Goal: Task Accomplishment & Management: Complete application form

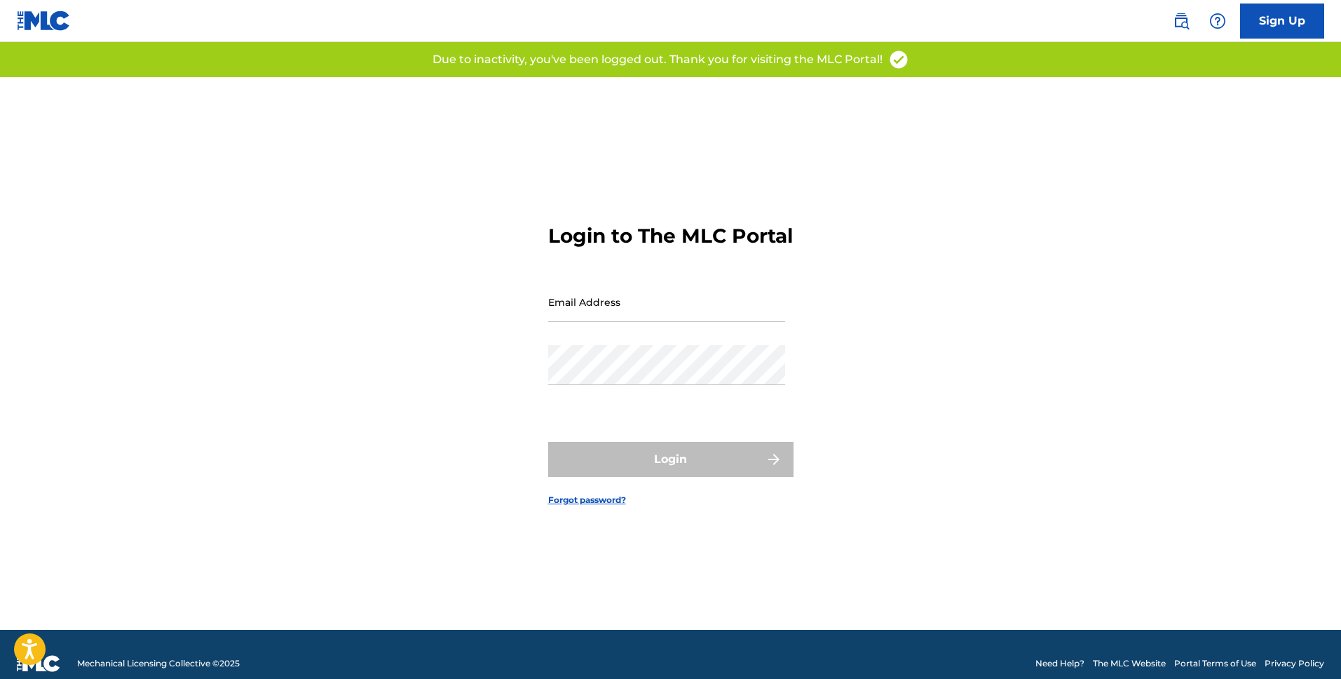
click at [738, 318] on input "Email Address" at bounding box center [666, 302] width 237 height 40
type input "[EMAIL_ADDRESS][DOMAIN_NAME]"
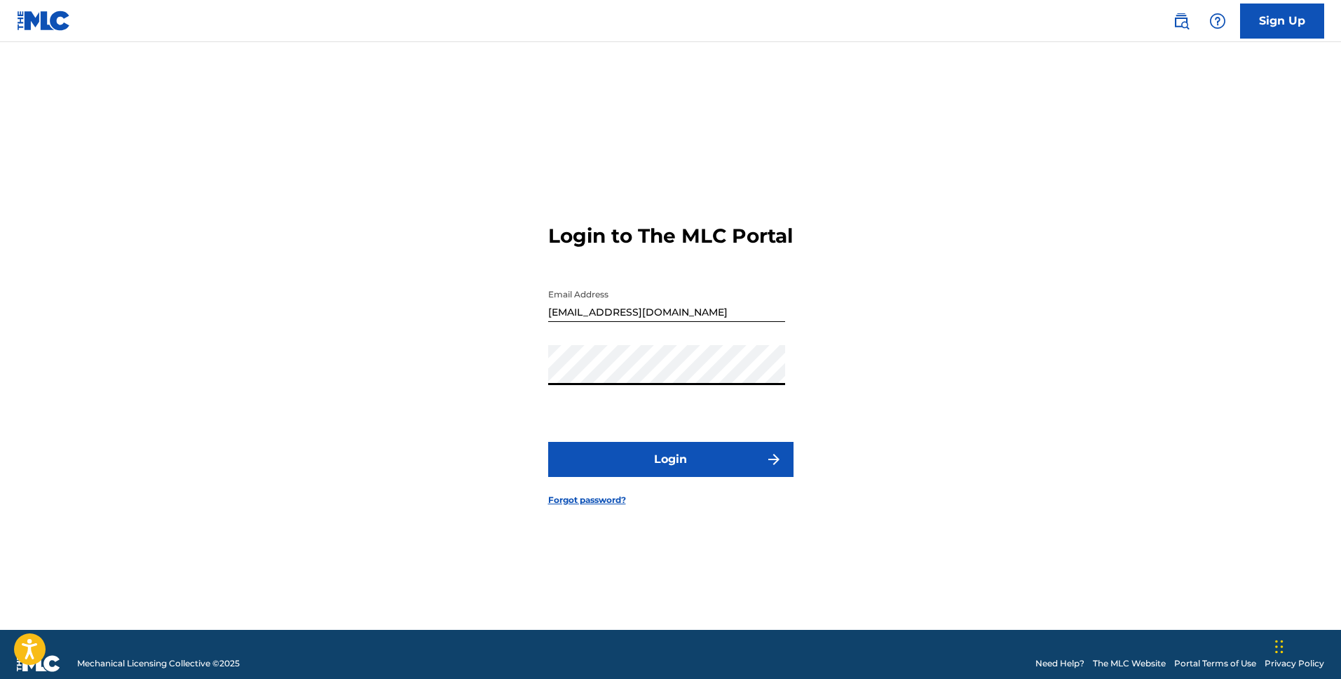
click at [729, 465] on button "Login" at bounding box center [670, 459] width 245 height 35
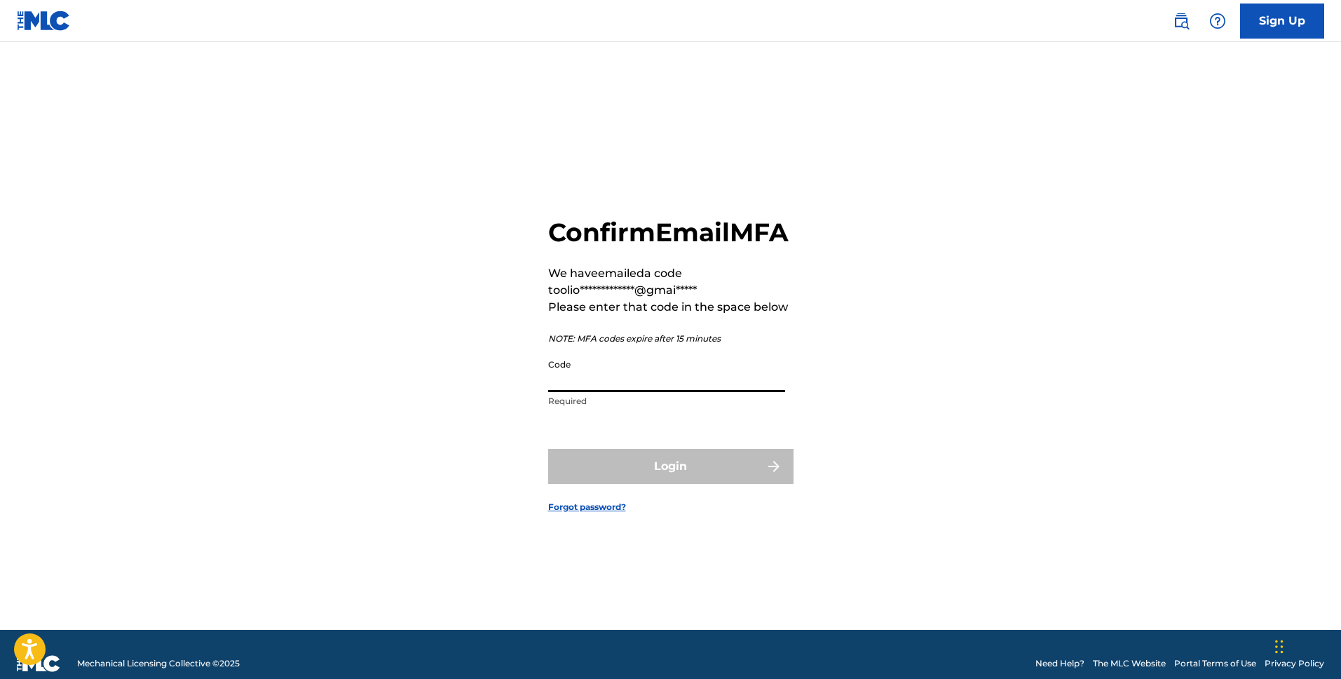
paste input "293166"
type input "293166"
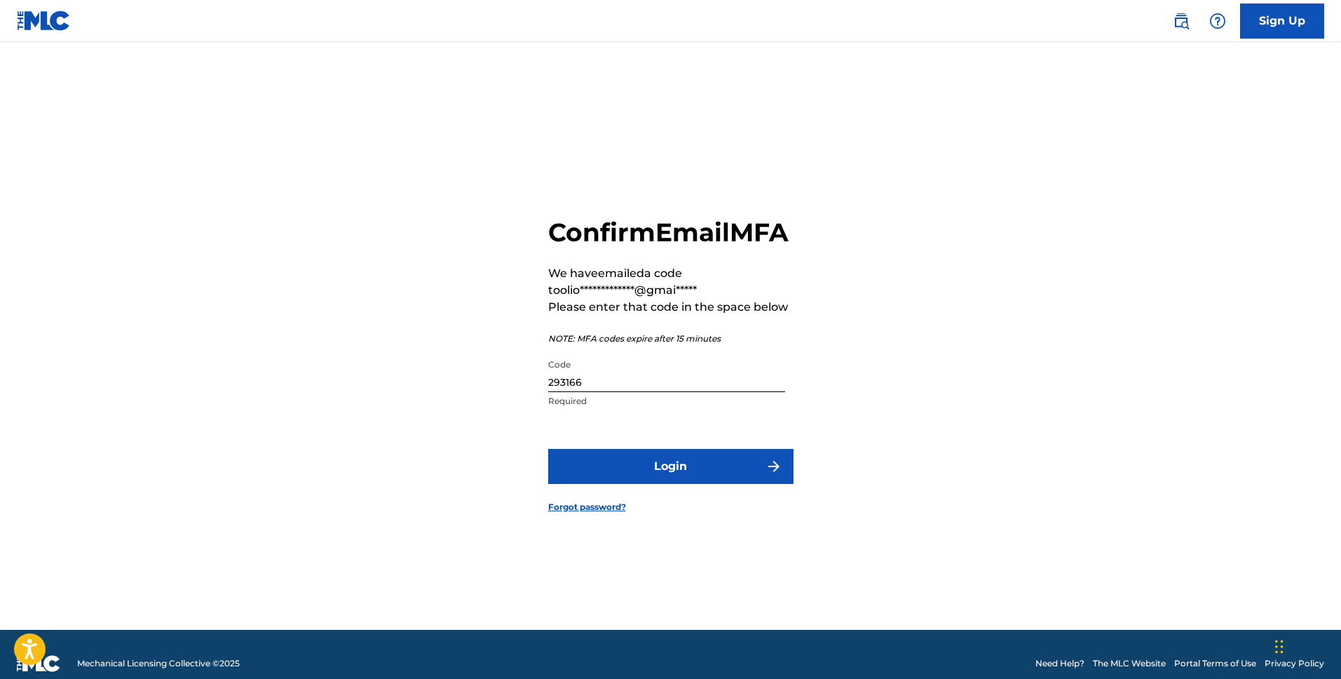
click at [699, 477] on button "Login" at bounding box center [670, 466] width 245 height 35
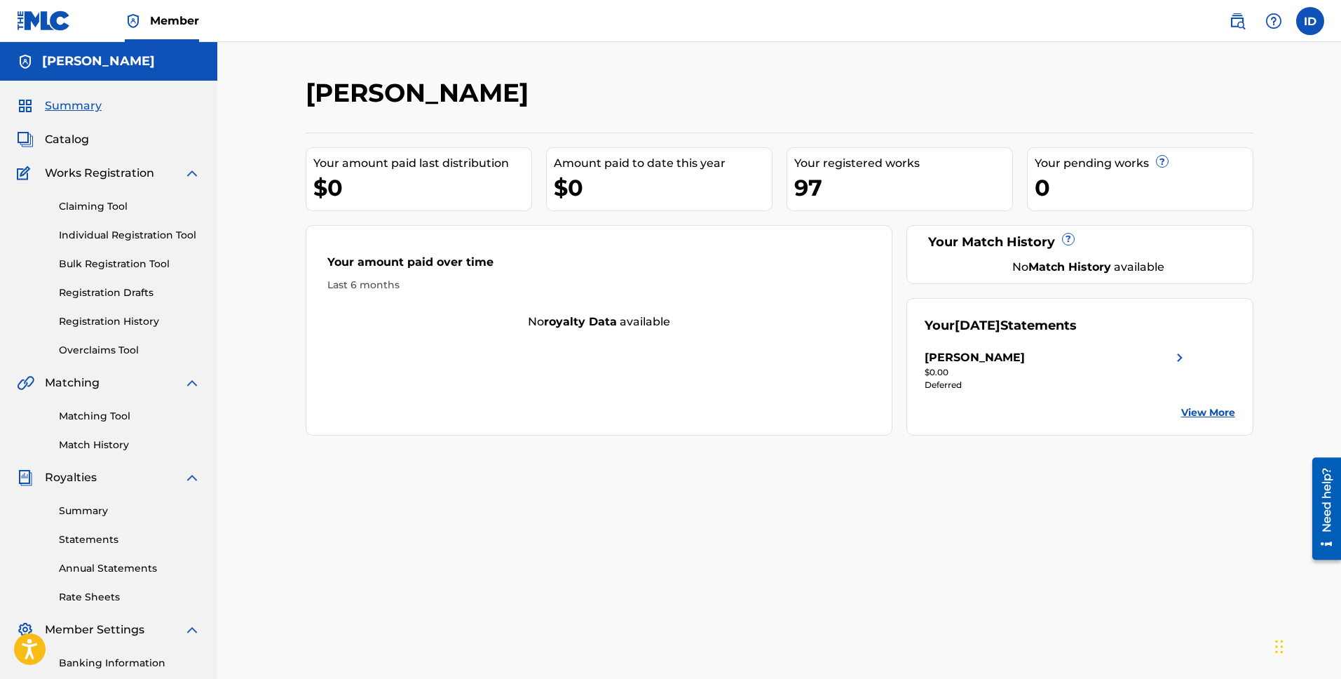
click at [94, 226] on div "Claiming Tool Individual Registration Tool Bulk Registration Tool Registration …" at bounding box center [109, 270] width 184 height 176
click at [100, 233] on link "Individual Registration Tool" at bounding box center [130, 235] width 142 height 15
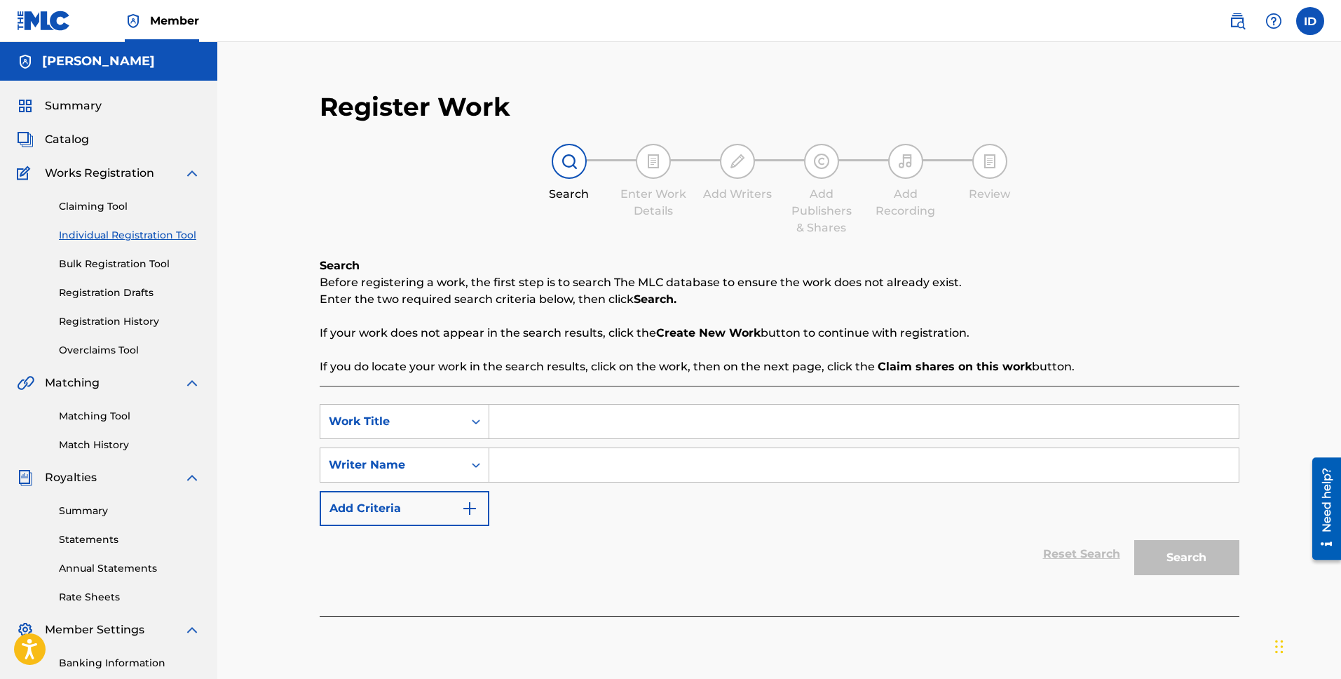
drag, startPoint x: 529, startPoint y: 416, endPoint x: 539, endPoint y: 413, distance: 10.9
click at [529, 416] on input "Search Form" at bounding box center [863, 422] width 749 height 34
drag, startPoint x: 571, startPoint y: 421, endPoint x: 421, endPoint y: 404, distance: 151.7
click at [421, 404] on div "SearchWithCriteriad0e3d956-8b5f-4940-8db5-6c01077fac7b Work Title can't afford …" at bounding box center [780, 421] width 920 height 35
type input "can't afford to slip"
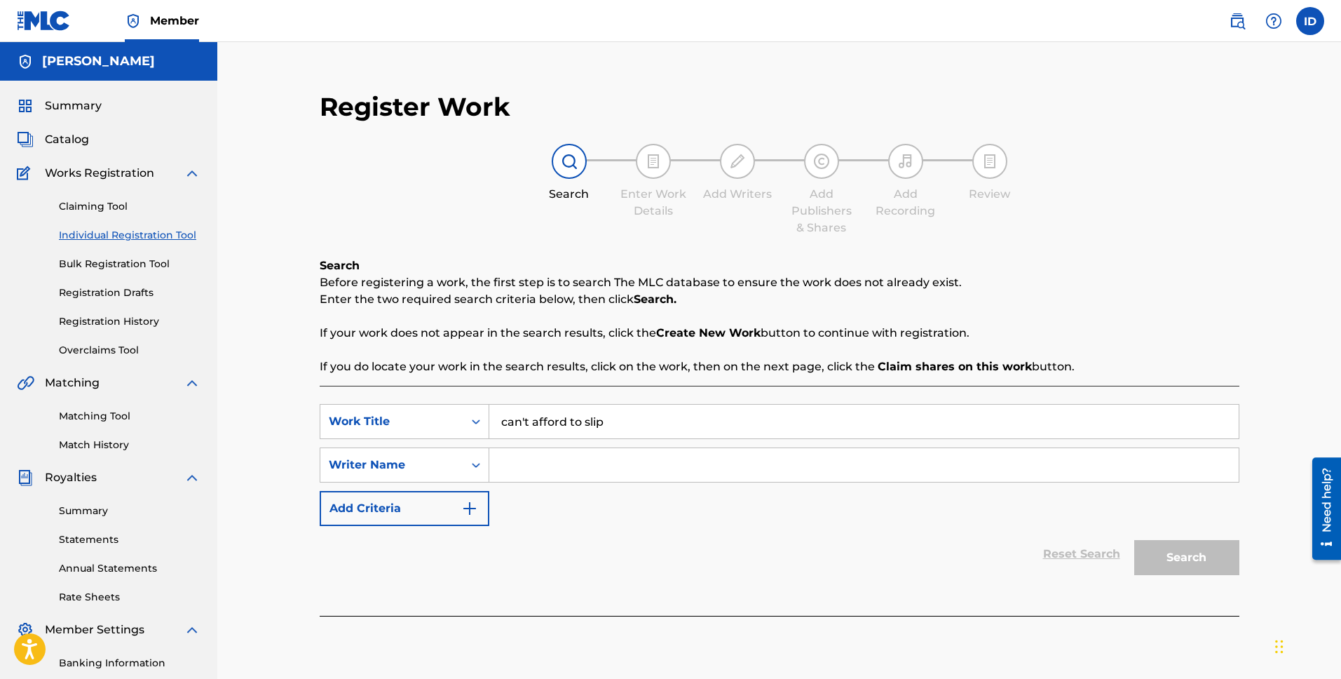
click at [590, 463] on input "Search Form" at bounding box center [863, 465] width 749 height 34
type input "[PERSON_NAME]"
drag, startPoint x: 1169, startPoint y: 563, endPoint x: 961, endPoint y: 543, distance: 209.2
click at [1169, 563] on button "Search" at bounding box center [1186, 557] width 105 height 35
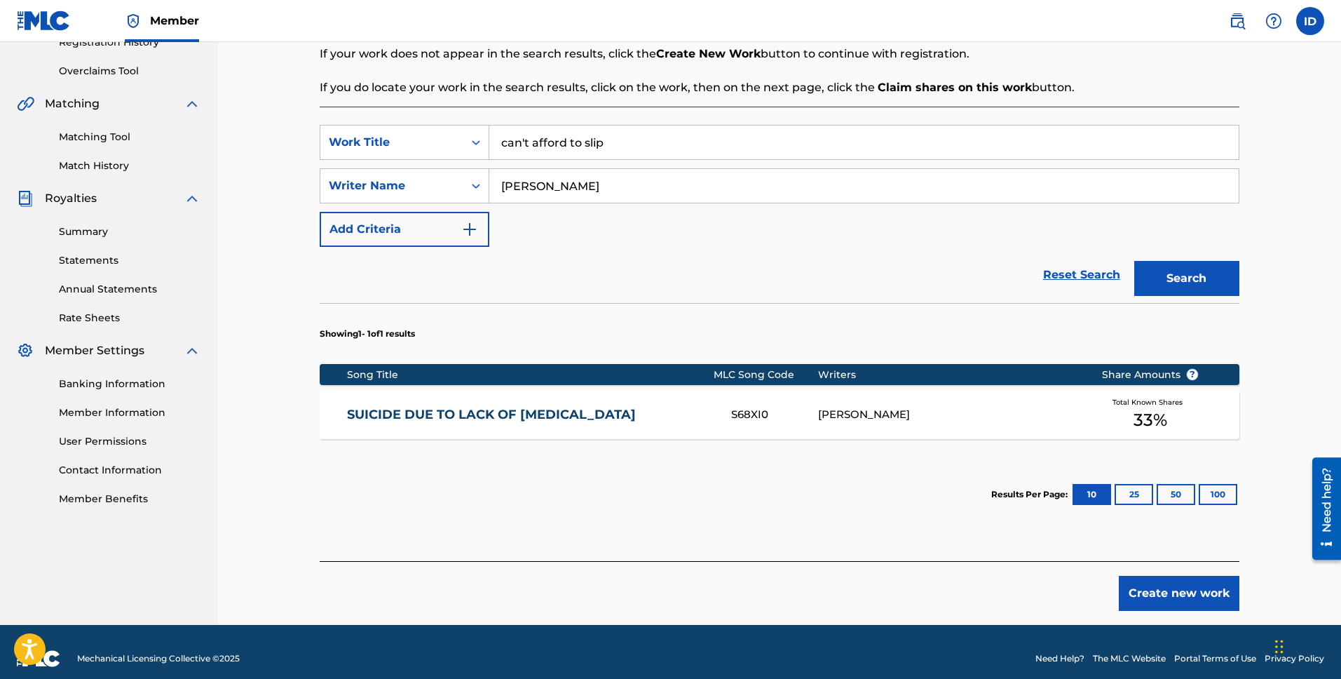
scroll to position [282, 0]
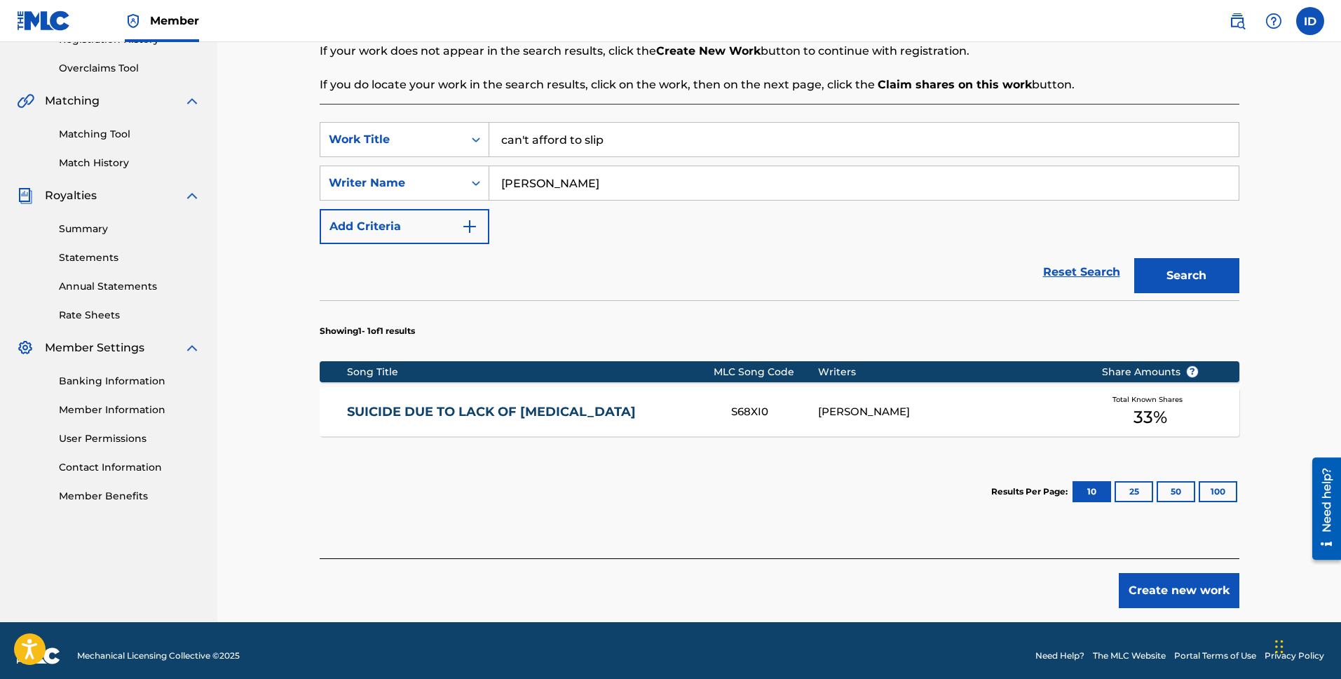
click at [379, 227] on button "Add Criteria" at bounding box center [405, 226] width 170 height 35
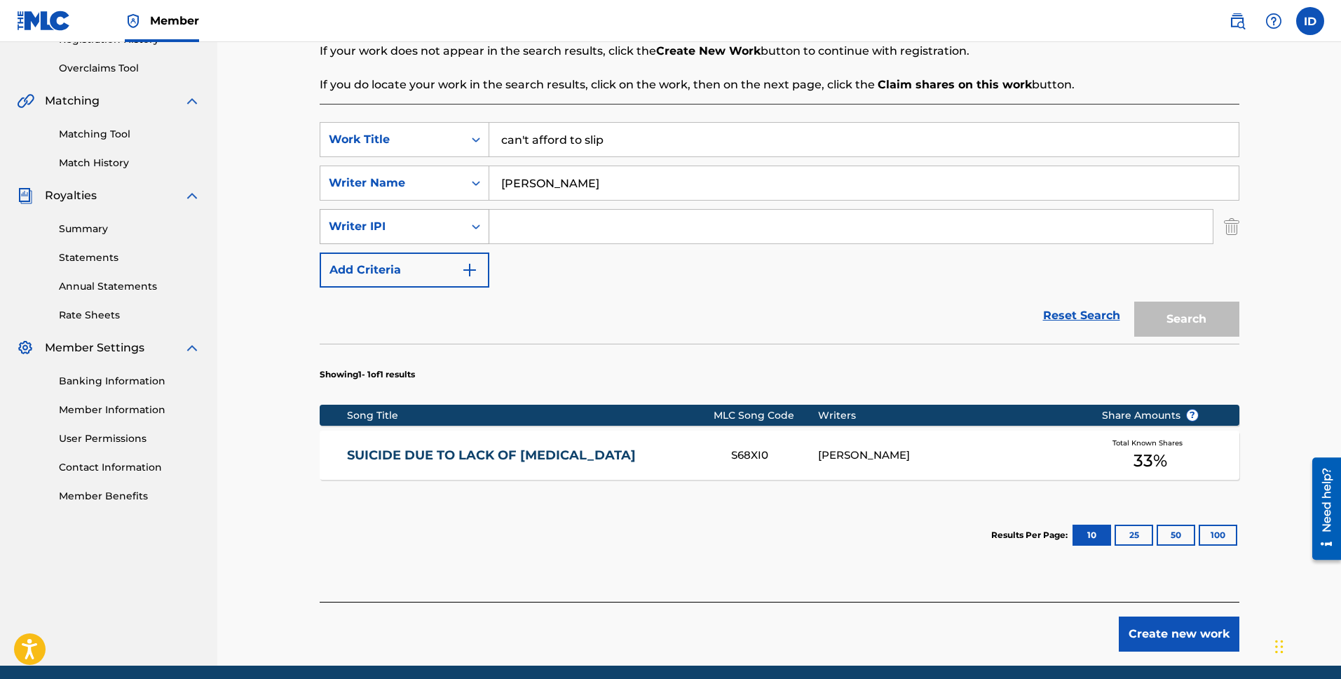
click at [468, 220] on div "Search Form" at bounding box center [475, 226] width 25 height 25
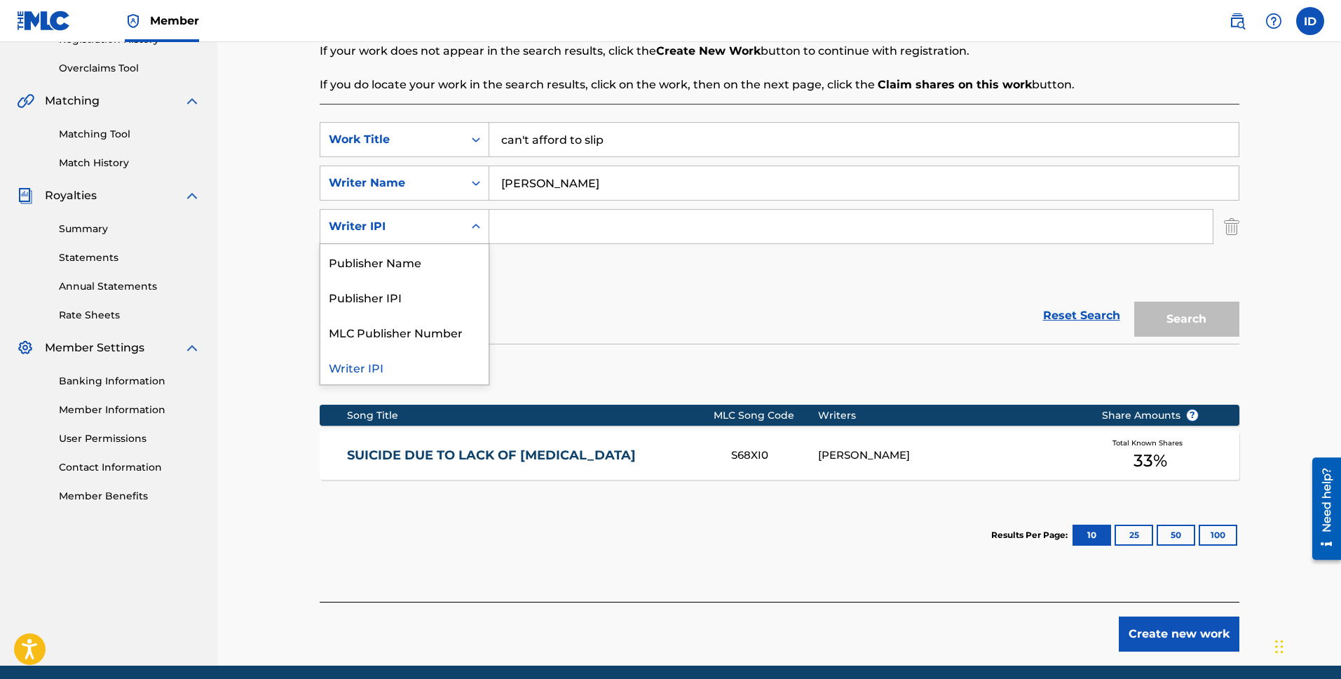
click at [536, 227] on input "Search Form" at bounding box center [851, 227] width 724 height 34
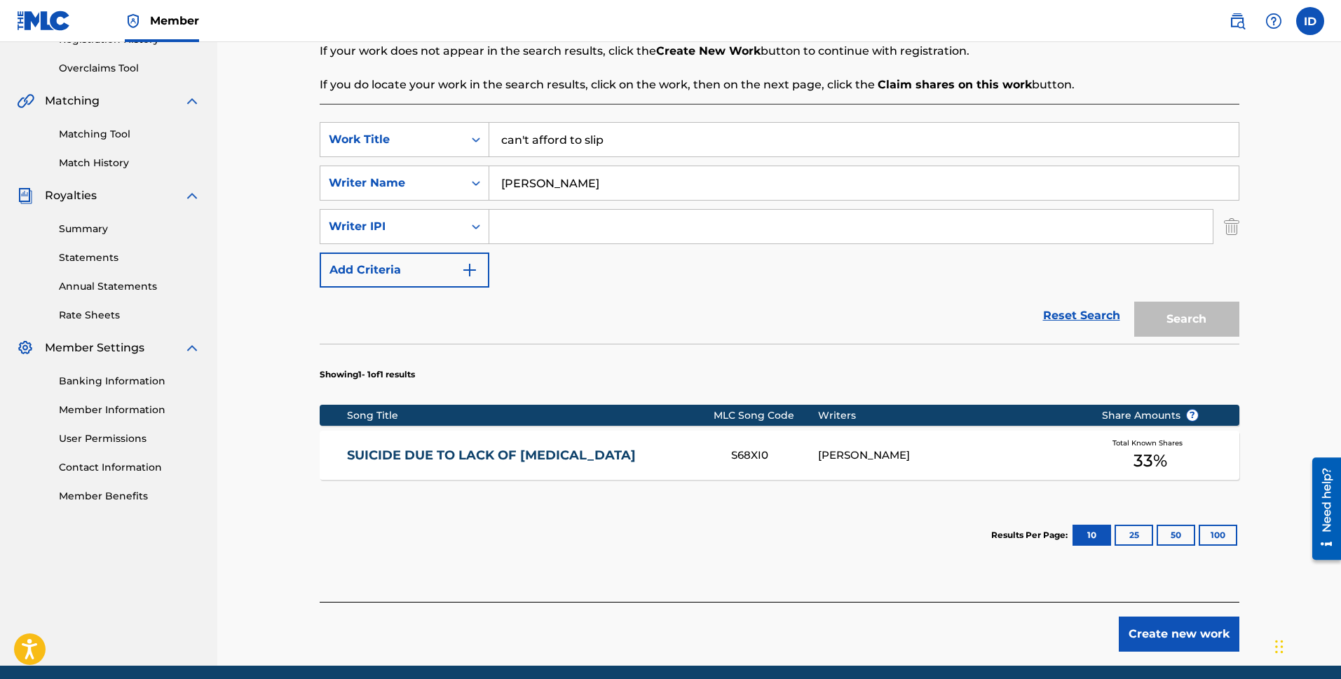
type input "01002965489"
click at [1177, 315] on button "Search" at bounding box center [1186, 318] width 105 height 35
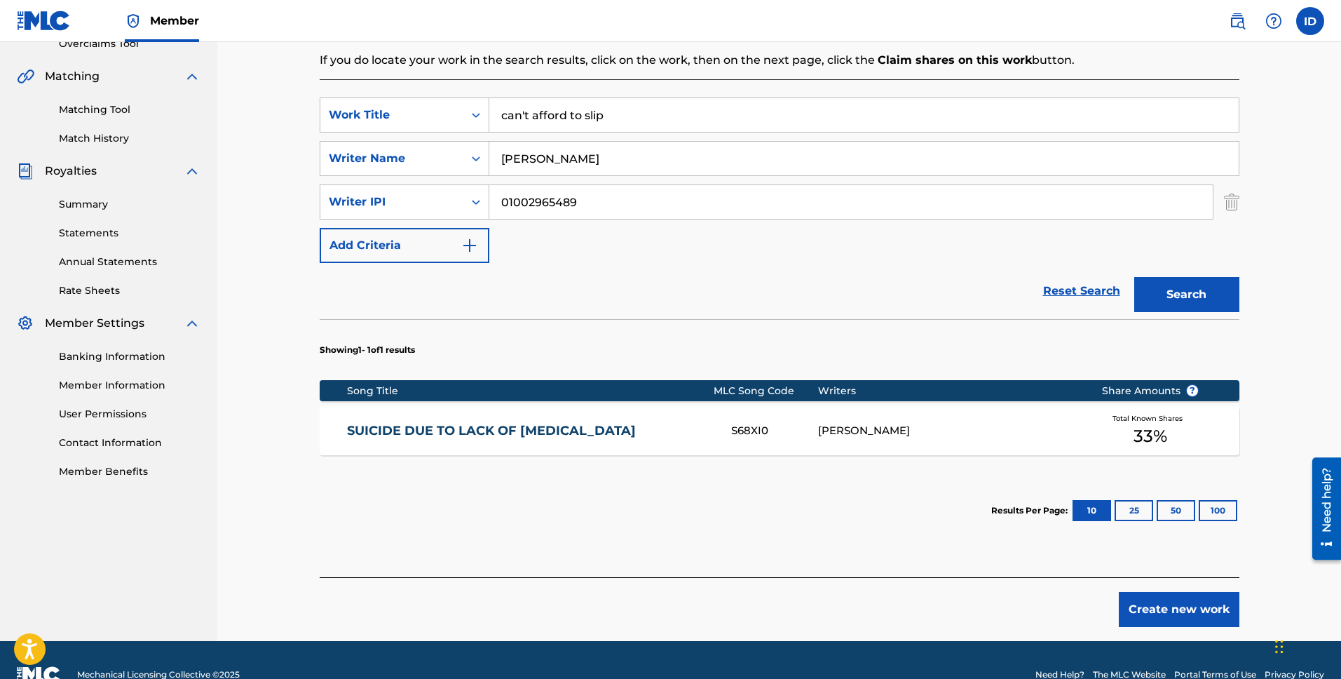
click at [1158, 610] on button "Create new work" at bounding box center [1179, 609] width 121 height 35
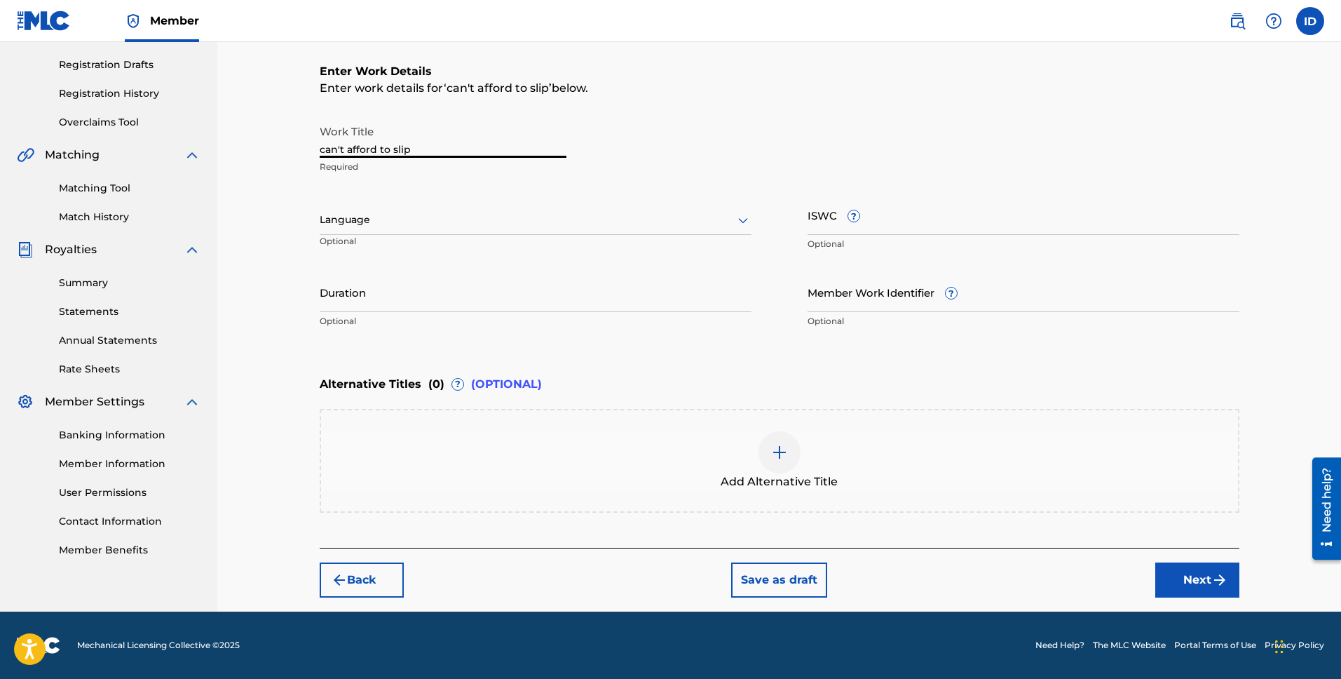
drag, startPoint x: 325, startPoint y: 149, endPoint x: 306, endPoint y: 149, distance: 18.2
click at [306, 149] on div "Register Work Search Enter Work Details Add Writers Add Publishers & Shares Add…" at bounding box center [780, 230] width 948 height 762
click at [348, 148] on input "Can't afford to slip" at bounding box center [443, 138] width 247 height 40
click at [395, 148] on input "Can't Afford to slip" at bounding box center [443, 138] width 247 height 40
click at [383, 147] on input "Can't Afford to Slip" at bounding box center [443, 138] width 247 height 40
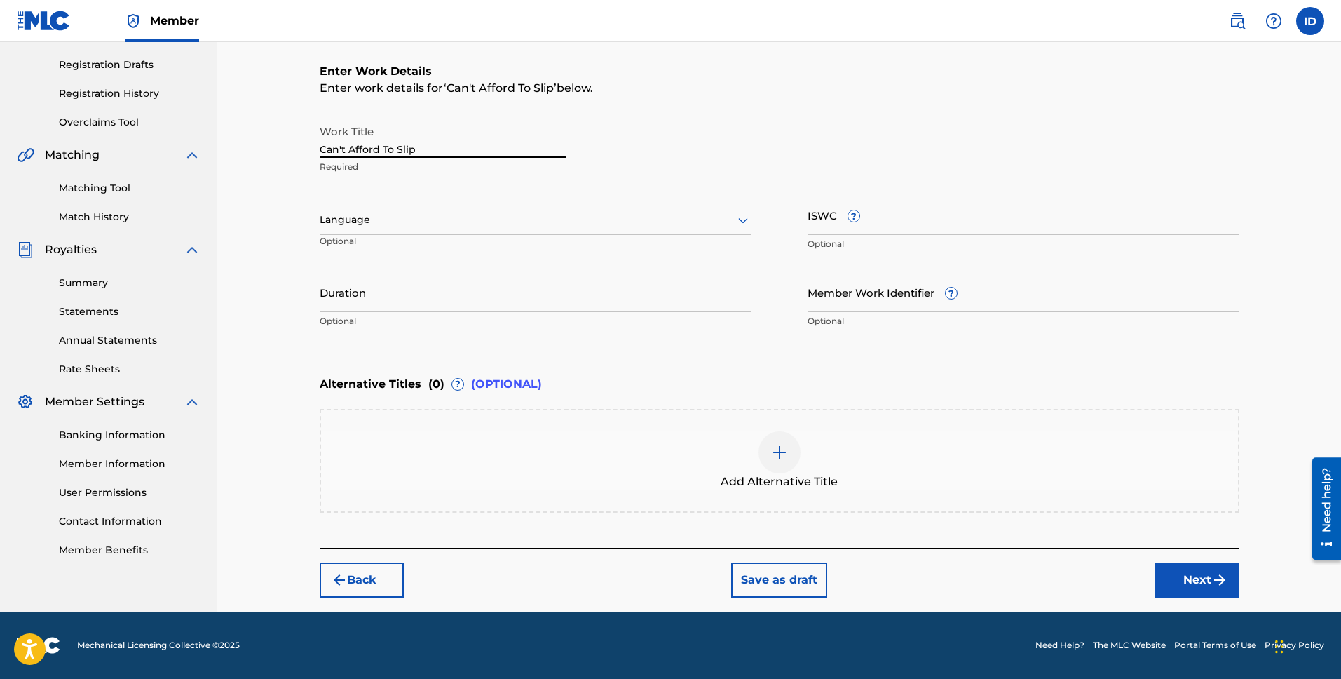
type input "Can't Afford To Slip"
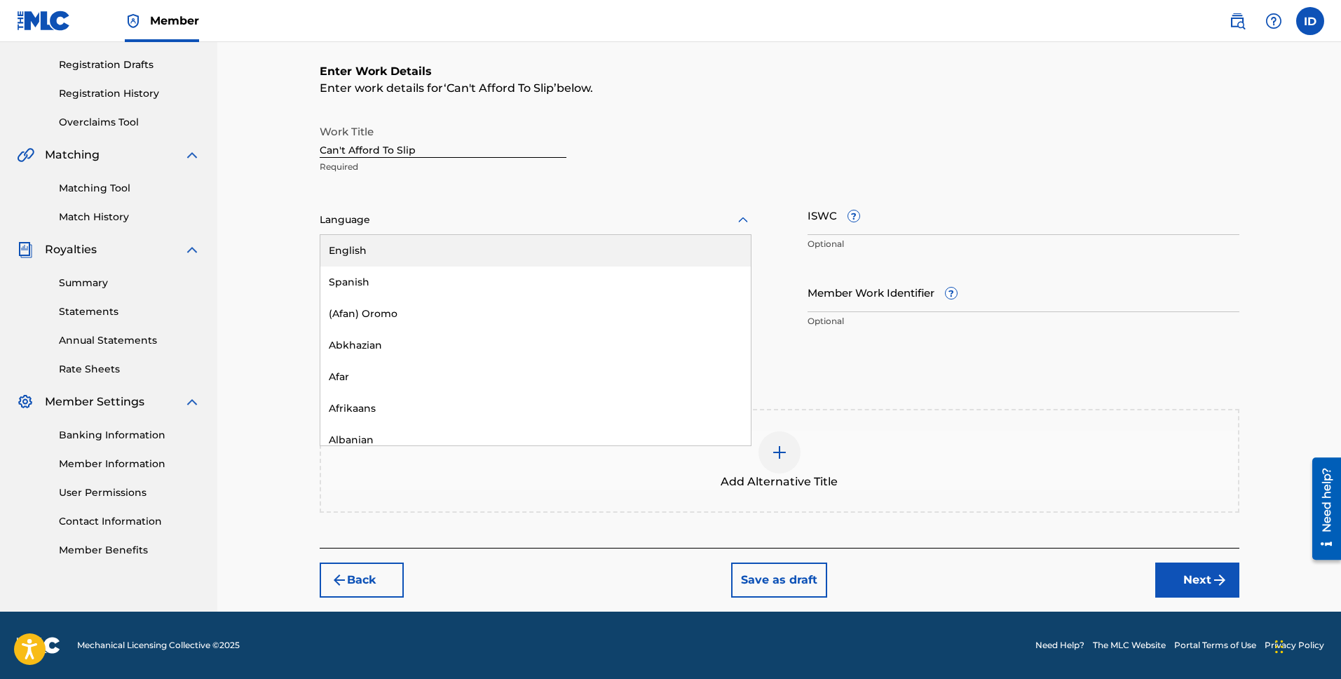
click at [449, 226] on div at bounding box center [536, 220] width 432 height 18
click at [422, 250] on div "English" at bounding box center [535, 251] width 430 height 32
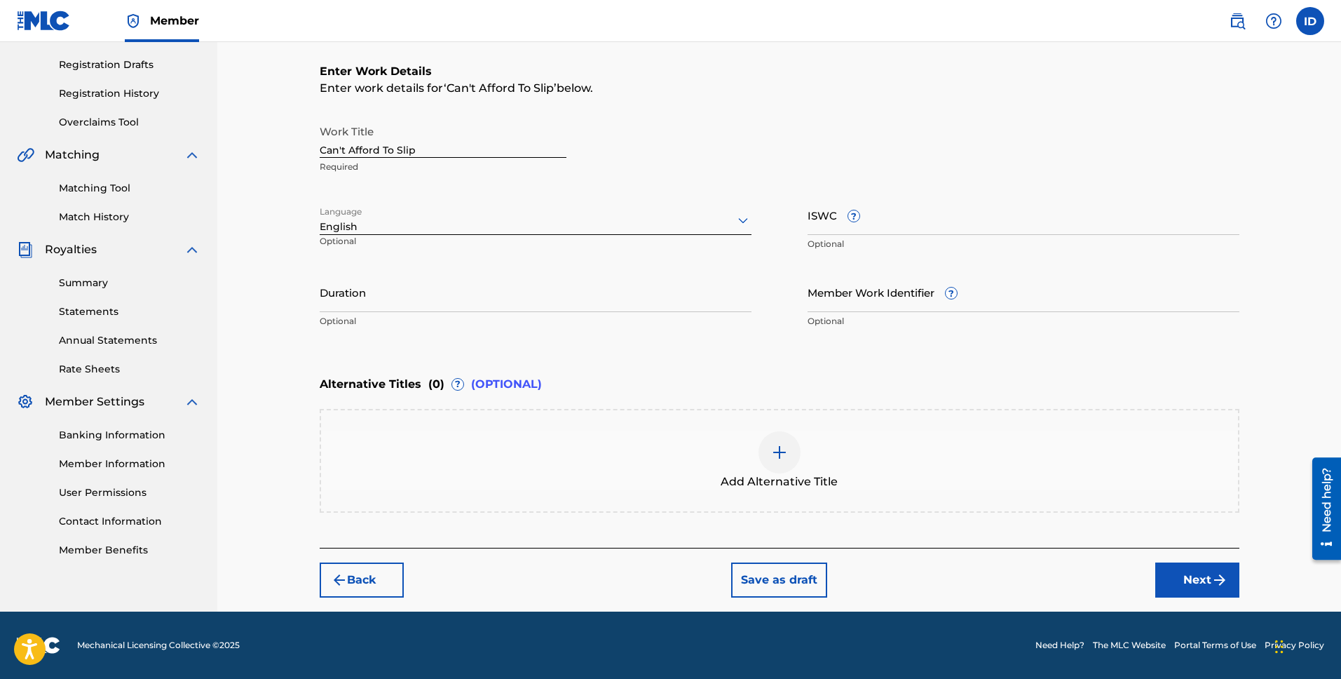
click at [414, 307] on input "Duration" at bounding box center [536, 292] width 432 height 40
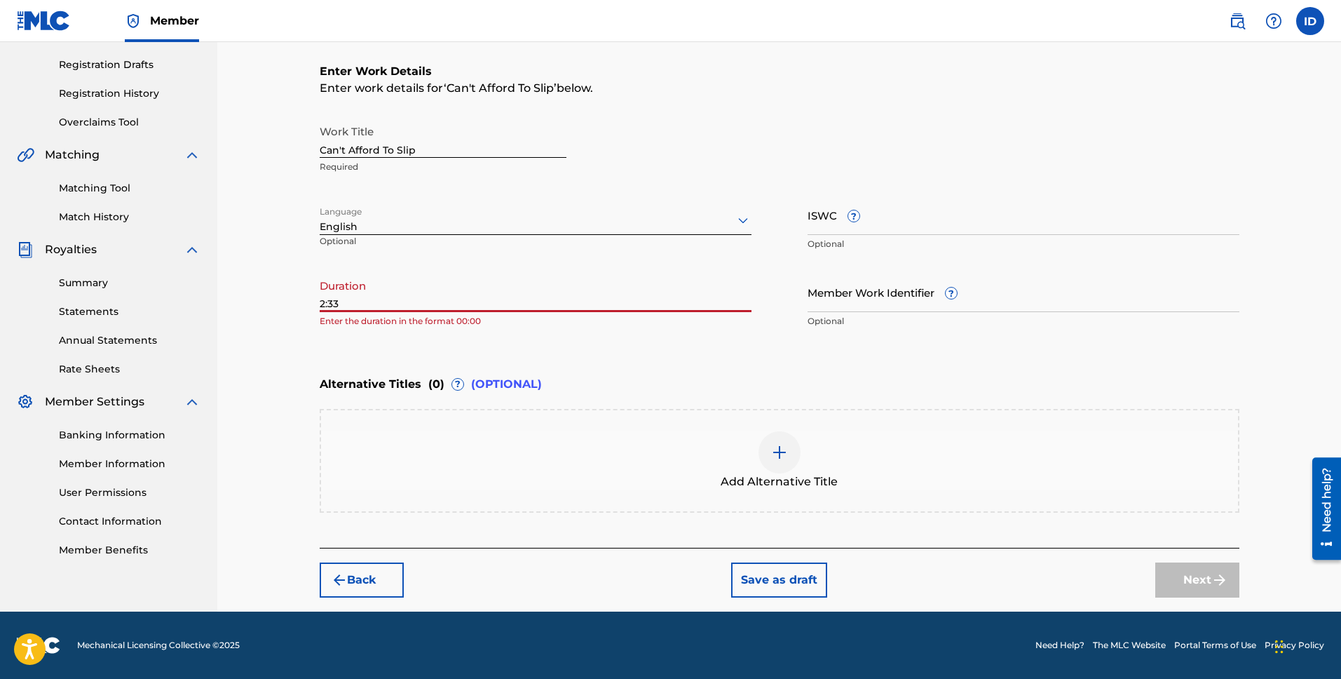
click at [320, 303] on input "2:33" at bounding box center [536, 292] width 432 height 40
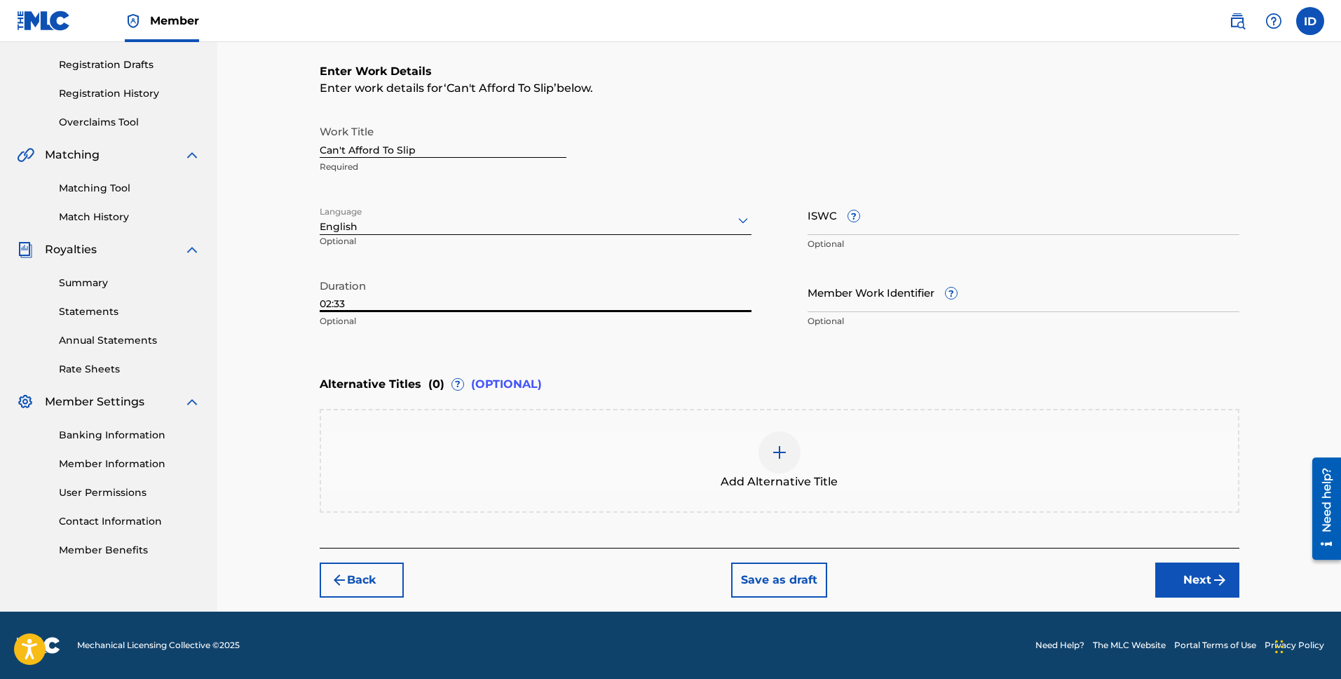
type input "02:33"
click at [1172, 573] on button "Next" at bounding box center [1197, 579] width 84 height 35
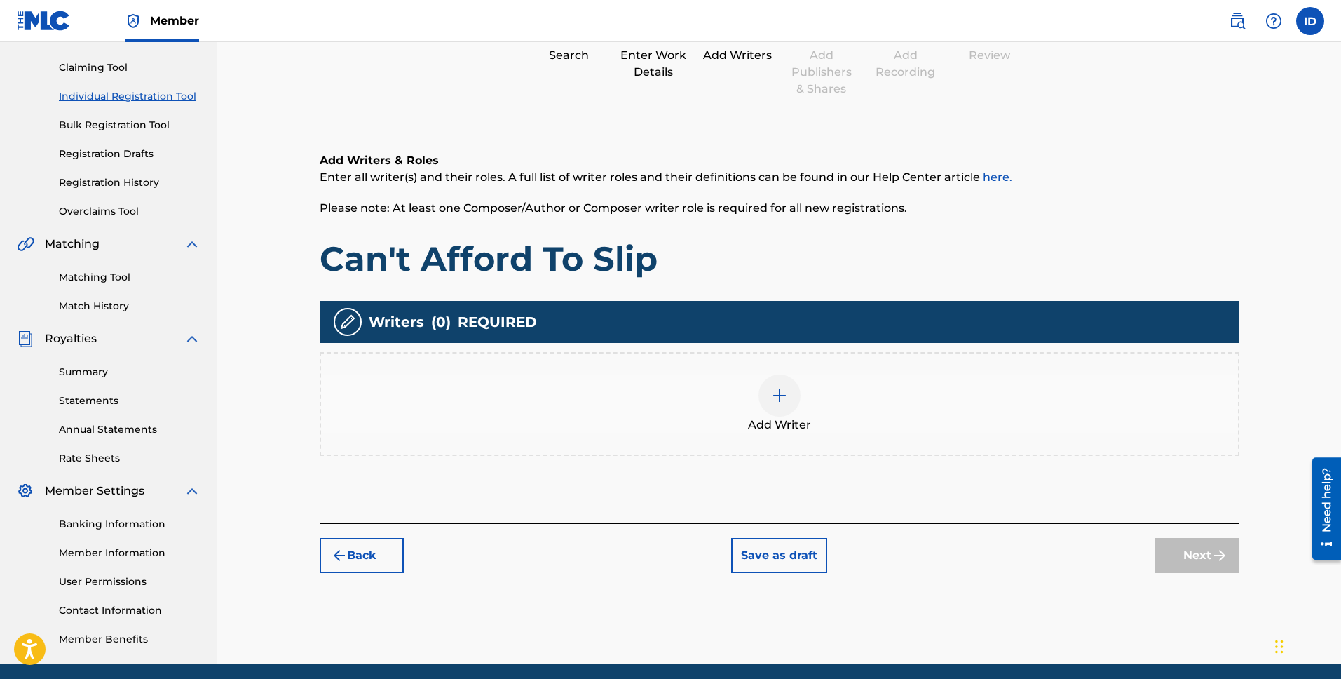
scroll to position [63, 0]
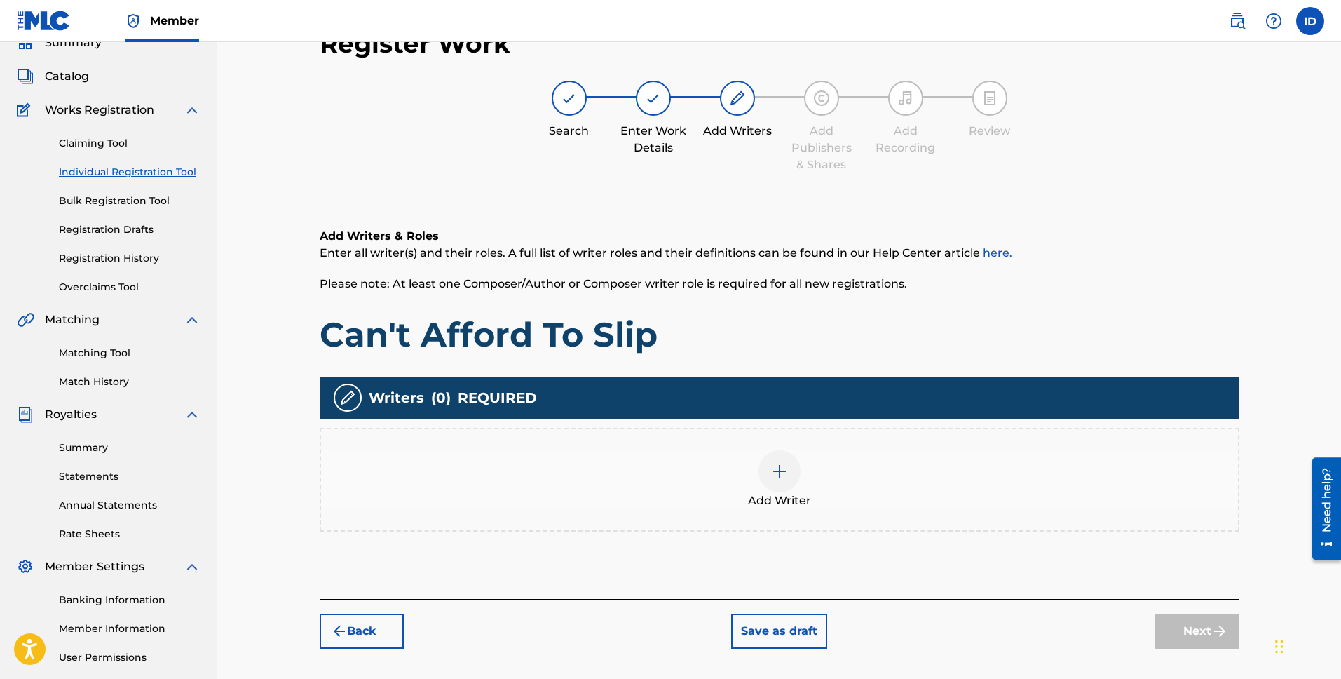
click at [810, 482] on div "Add Writer" at bounding box center [779, 479] width 917 height 59
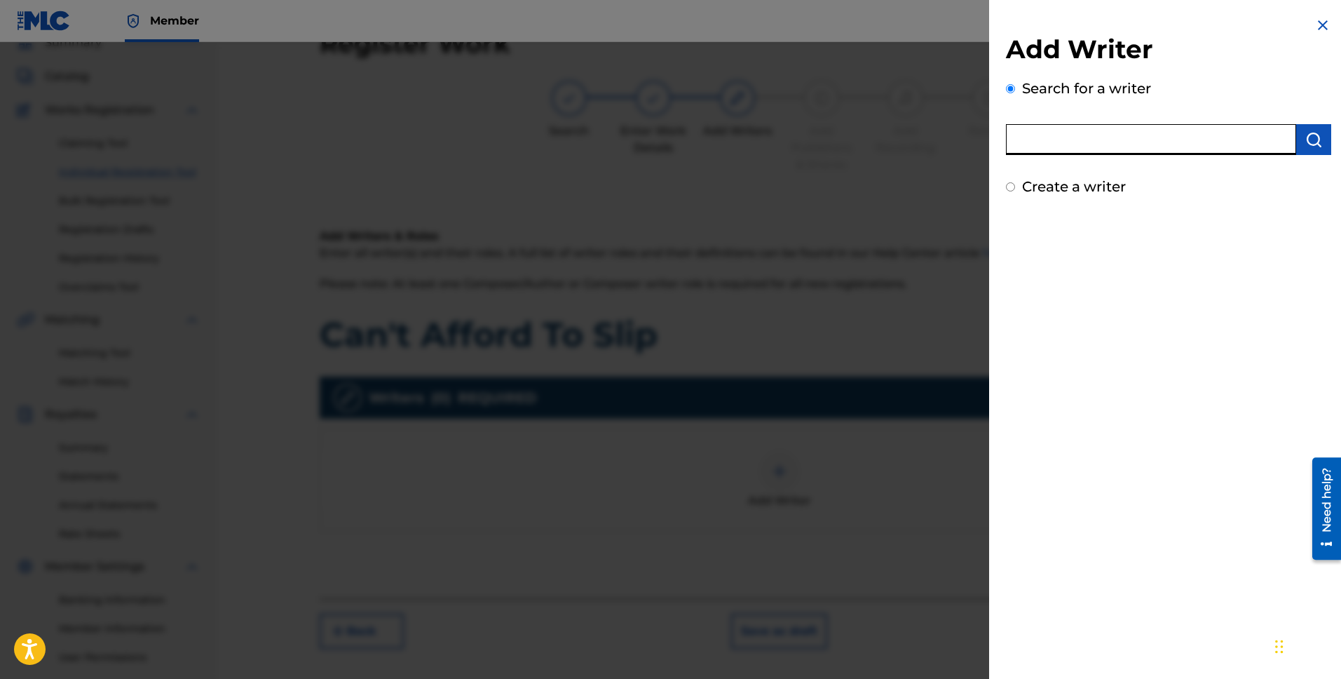
click at [1097, 147] on input "text" at bounding box center [1151, 139] width 290 height 31
type input "[PERSON_NAME]"
click at [1308, 132] on img "submit" at bounding box center [1313, 139] width 17 height 17
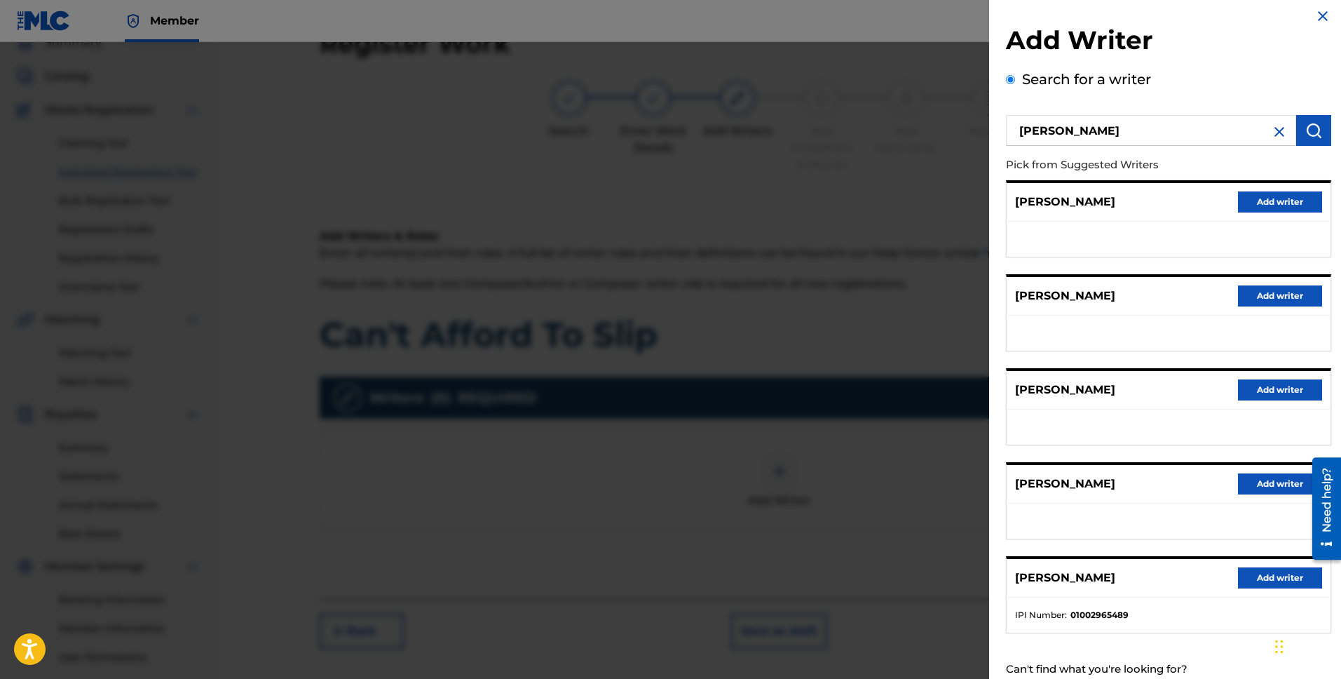
scroll to position [20, 0]
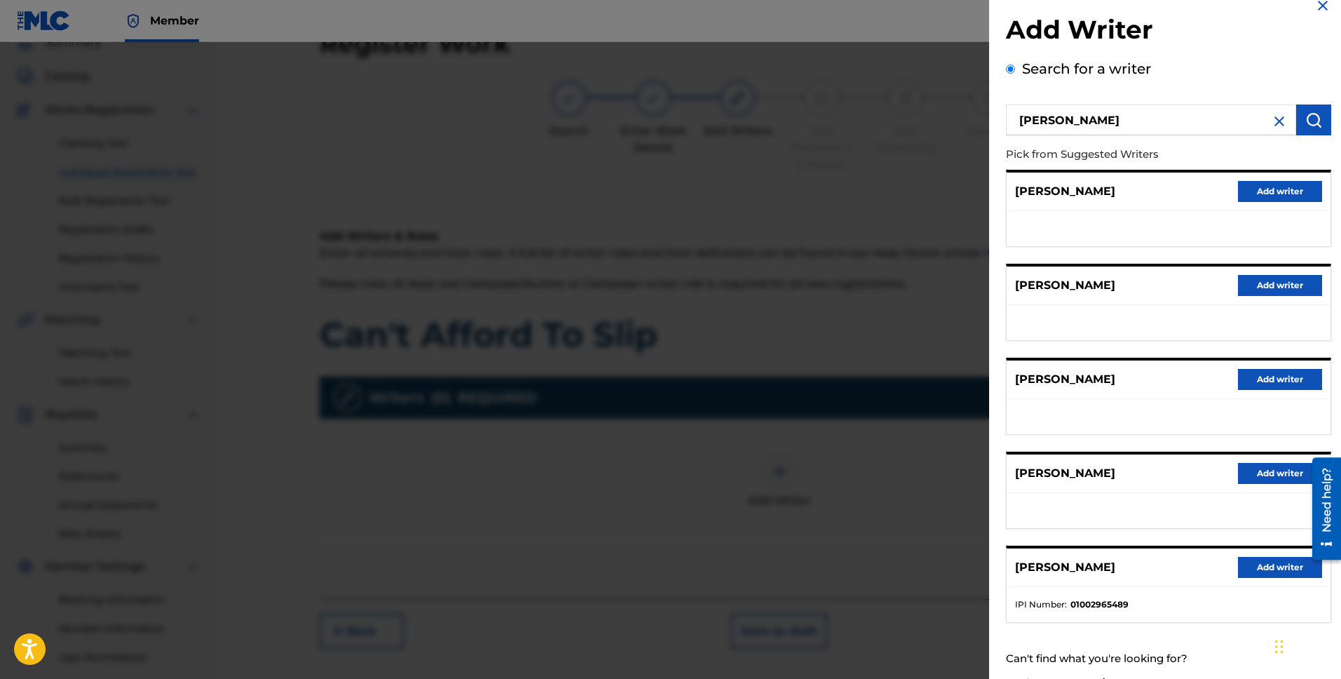
click at [1090, 121] on input "[PERSON_NAME]" at bounding box center [1151, 119] width 290 height 31
drag, startPoint x: 1109, startPoint y: 128, endPoint x: 1002, endPoint y: 118, distance: 107.7
click at [1009, 114] on input "[PERSON_NAME]" at bounding box center [1151, 119] width 290 height 31
click at [1277, 119] on img at bounding box center [1279, 121] width 17 height 17
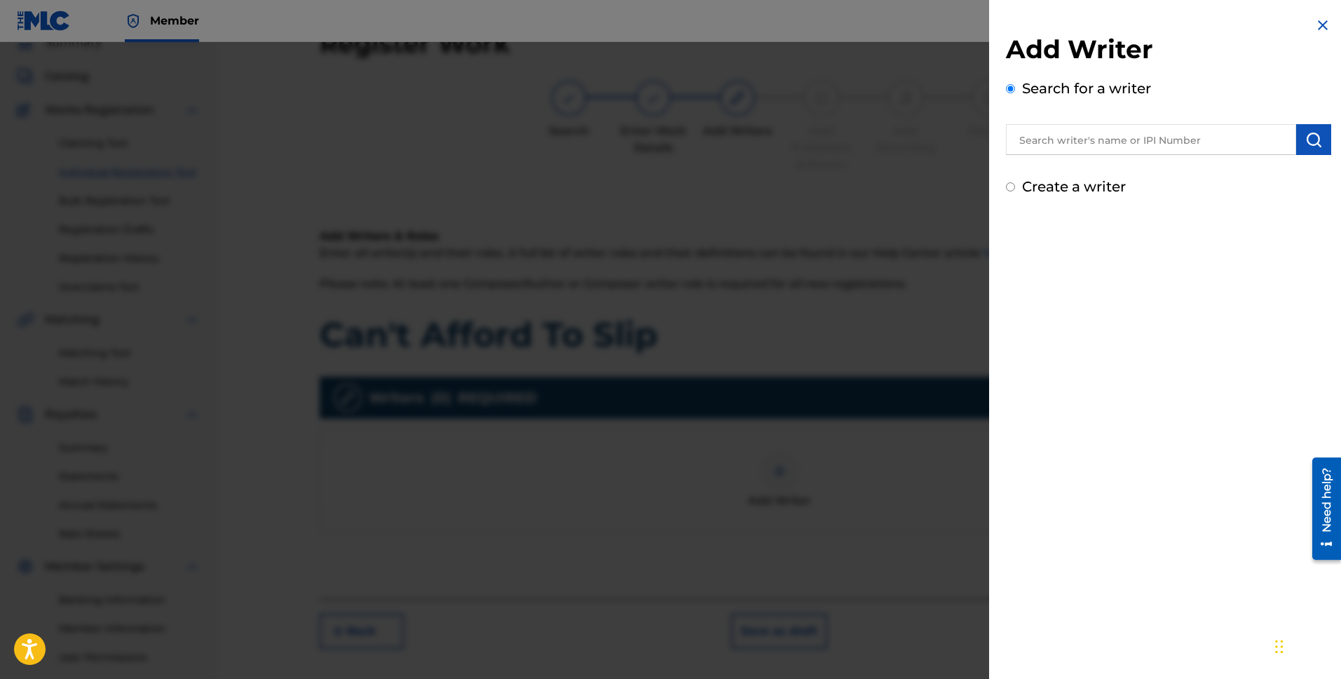
click at [1071, 143] on input "text" at bounding box center [1151, 139] width 290 height 31
type input "0"
paste input "01002965489"
type input "01002965489"
click at [1305, 136] on img "submit" at bounding box center [1313, 139] width 17 height 17
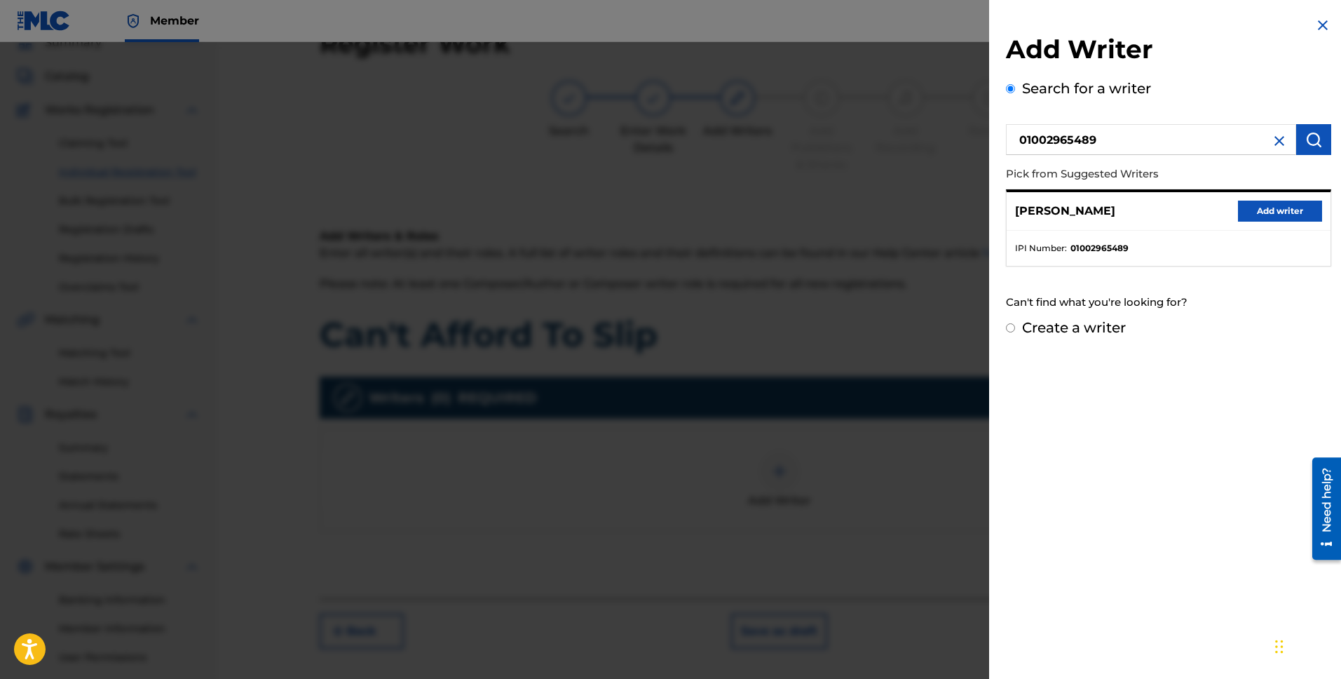
click at [1289, 206] on button "Add writer" at bounding box center [1280, 211] width 84 height 21
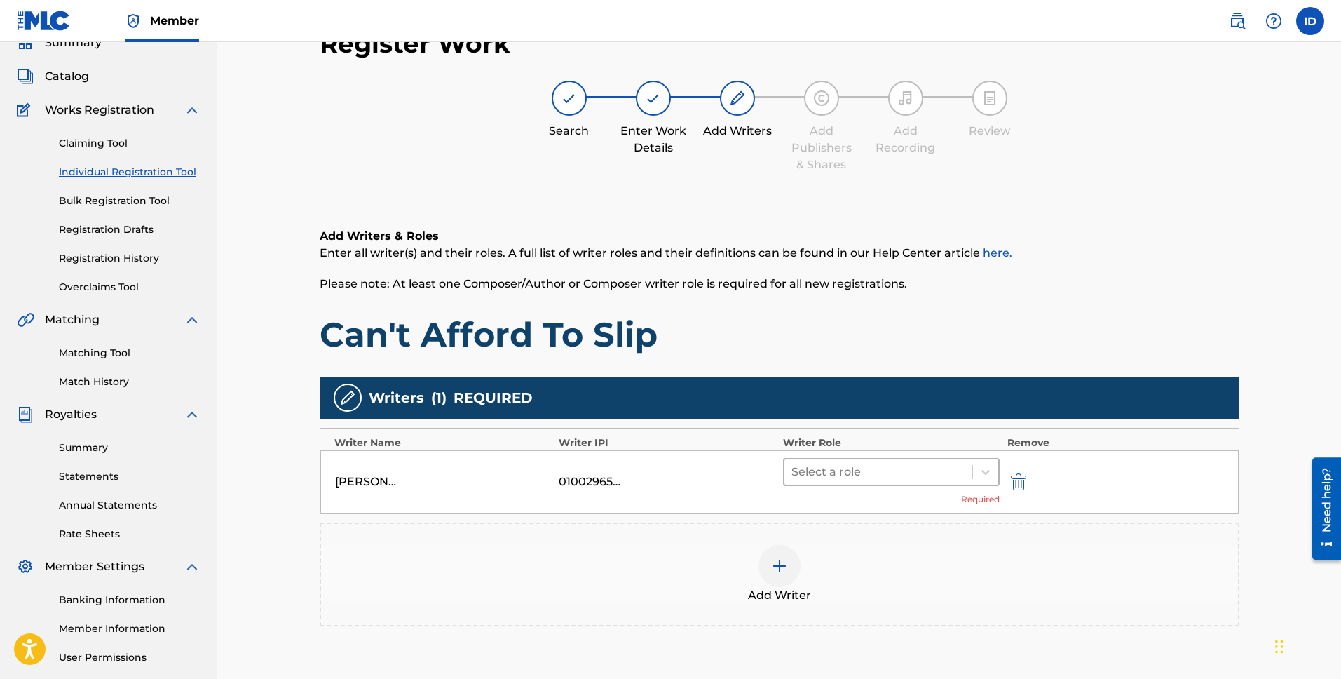
click at [851, 466] on div at bounding box center [879, 472] width 175 height 20
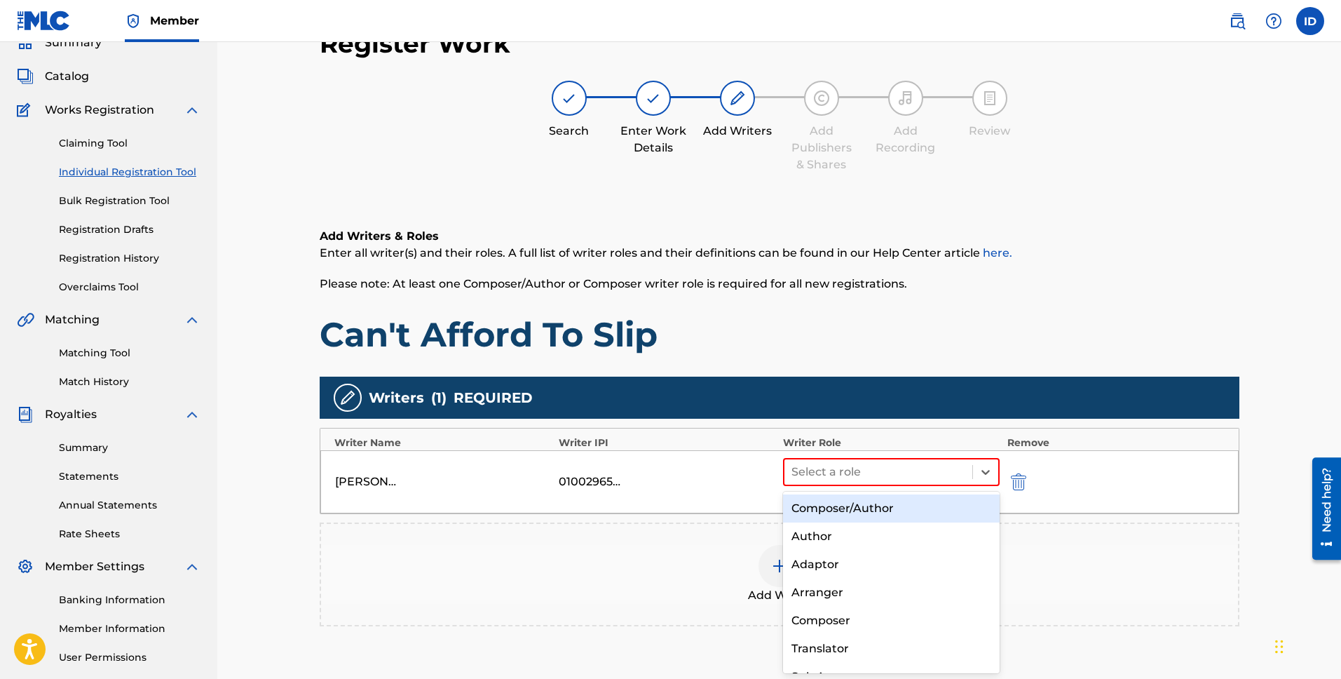
click at [864, 508] on div "Composer/Author" at bounding box center [891, 508] width 217 height 28
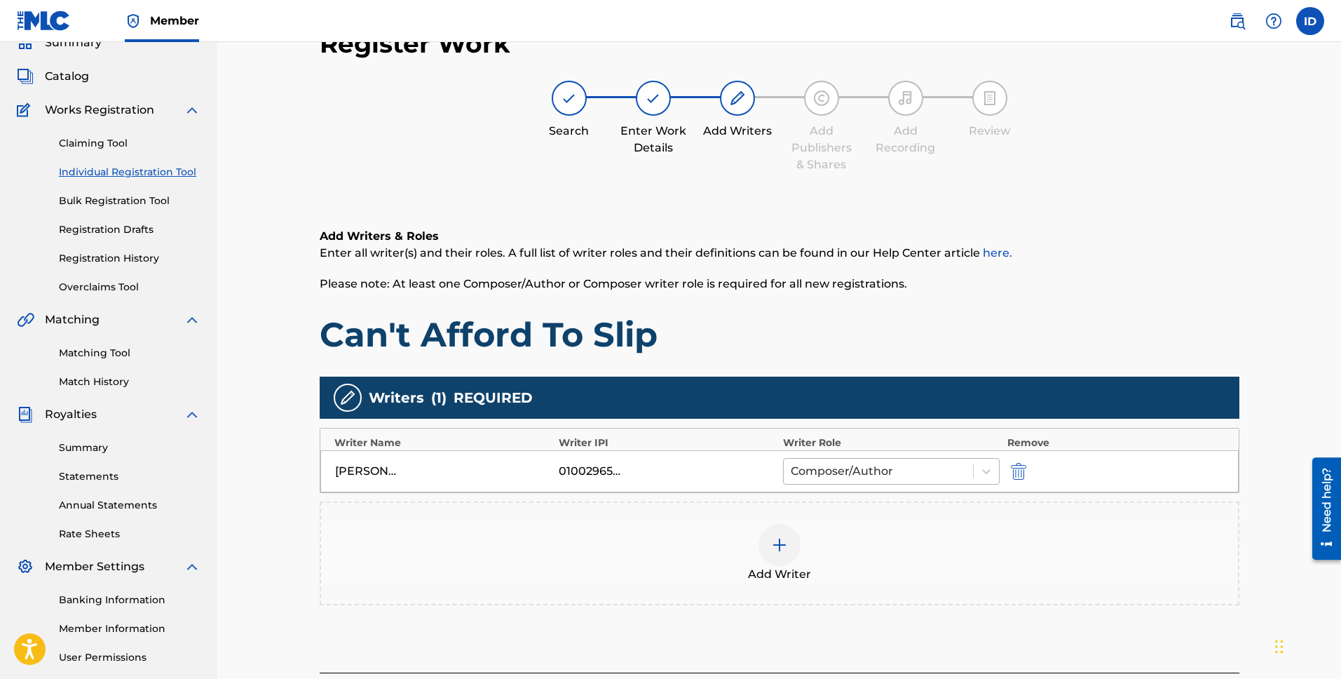
click at [864, 473] on div at bounding box center [879, 471] width 176 height 20
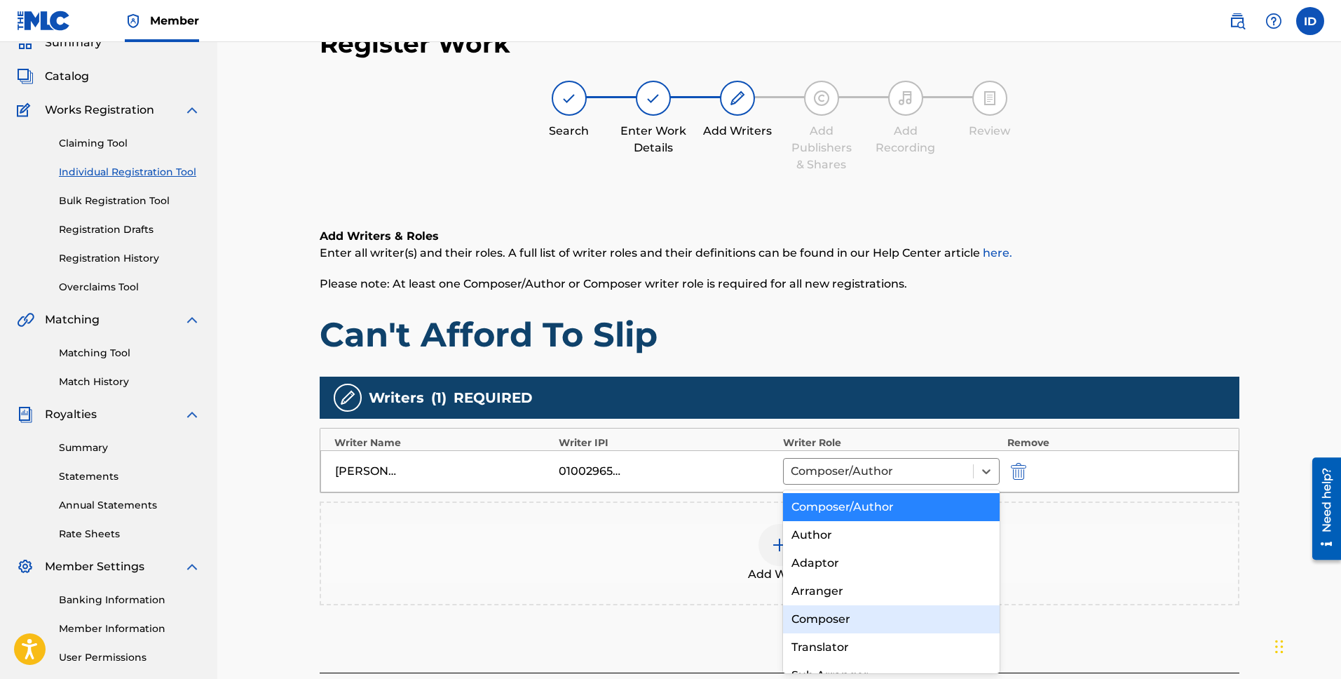
drag, startPoint x: 874, startPoint y: 618, endPoint x: 867, endPoint y: 604, distance: 15.7
click at [874, 618] on div "Composer" at bounding box center [891, 619] width 217 height 28
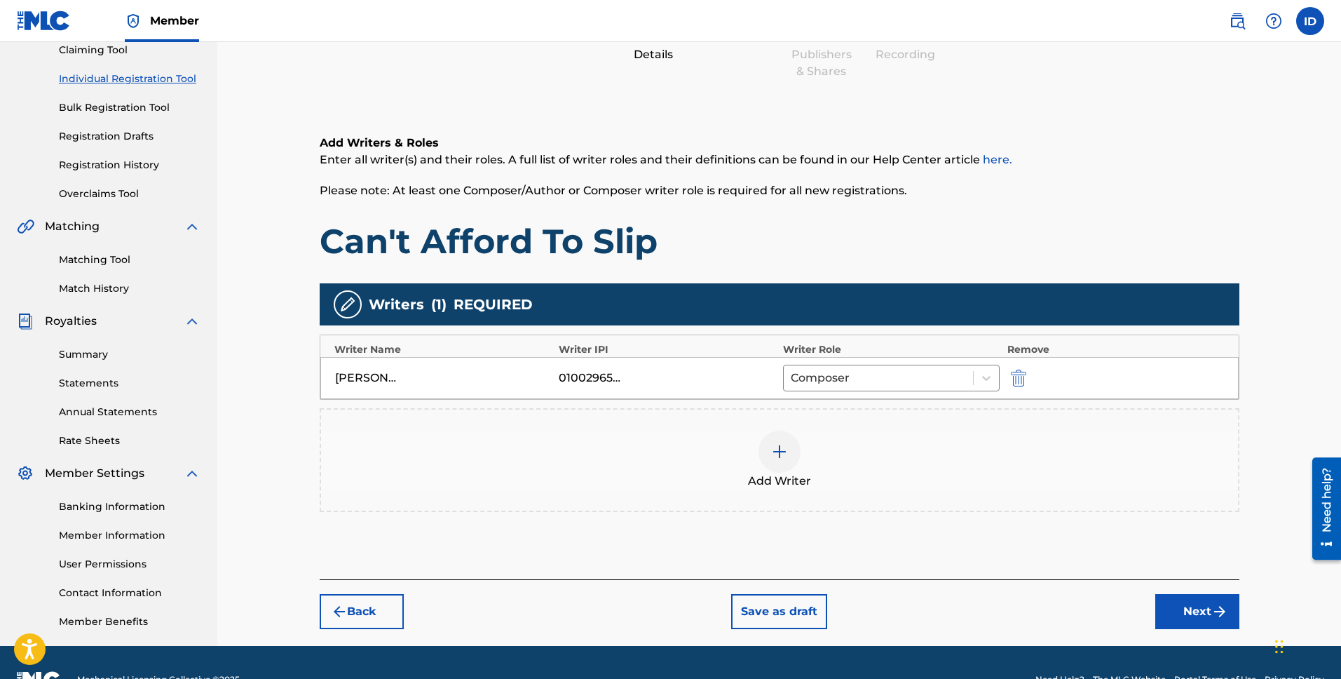
scroll to position [172, 0]
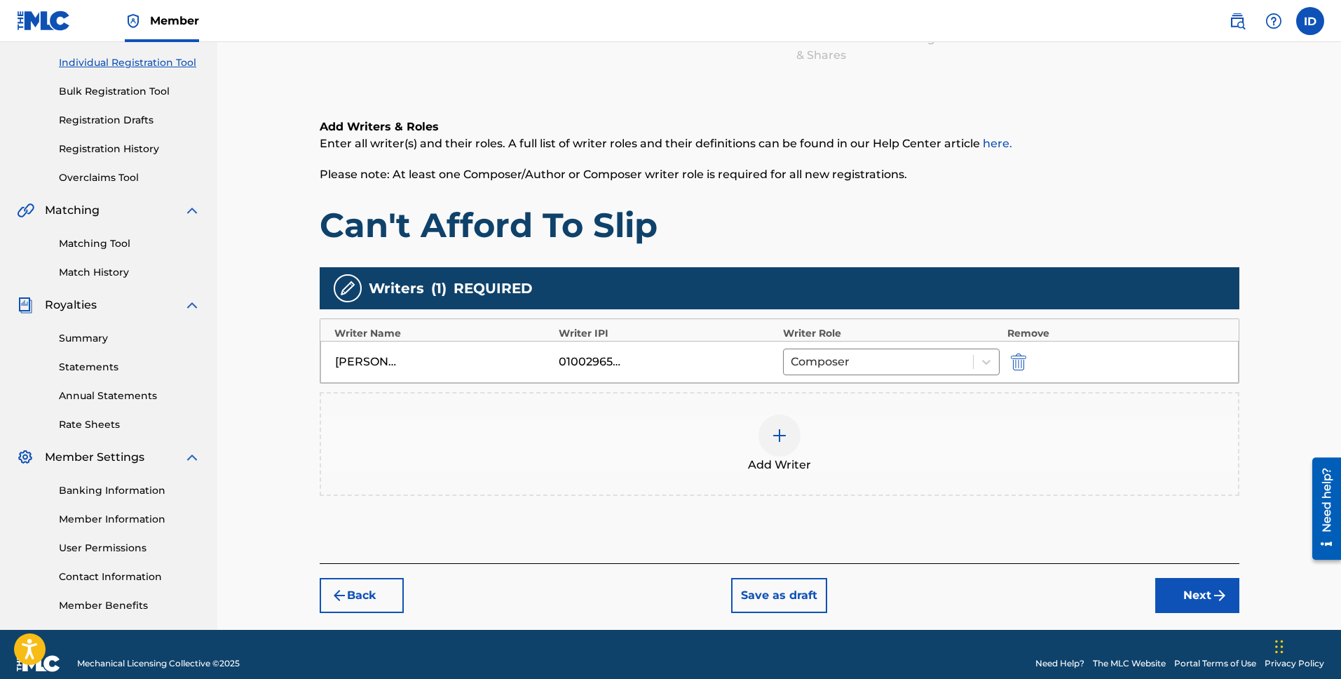
click at [1191, 587] on button "Next" at bounding box center [1197, 595] width 84 height 35
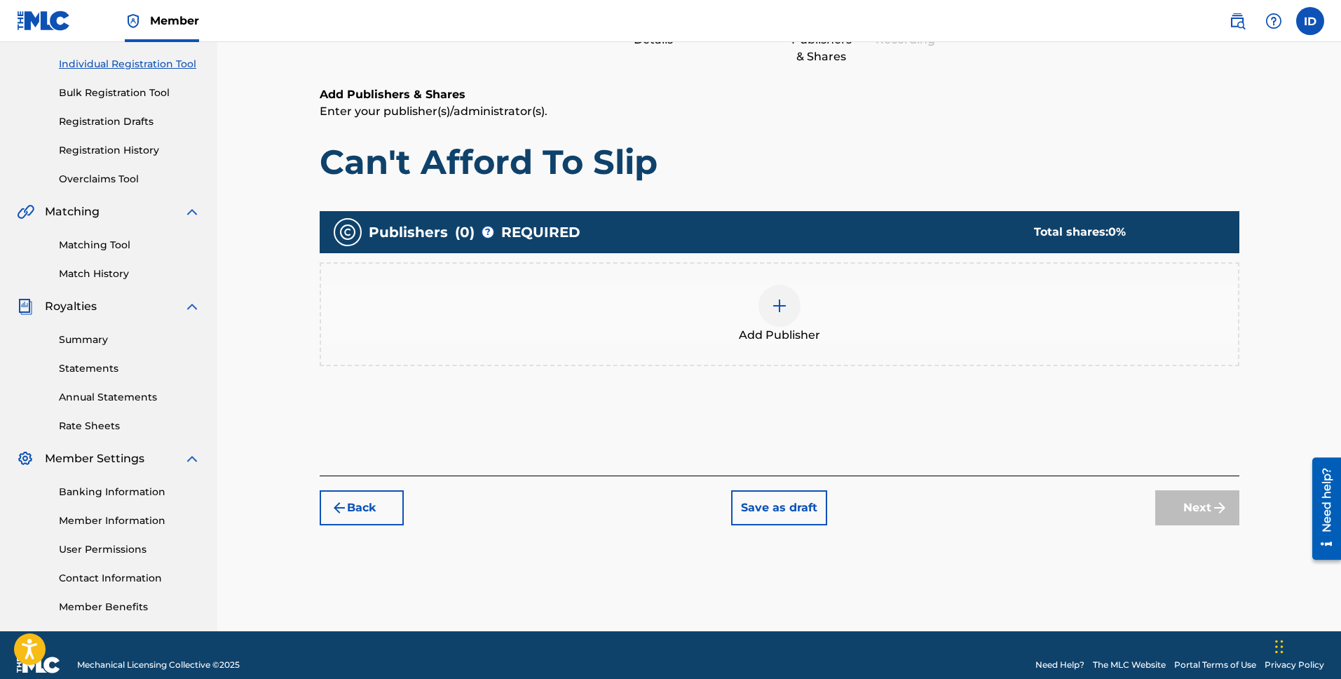
scroll to position [63, 0]
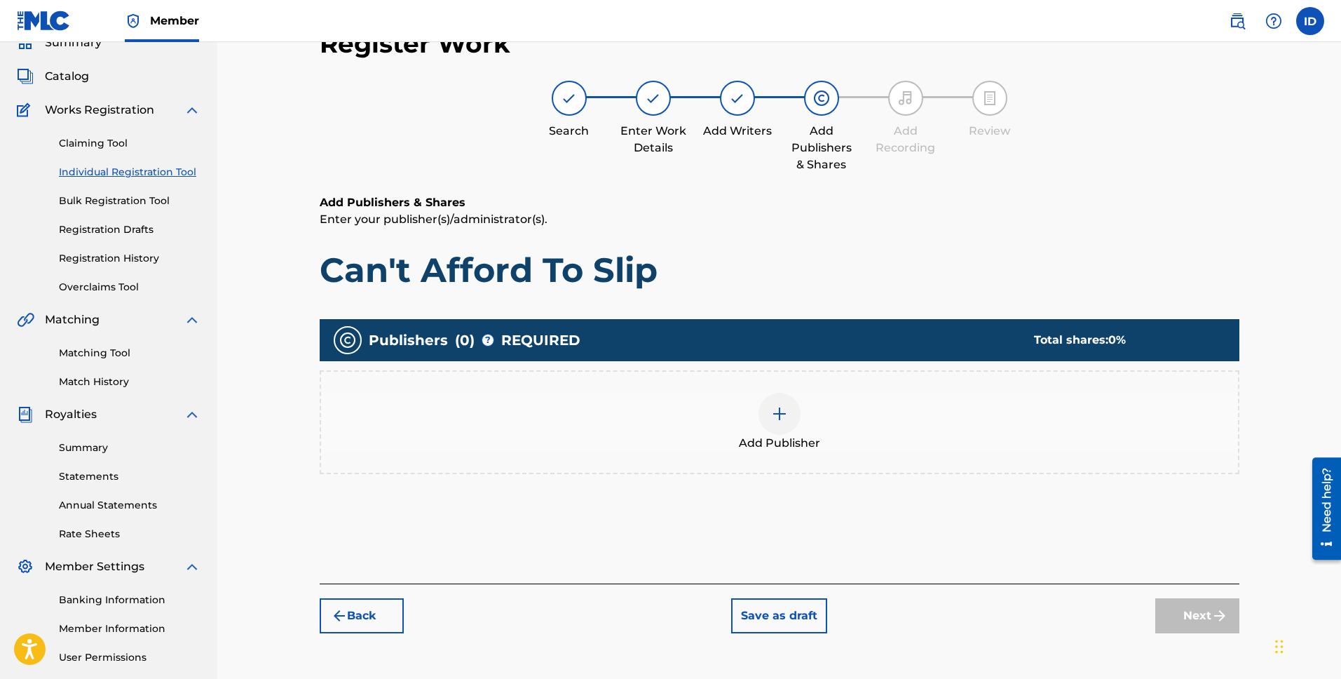
click at [783, 416] on img at bounding box center [779, 413] width 17 height 17
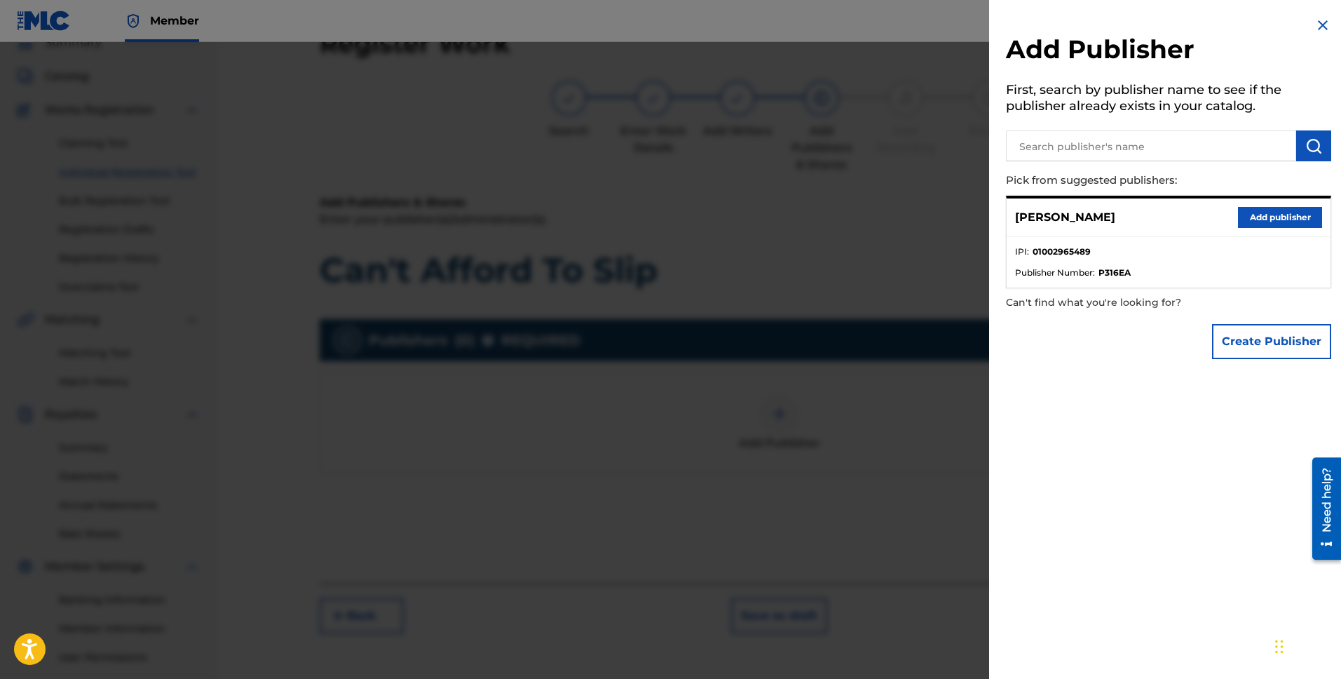
click at [1276, 223] on button "Add publisher" at bounding box center [1280, 217] width 84 height 21
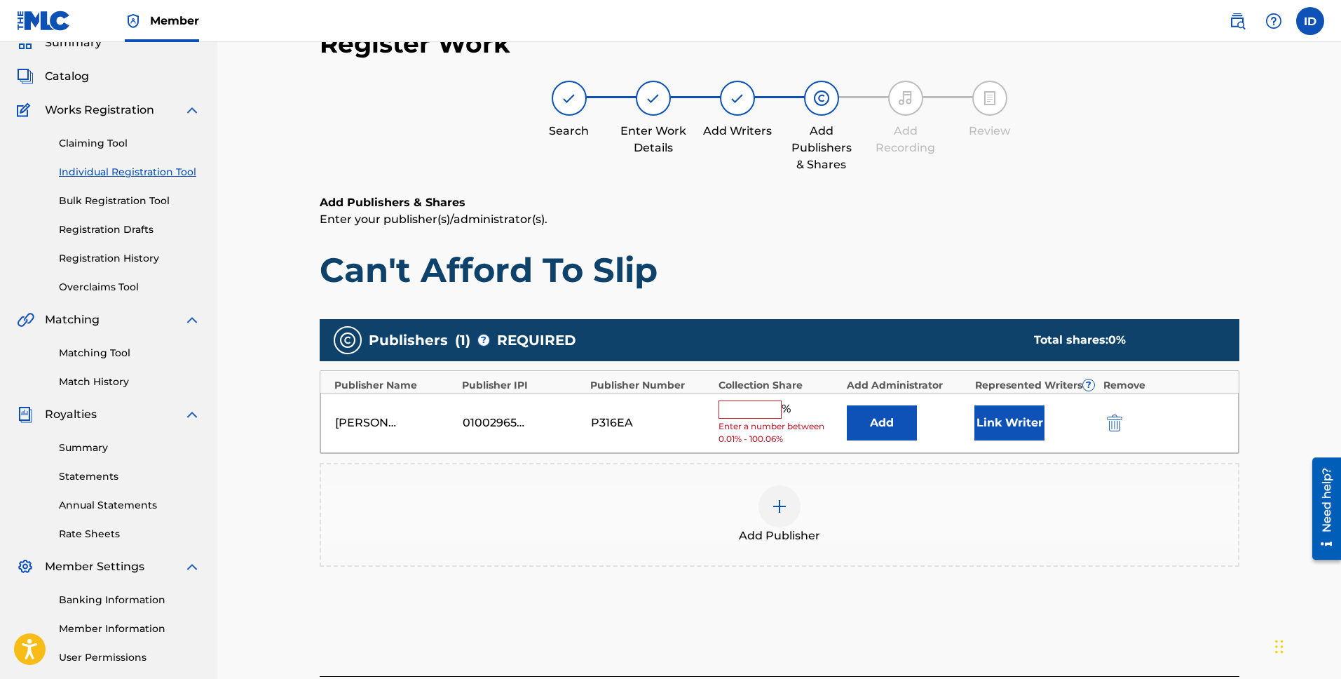
click at [744, 409] on input "text" at bounding box center [750, 409] width 63 height 18
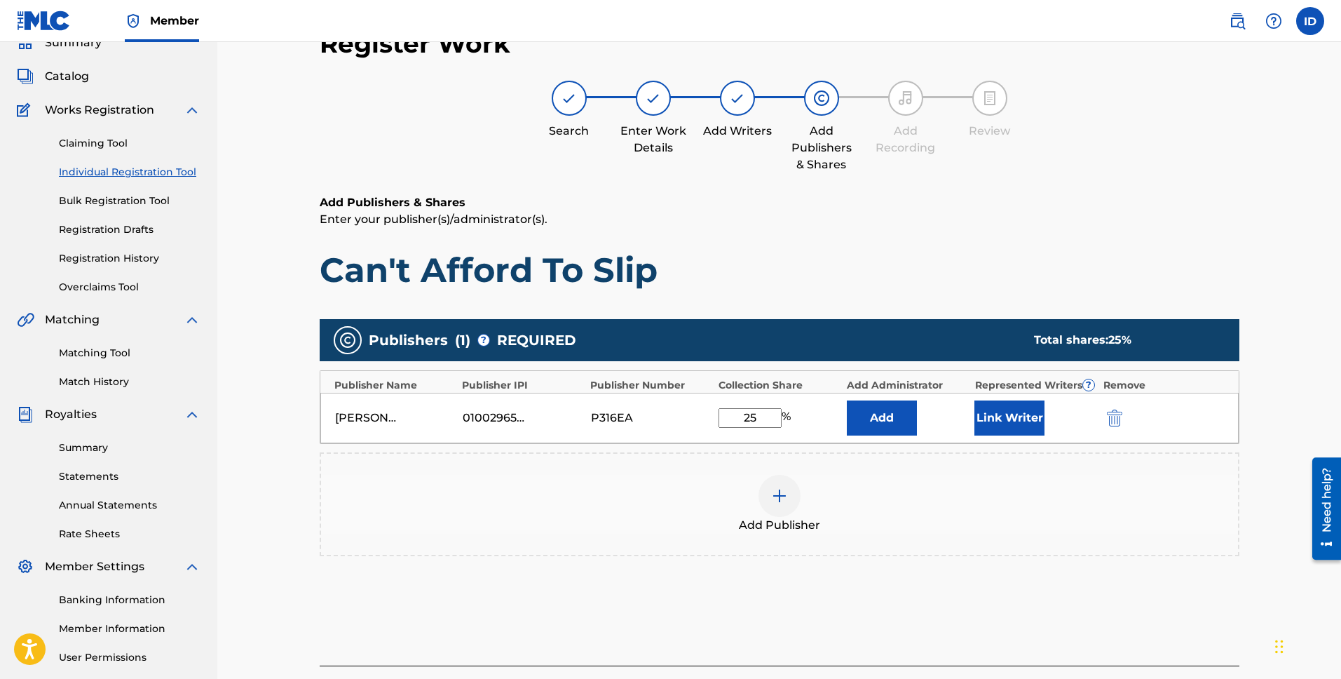
type input "25"
click at [909, 505] on div "Add Publisher" at bounding box center [779, 504] width 917 height 59
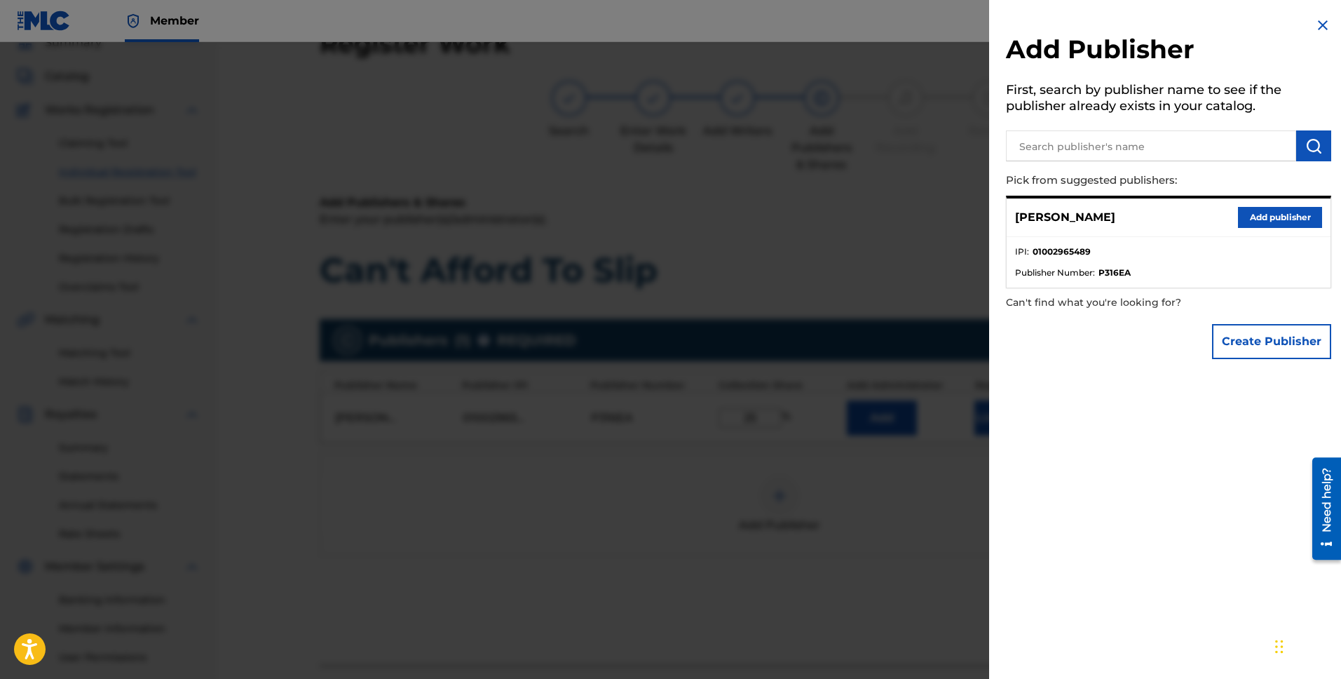
click at [907, 204] on div at bounding box center [670, 381] width 1341 height 679
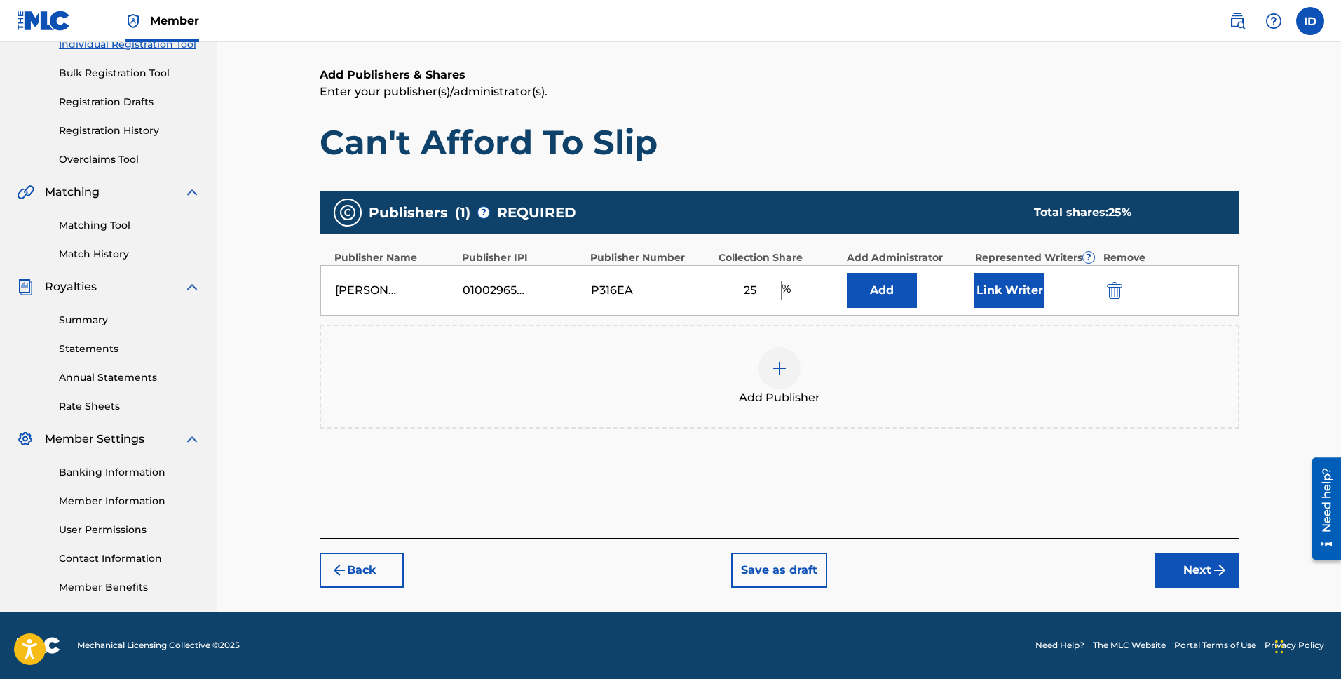
click at [1193, 564] on button "Next" at bounding box center [1197, 569] width 84 height 35
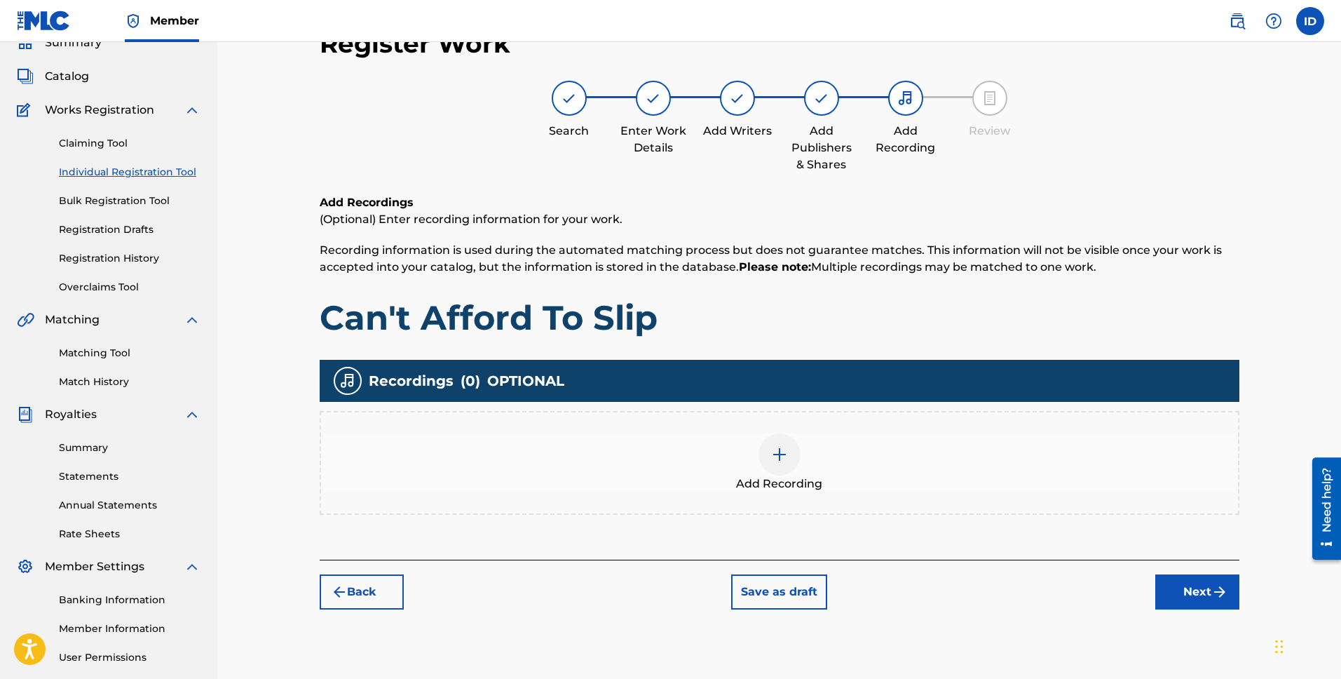
click at [777, 447] on img at bounding box center [779, 454] width 17 height 17
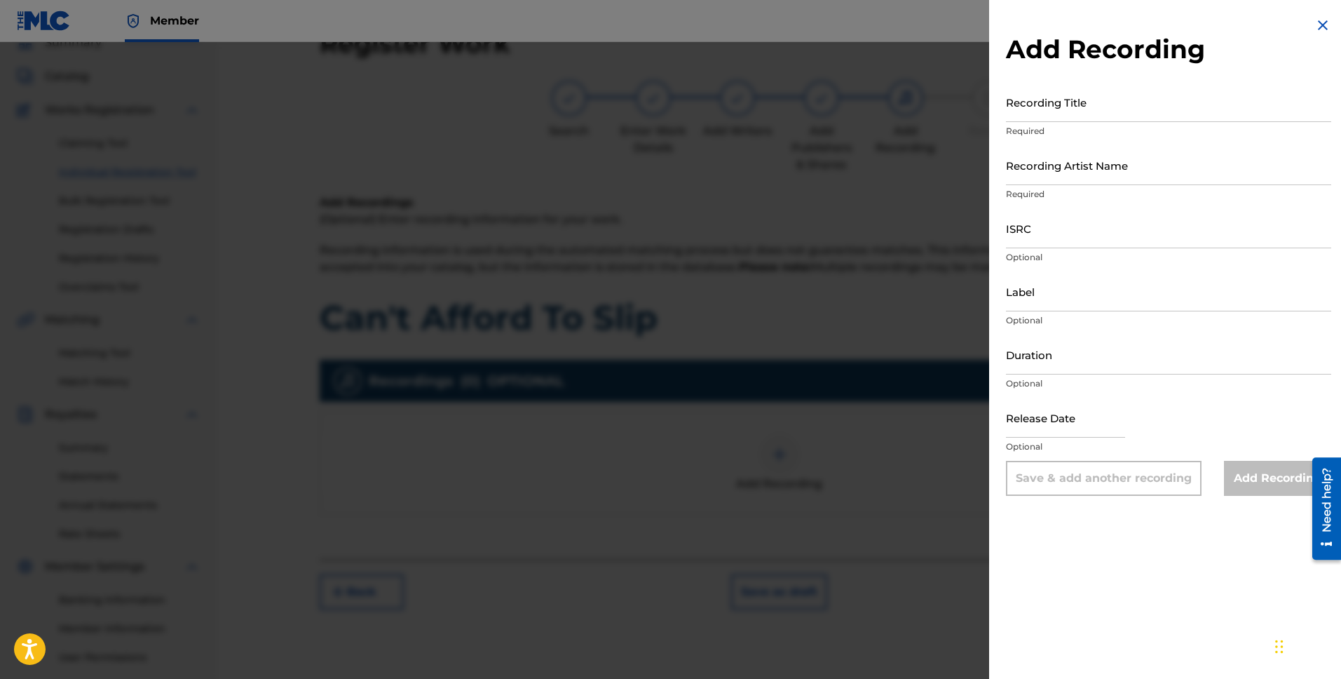
click at [1140, 104] on input "Recording Title" at bounding box center [1168, 102] width 325 height 40
type input "Can't Afford To Slip"
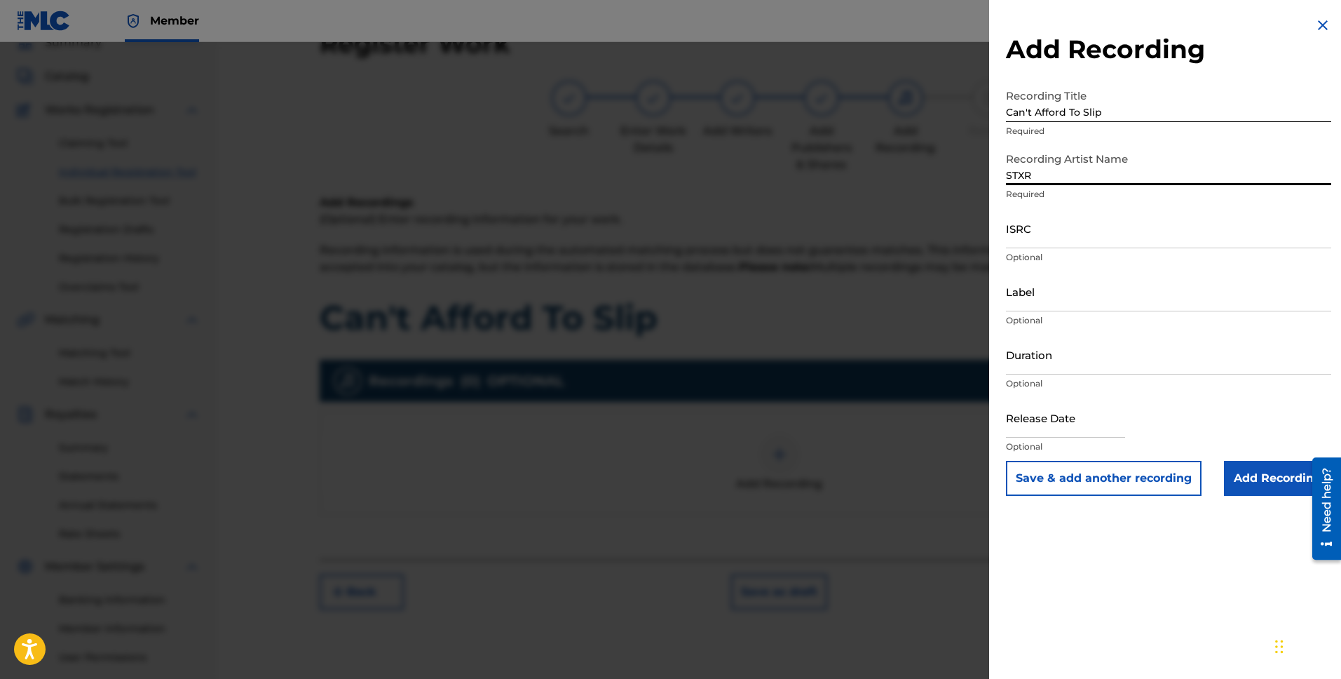
type input "STXR"
click at [1050, 228] on input "ISRC" at bounding box center [1168, 228] width 325 height 40
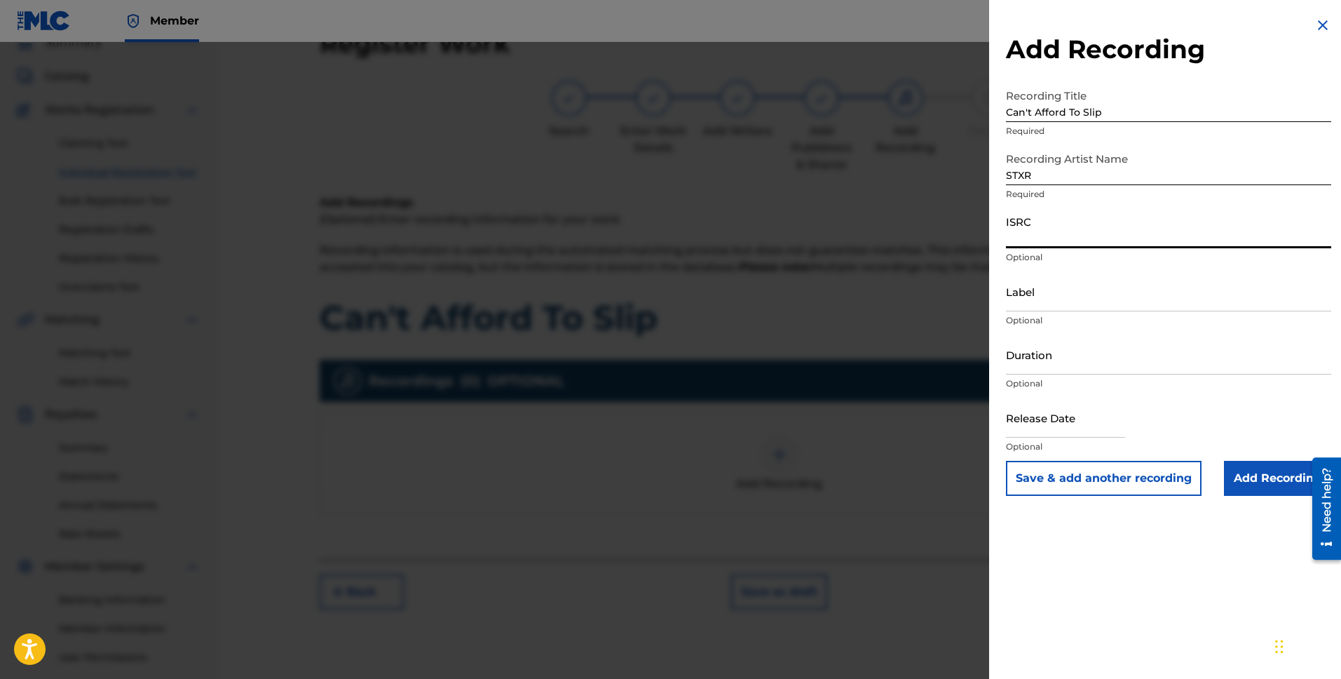
paste input "QZWFV2514931"
type input "QZWFV2514931"
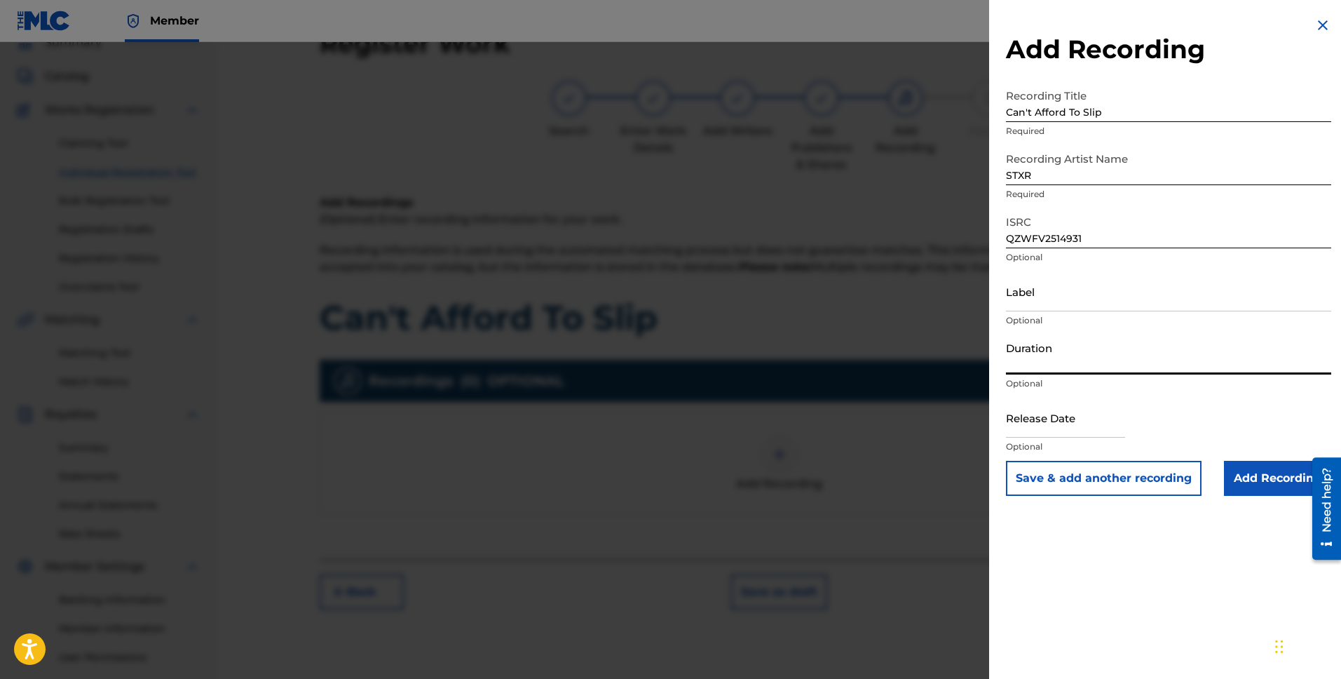
click at [1053, 362] on input "Duration" at bounding box center [1168, 354] width 325 height 40
type input "02:33"
click at [1040, 419] on input "text" at bounding box center [1065, 418] width 119 height 40
select select "7"
select select "2025"
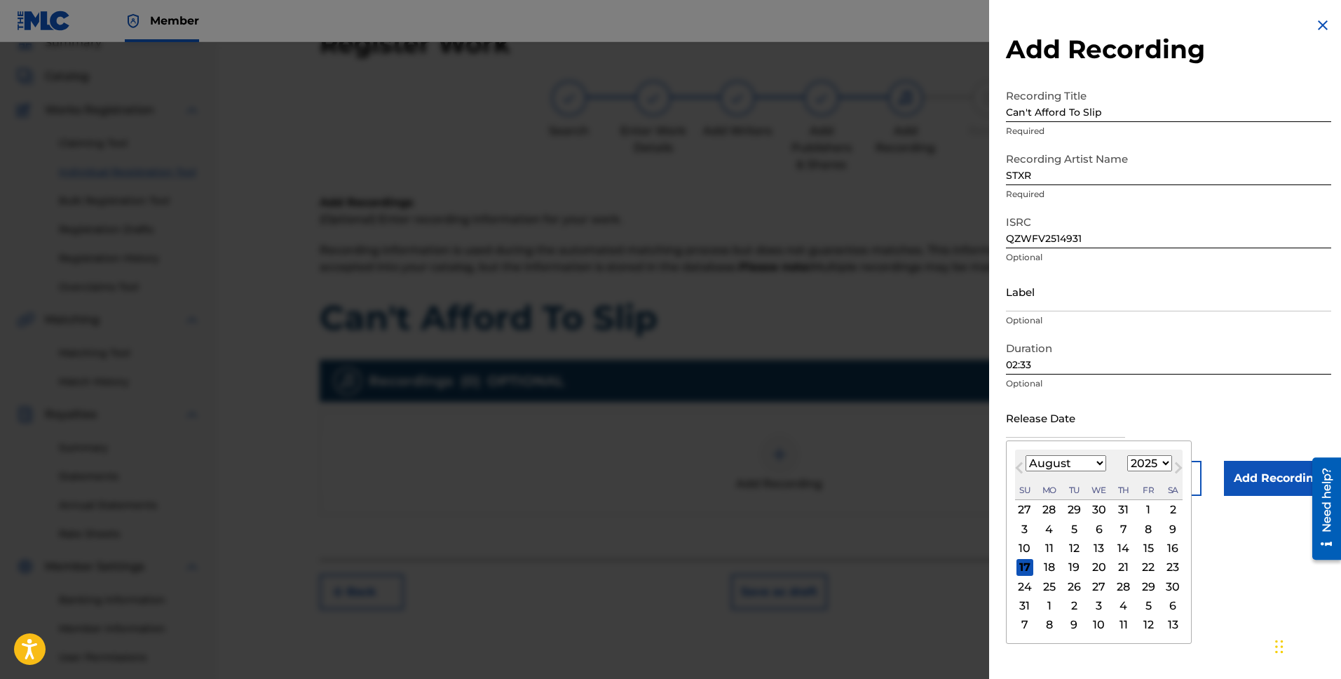
click at [1021, 457] on div "January February March April May June July August September October November [D…" at bounding box center [1099, 463] width 168 height 17
click at [1097, 547] on div "13" at bounding box center [1099, 548] width 17 height 17
type input "[DATE]"
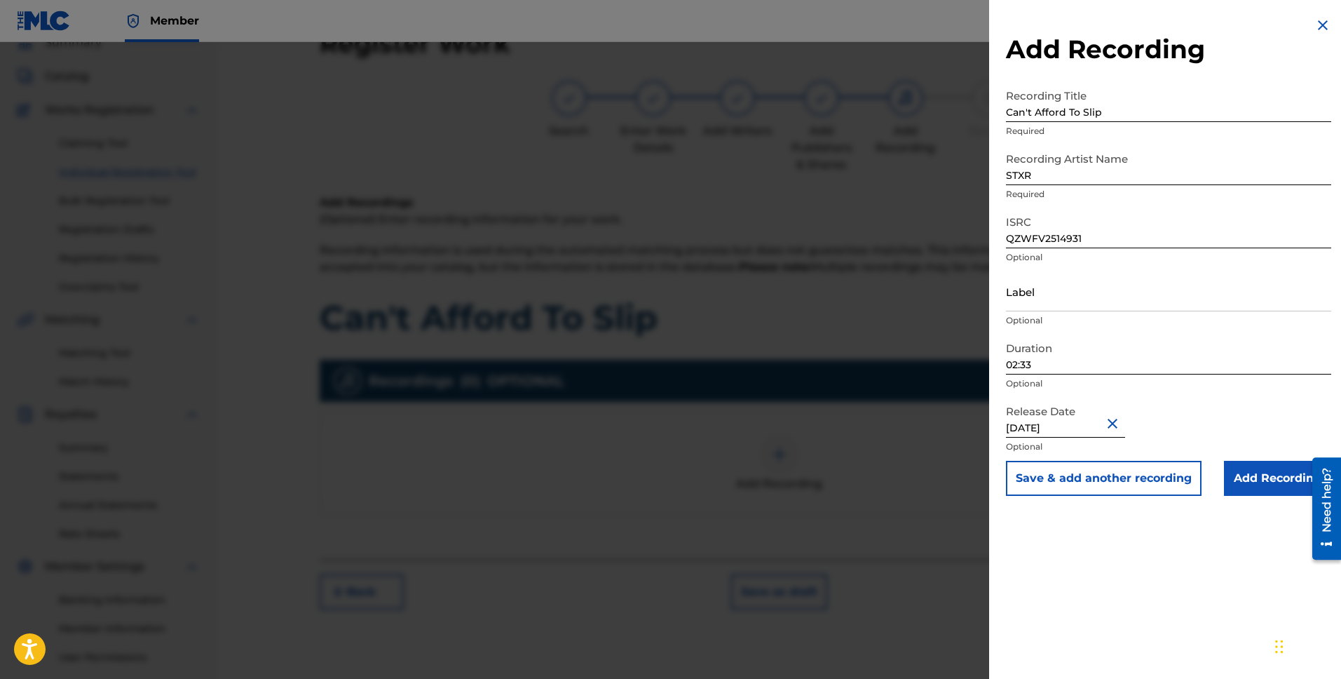
click at [1240, 477] on input "Add Recording" at bounding box center [1277, 478] width 107 height 35
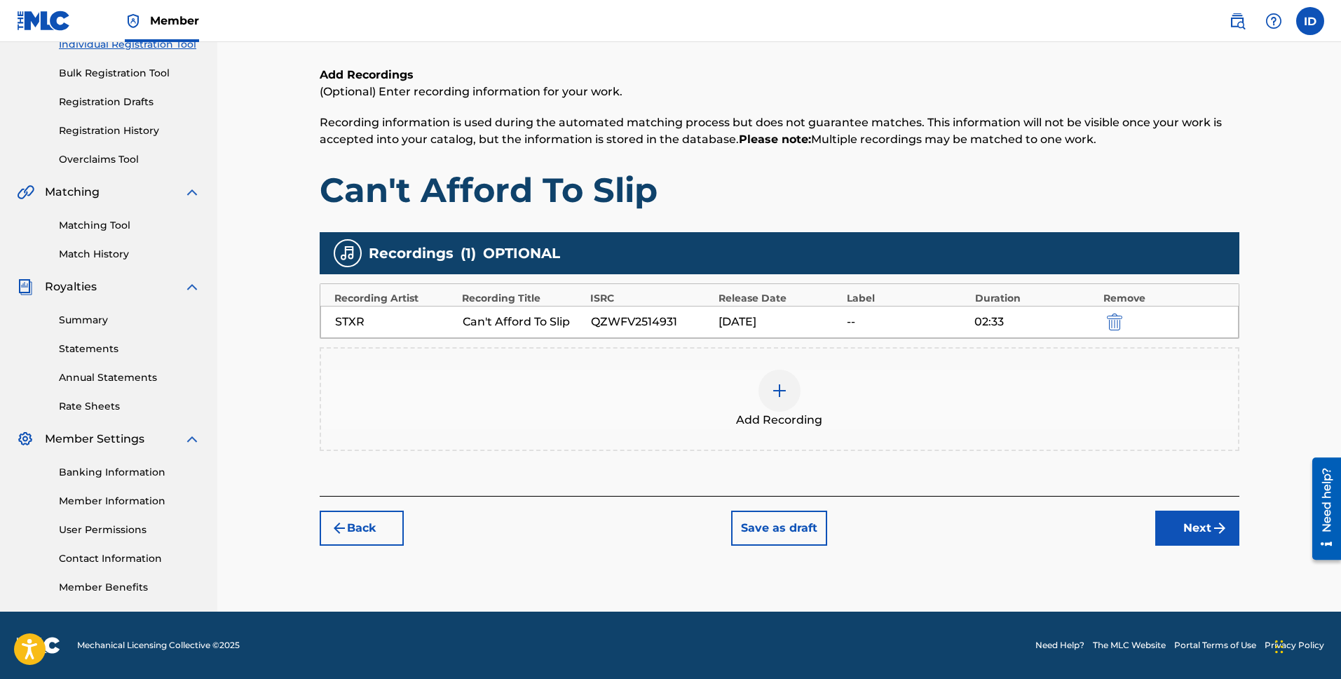
click at [1163, 528] on button "Next" at bounding box center [1197, 527] width 84 height 35
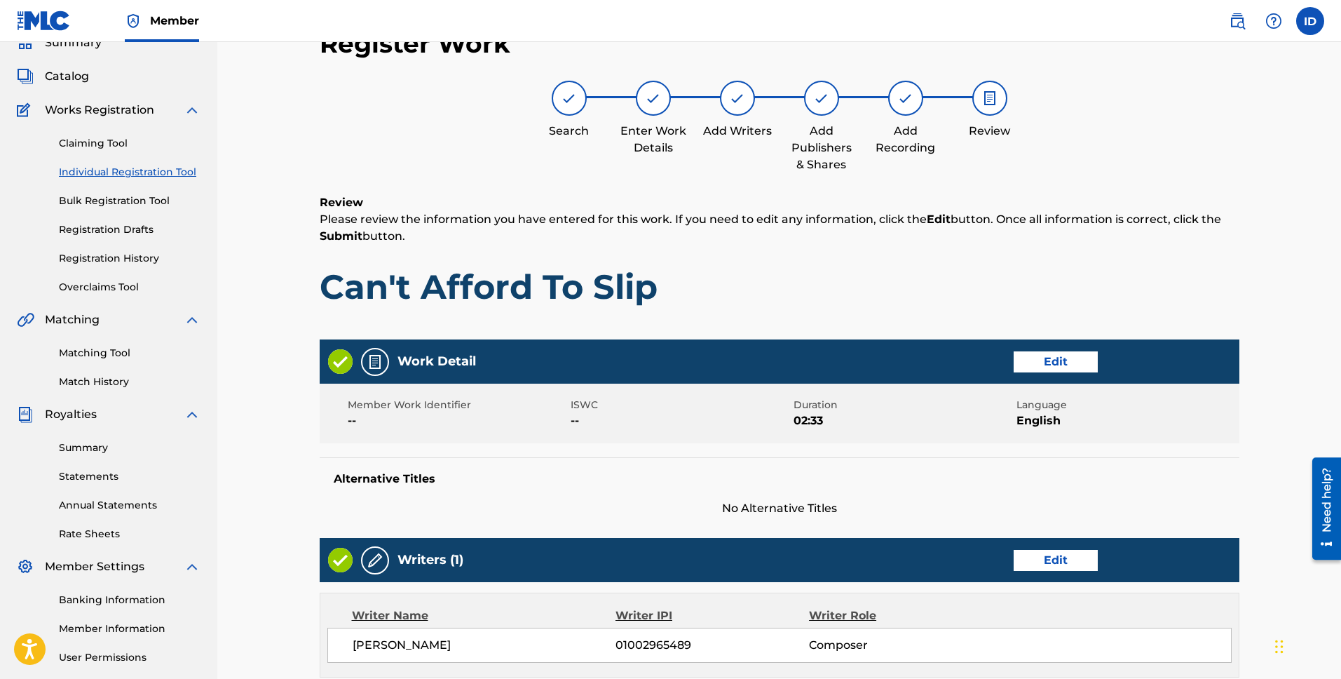
scroll to position [535, 0]
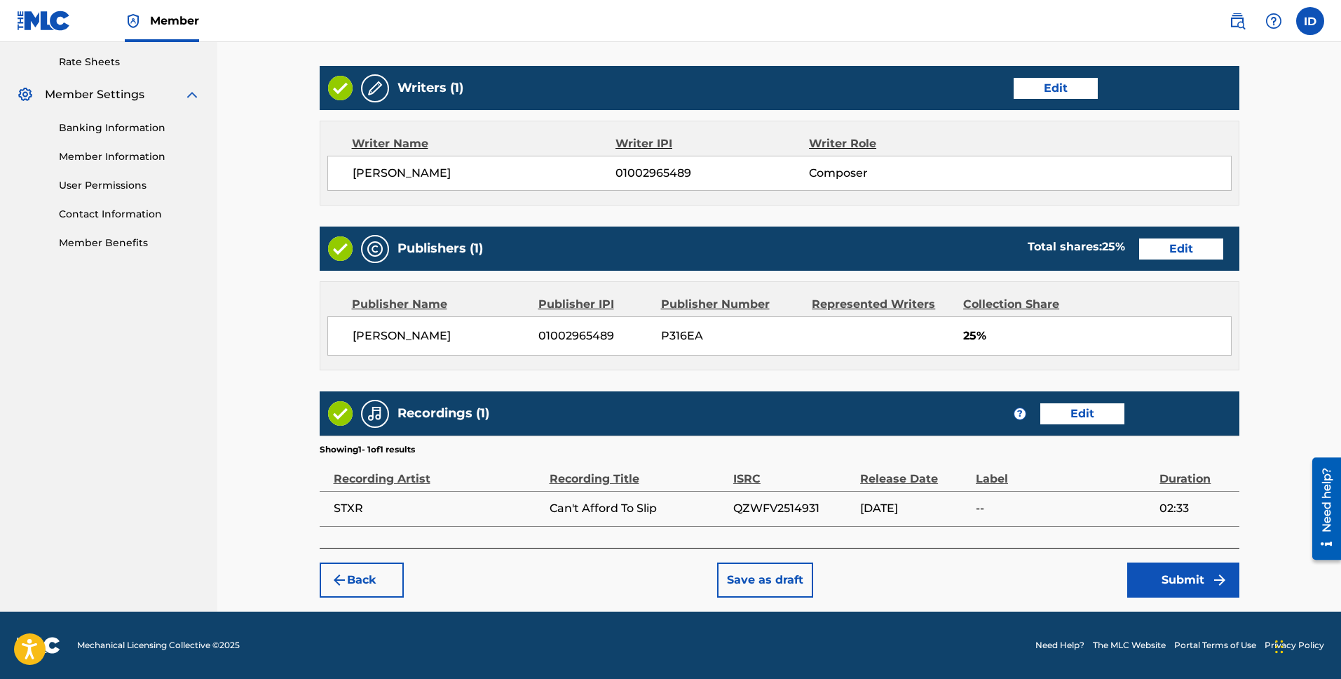
click at [1181, 584] on button "Submit" at bounding box center [1183, 579] width 112 height 35
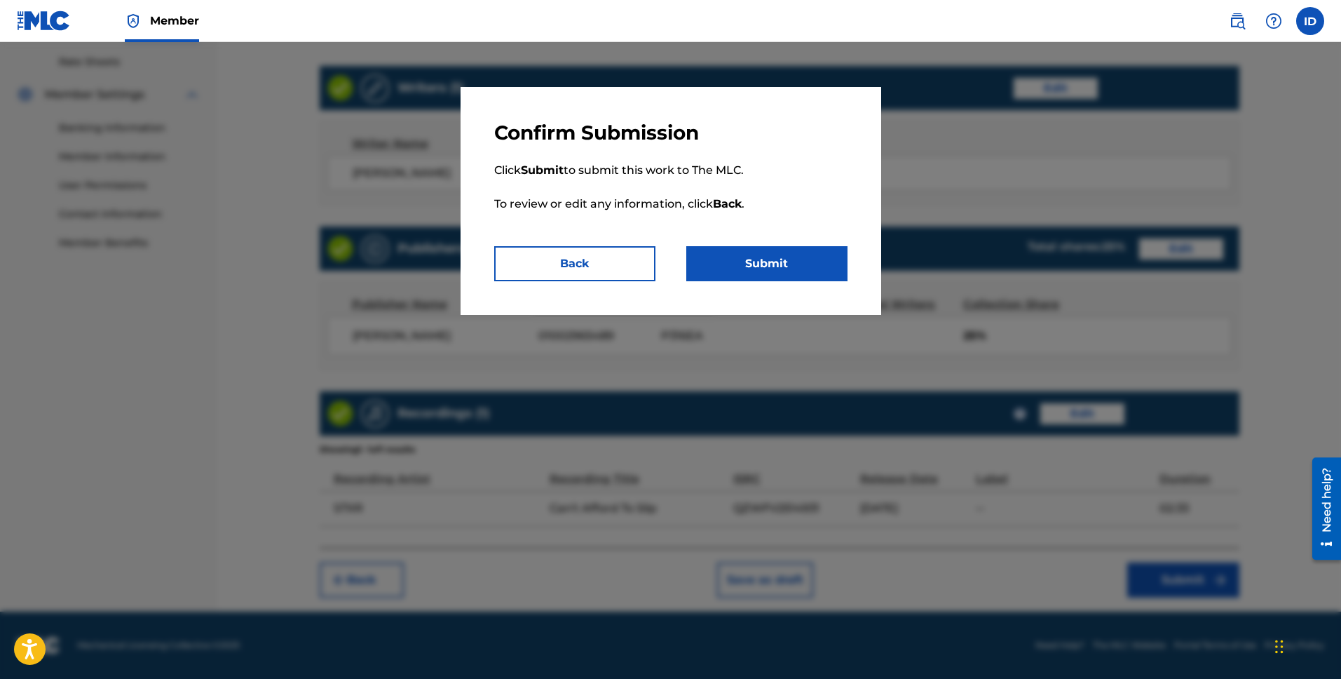
click at [777, 264] on button "Submit" at bounding box center [766, 263] width 161 height 35
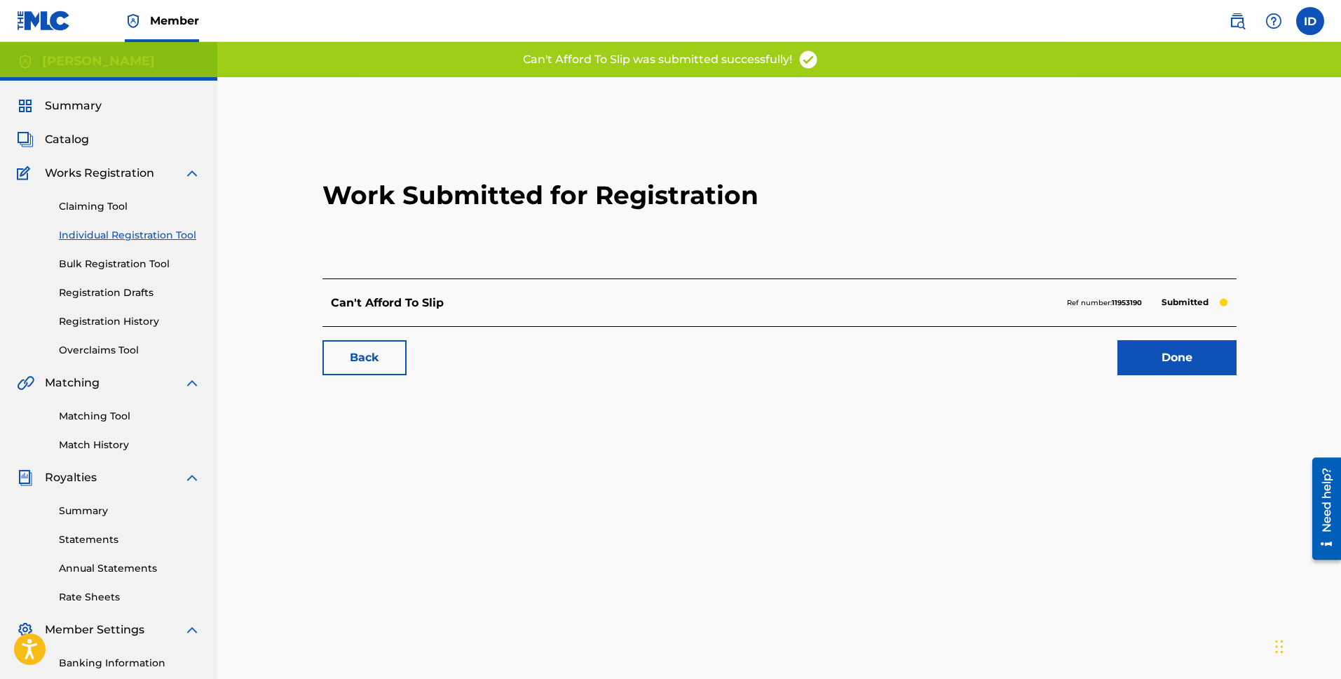
click at [1147, 356] on link "Done" at bounding box center [1177, 357] width 119 height 35
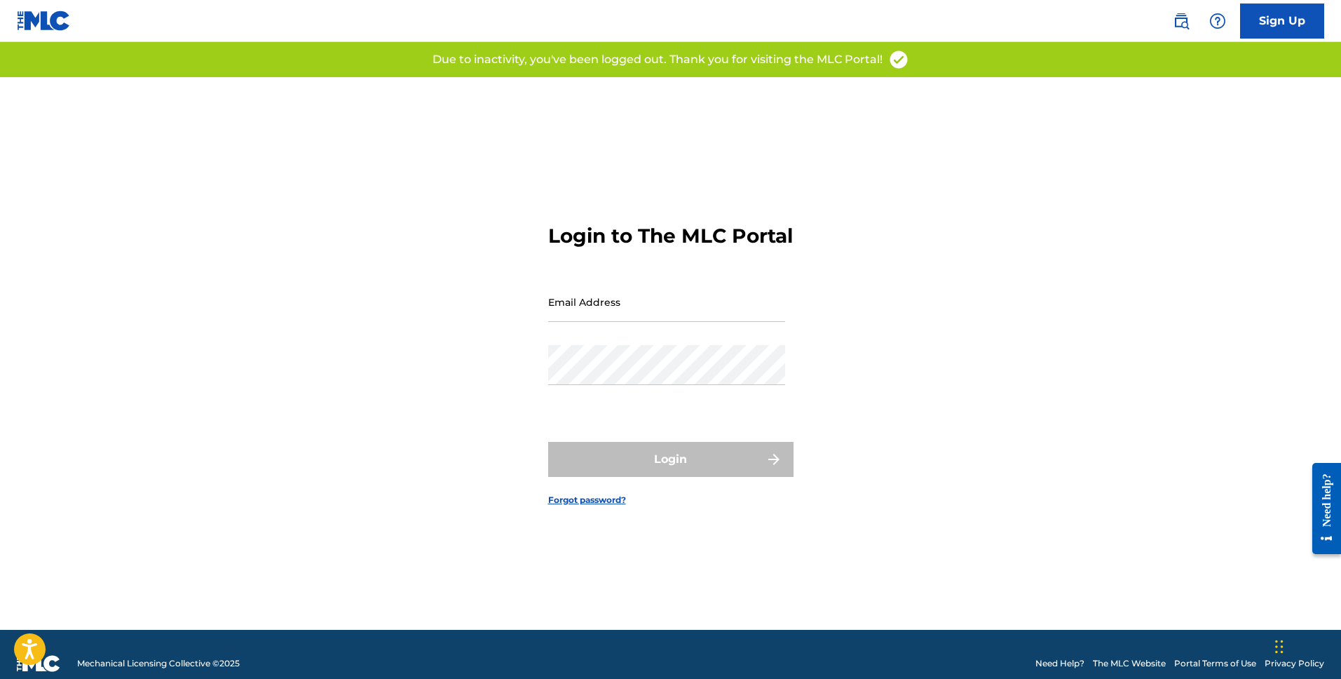
click at [625, 306] on input "Email Address" at bounding box center [666, 302] width 237 height 40
type input "[EMAIL_ADDRESS][DOMAIN_NAME]"
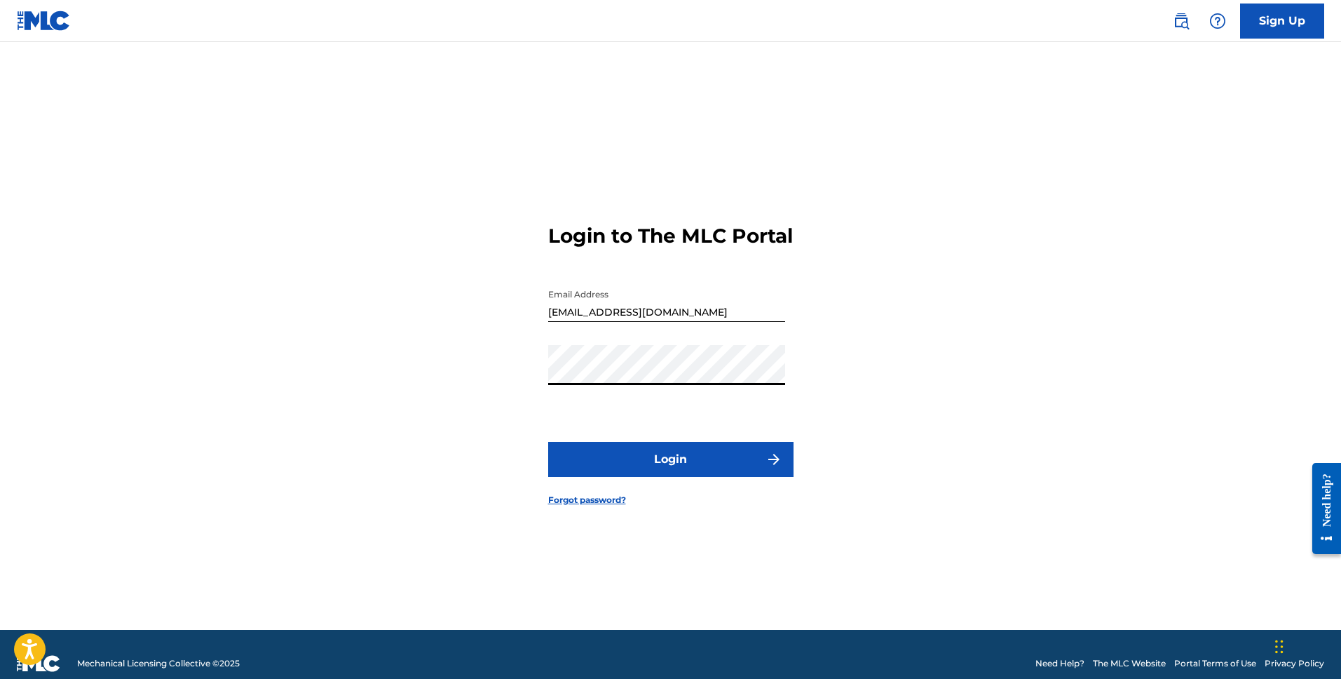
click at [695, 477] on button "Login" at bounding box center [670, 459] width 245 height 35
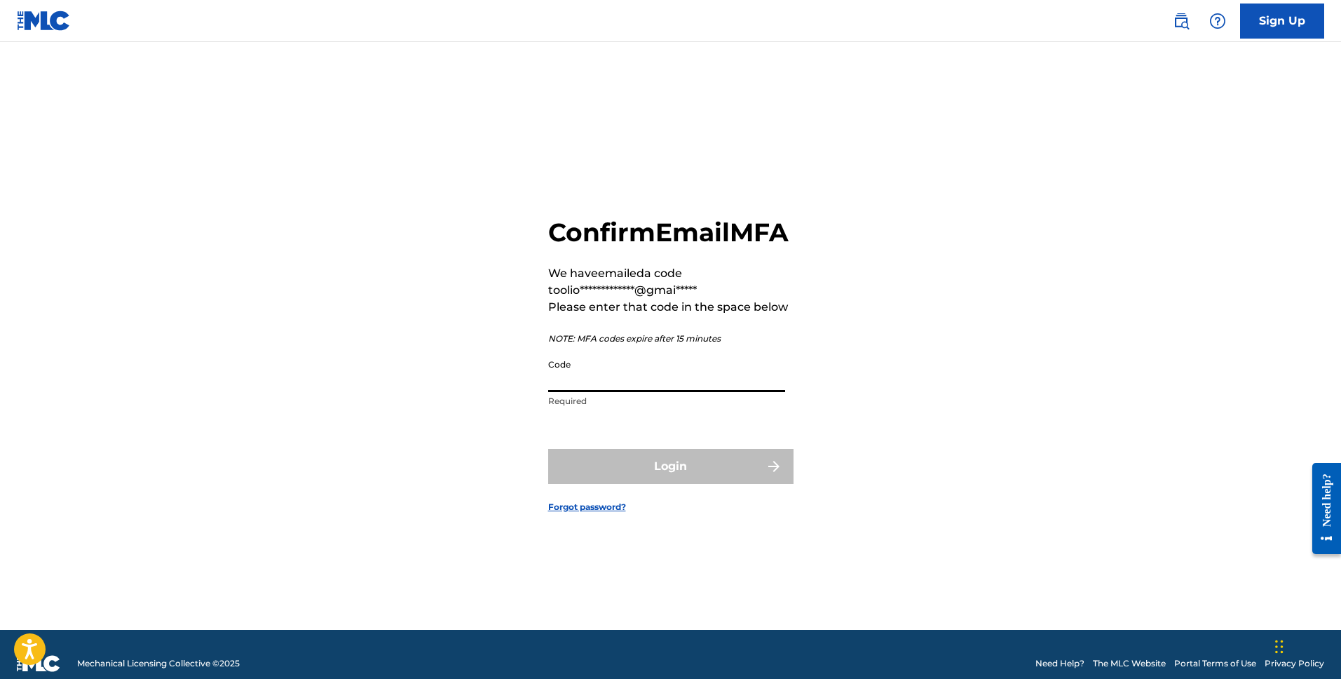
drag, startPoint x: 677, startPoint y: 397, endPoint x: 678, endPoint y: 405, distance: 8.5
click at [677, 392] on input "Code" at bounding box center [666, 372] width 237 height 40
paste input "393634"
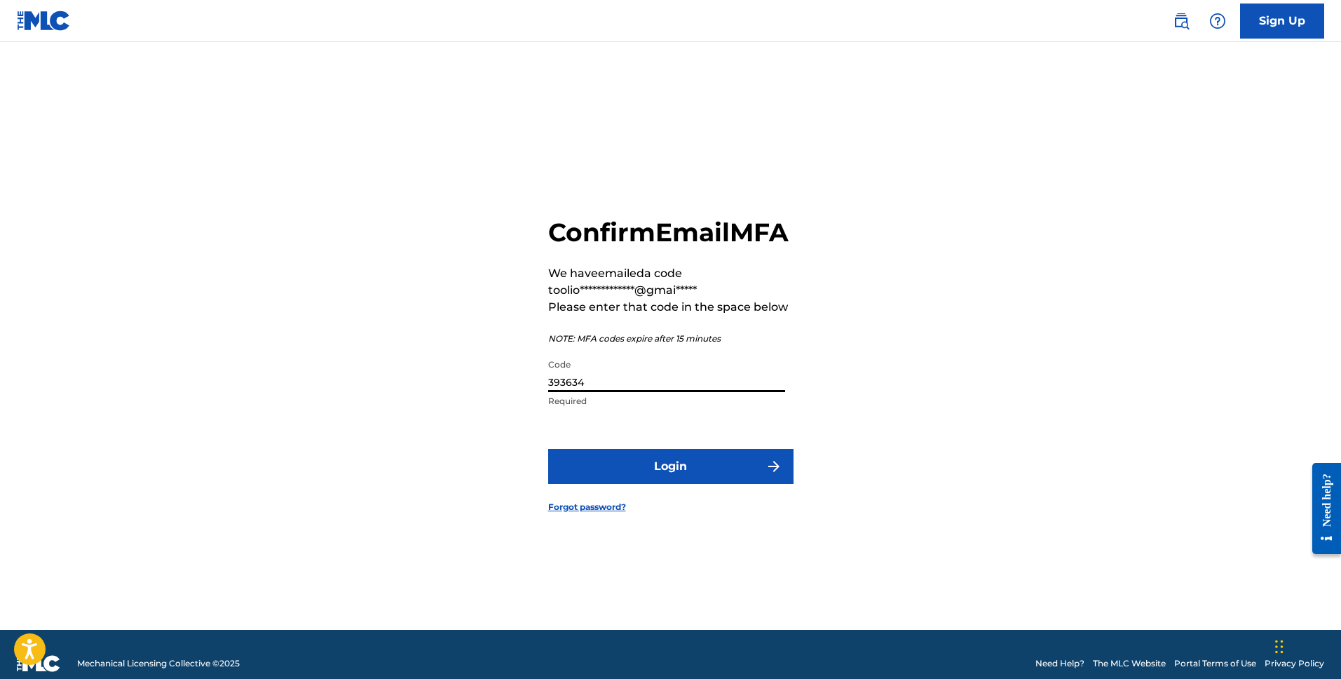
type input "393634"
click at [707, 481] on button "Login" at bounding box center [670, 466] width 245 height 35
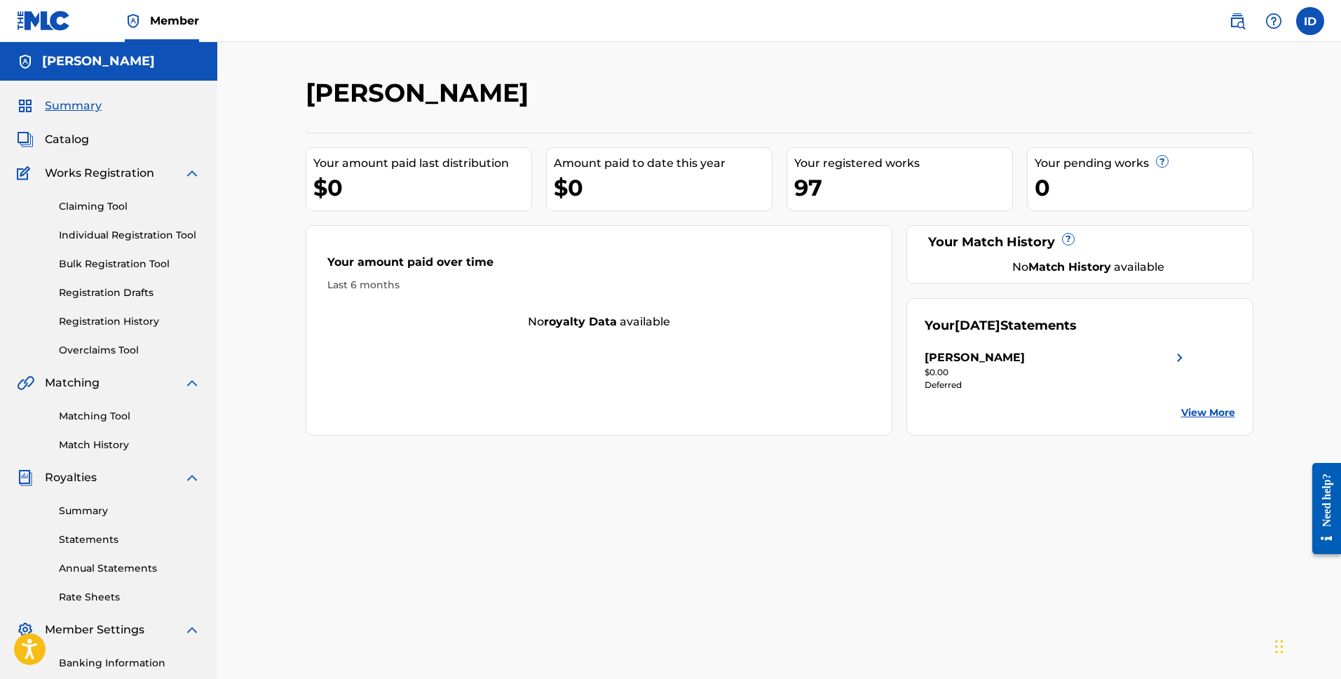
click at [152, 233] on link "Individual Registration Tool" at bounding box center [130, 235] width 142 height 15
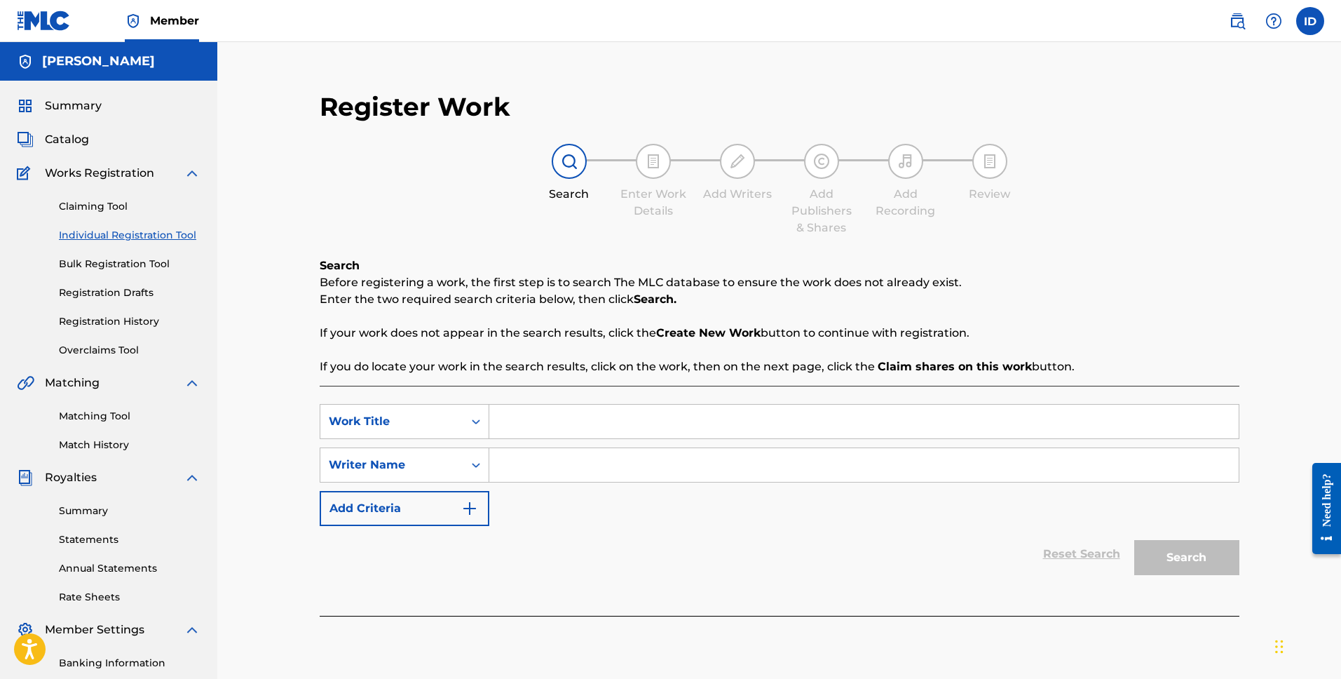
click at [569, 431] on input "Search Form" at bounding box center [863, 422] width 749 height 34
click at [573, 419] on input "Search Form" at bounding box center [863, 422] width 749 height 34
type input "ECHO"
click at [535, 470] on input "Search Form" at bounding box center [863, 465] width 749 height 34
type input "[PERSON_NAME]"
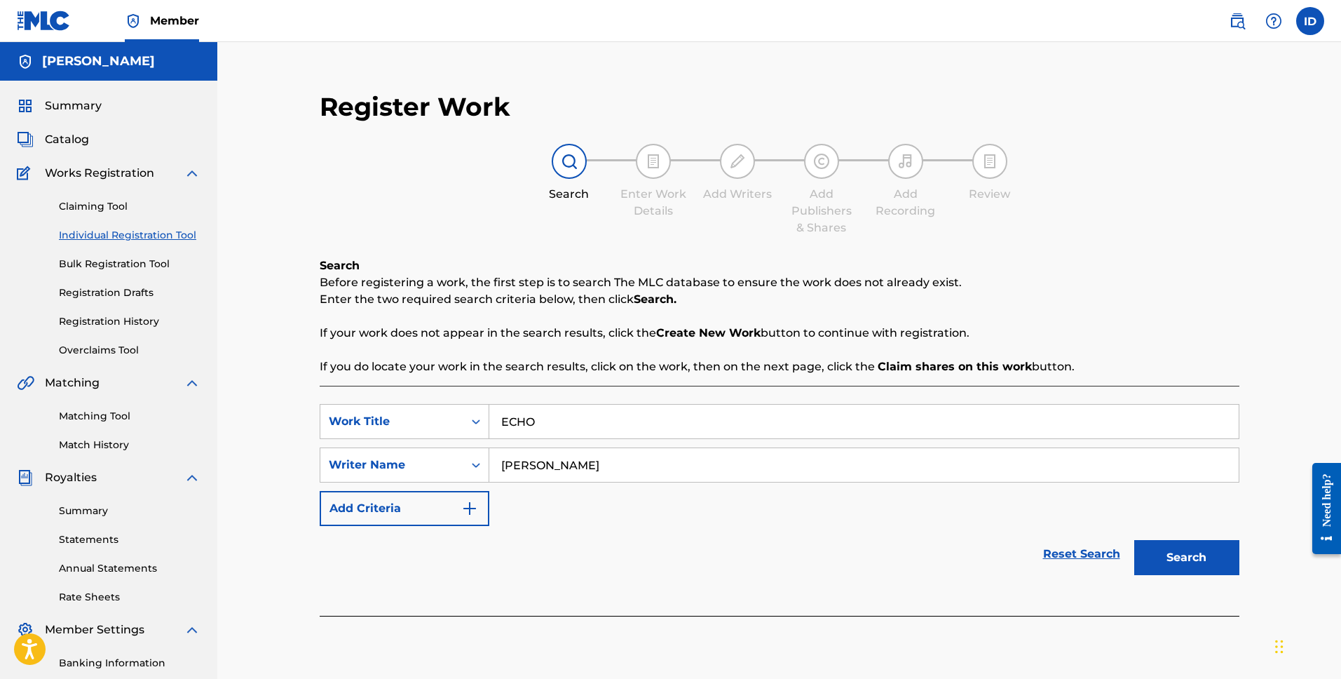
click at [463, 503] on img "Search Form" at bounding box center [469, 508] width 17 height 17
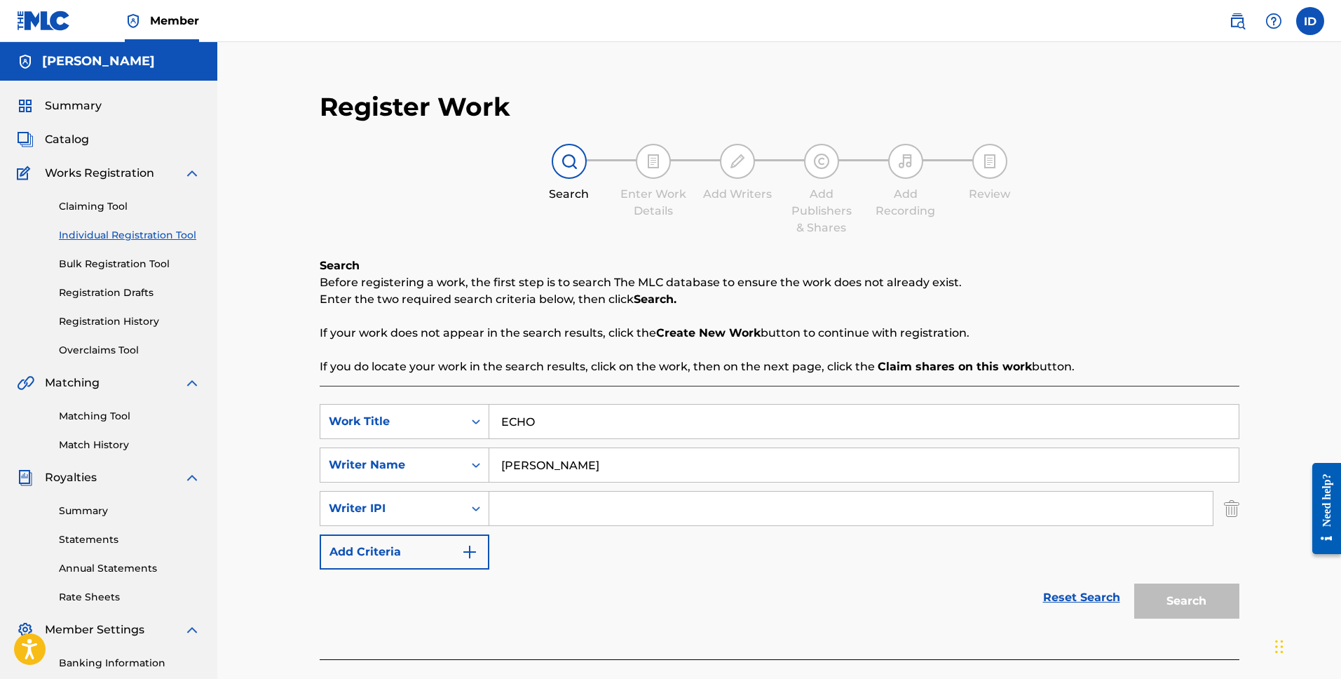
click at [520, 508] on input "Search Form" at bounding box center [851, 508] width 724 height 34
type input "01002965489"
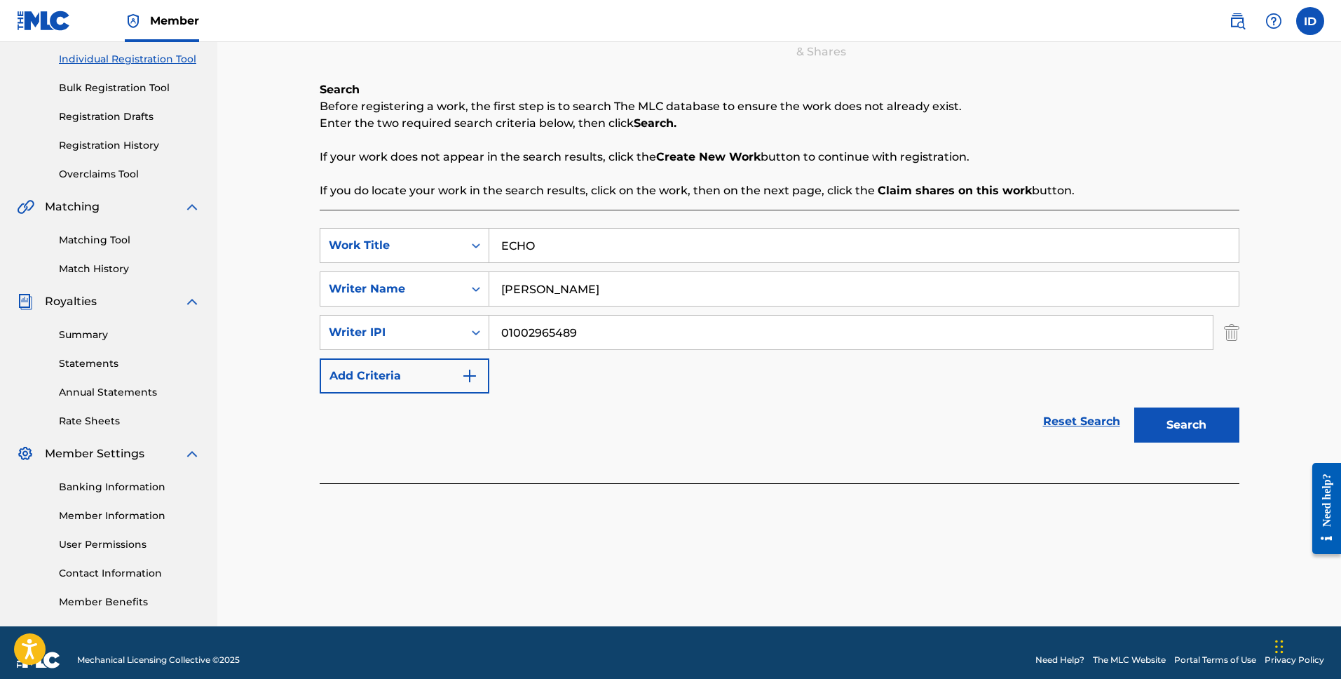
scroll to position [191, 0]
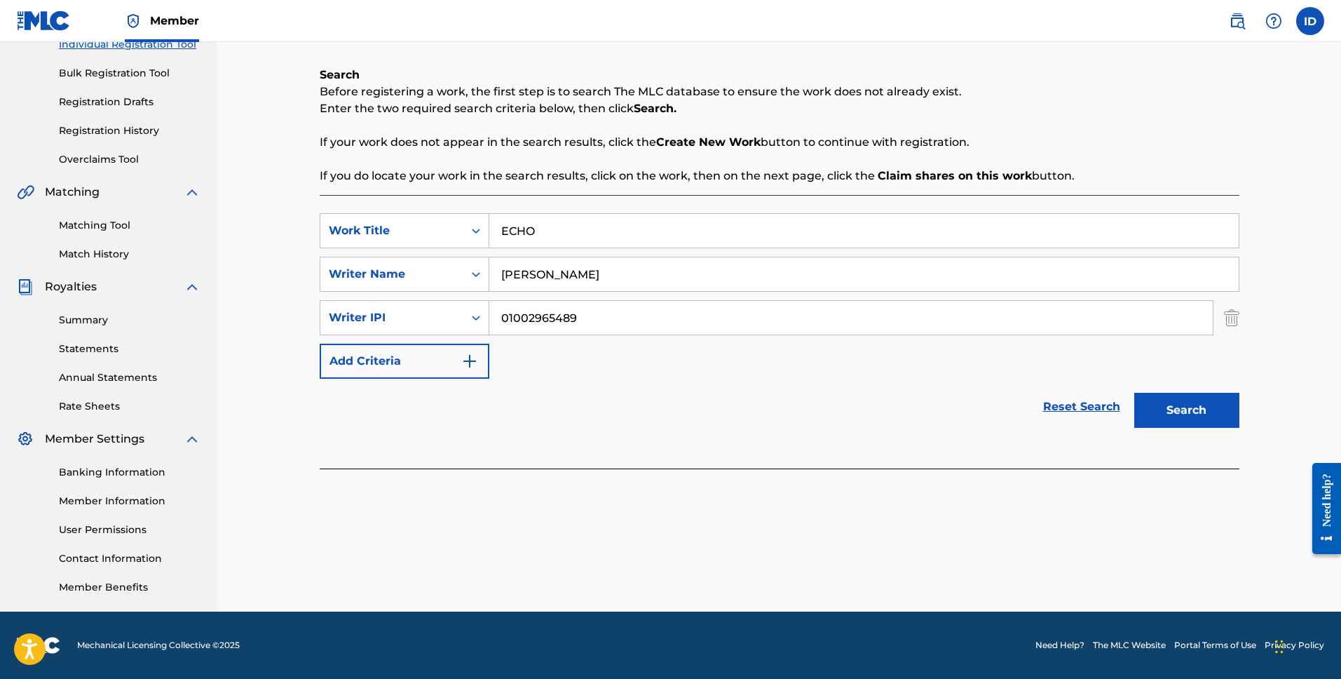
click at [1174, 412] on button "Search" at bounding box center [1186, 410] width 105 height 35
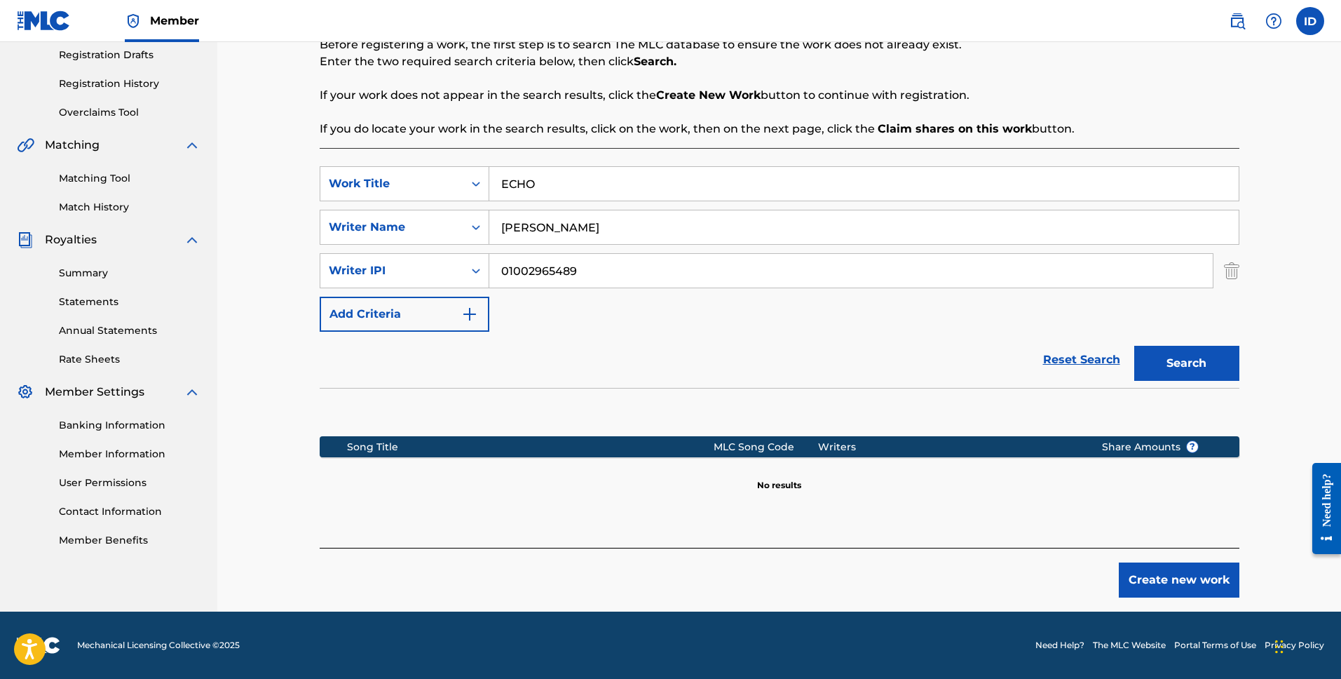
click at [1162, 575] on button "Create new work" at bounding box center [1179, 579] width 121 height 35
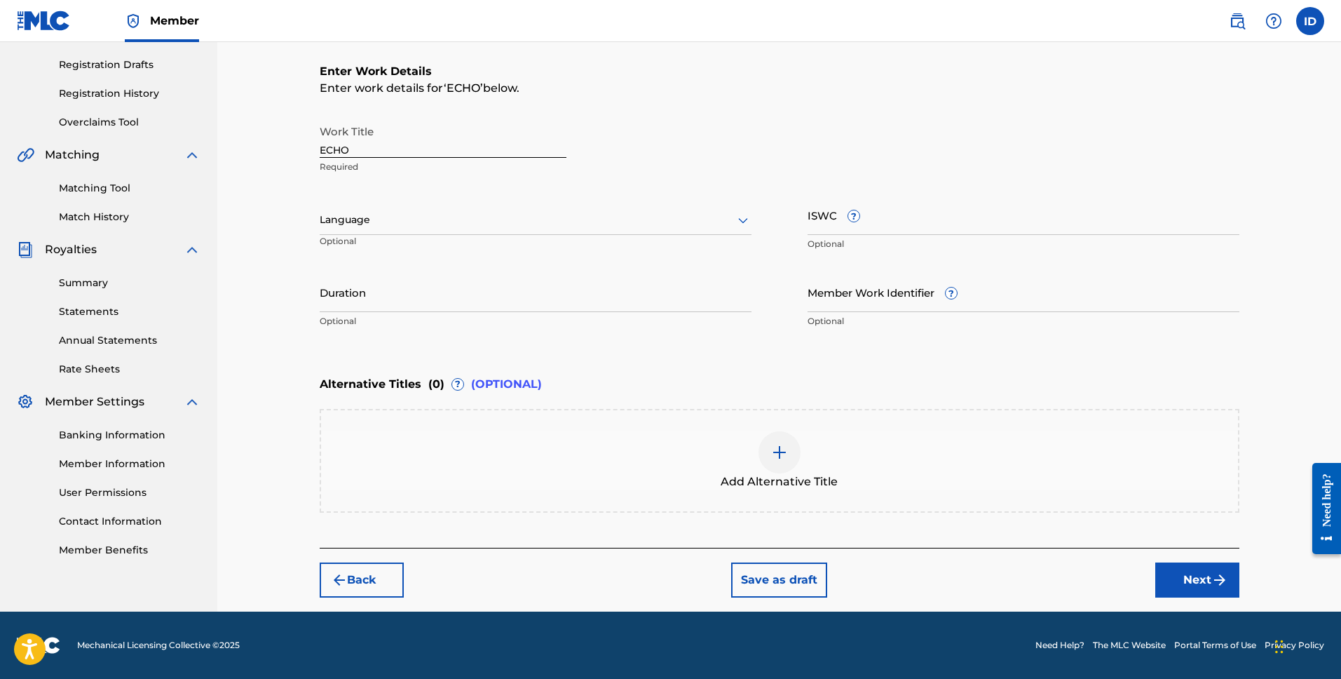
scroll to position [228, 0]
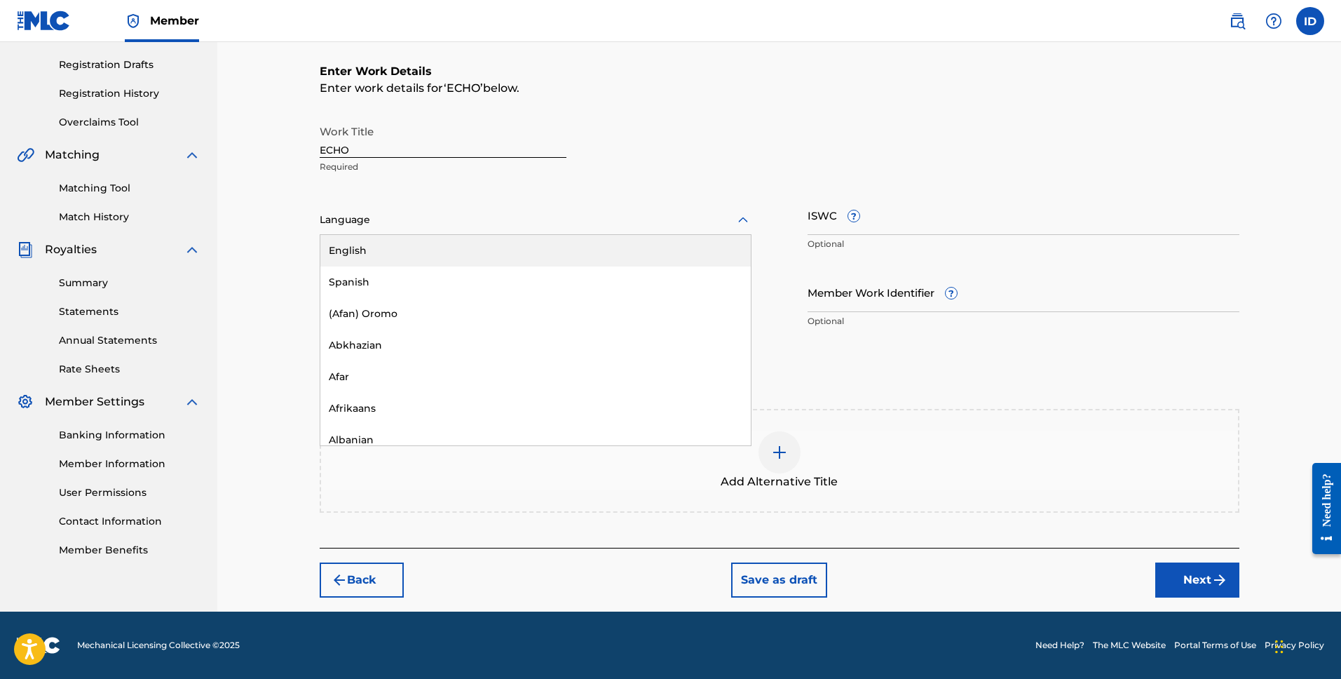
click at [386, 217] on div at bounding box center [536, 220] width 432 height 18
click at [382, 254] on div "English" at bounding box center [535, 251] width 430 height 32
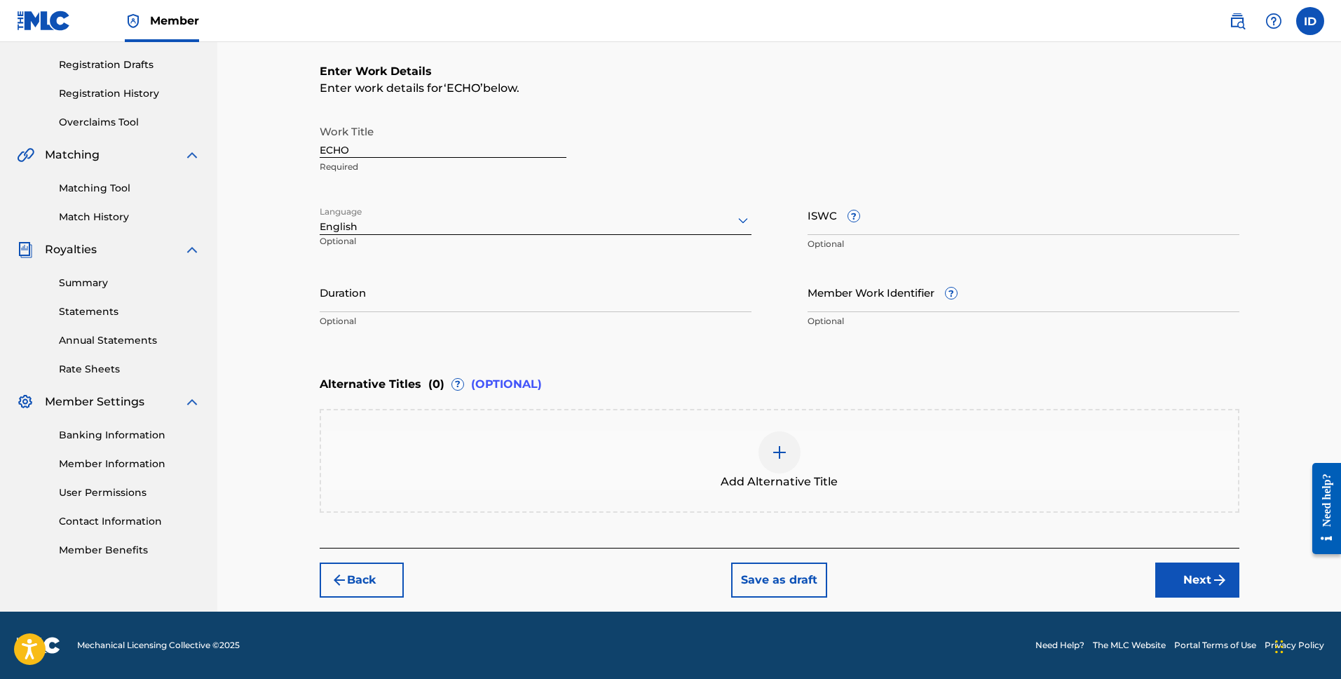
click at [387, 294] on input "Duration" at bounding box center [536, 292] width 432 height 40
type input "01:56"
click at [1179, 573] on button "Next" at bounding box center [1197, 579] width 84 height 35
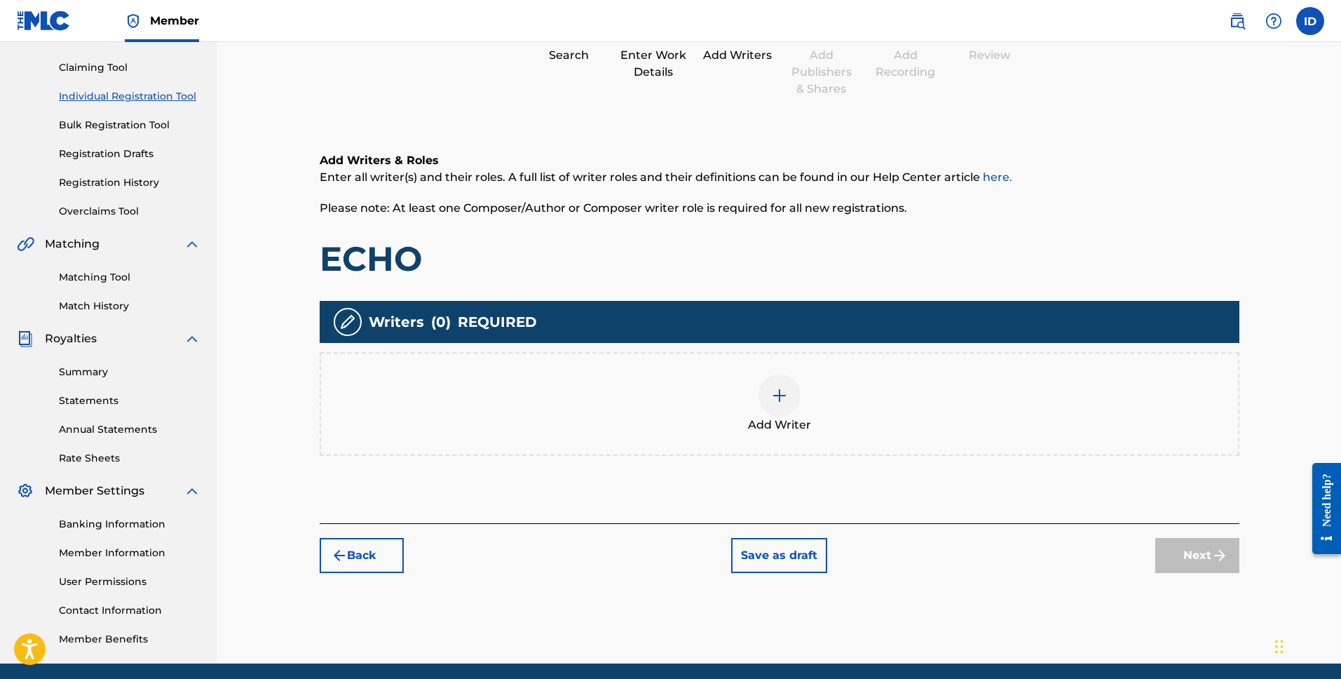
scroll to position [63, 0]
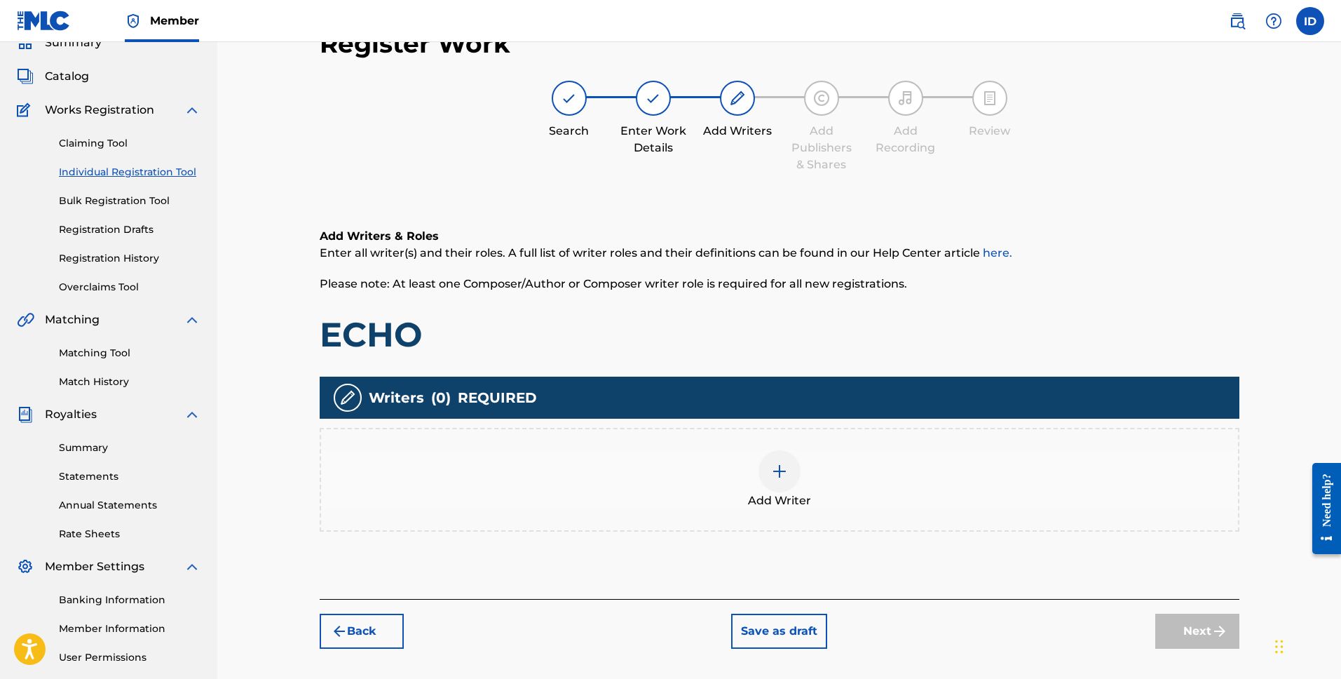
click at [787, 470] on img at bounding box center [779, 471] width 17 height 17
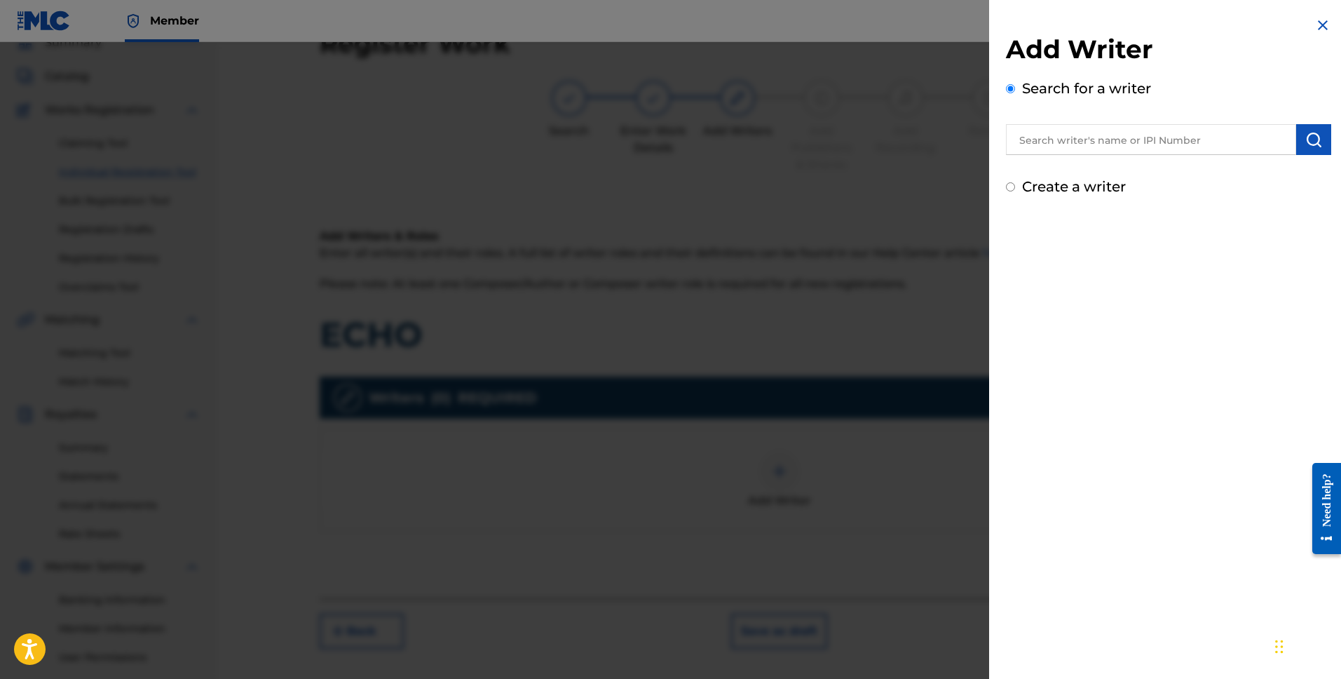
click at [1142, 142] on input "text" at bounding box center [1151, 139] width 290 height 31
drag, startPoint x: 1101, startPoint y: 134, endPoint x: 969, endPoint y: 118, distance: 132.7
click at [972, 119] on div "Add Writer Search for a writer Ian Drury Create a writer" at bounding box center [670, 360] width 1341 height 637
paste input "01002965489"
type input "01002965489"
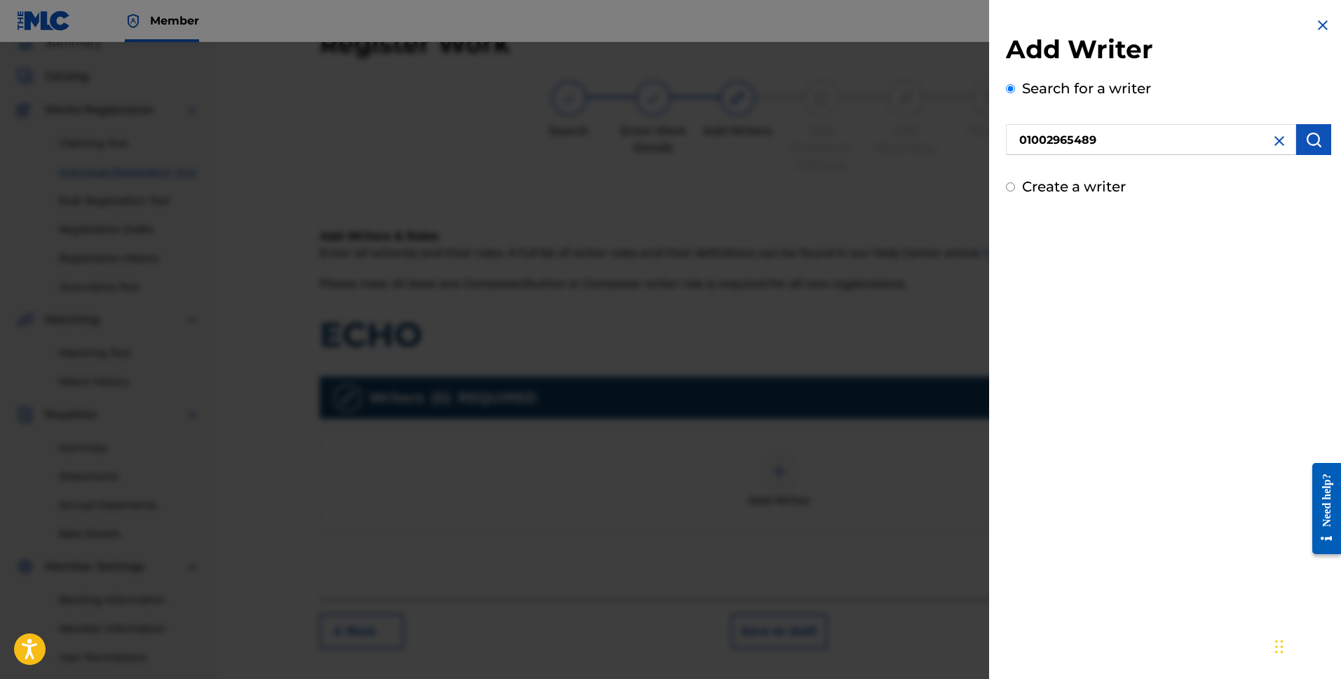
click at [1296, 138] on button "submit" at bounding box center [1313, 139] width 35 height 31
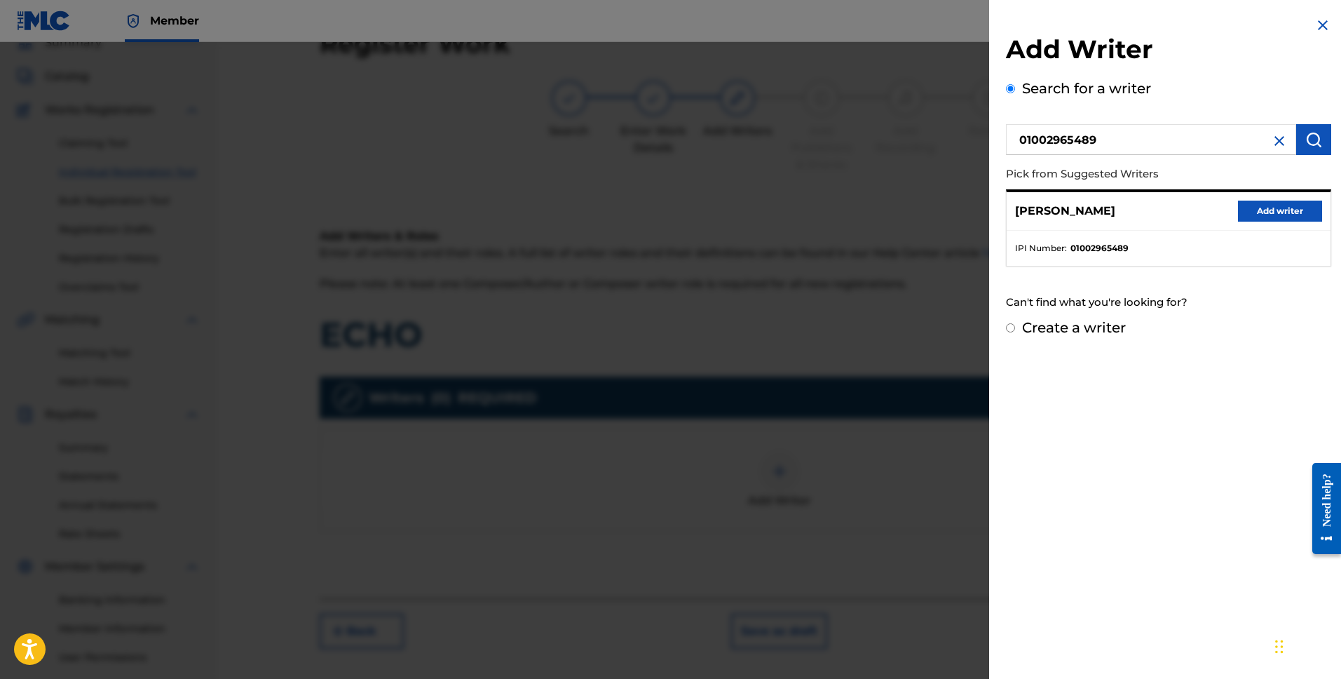
click at [1247, 209] on button "Add writer" at bounding box center [1280, 211] width 84 height 21
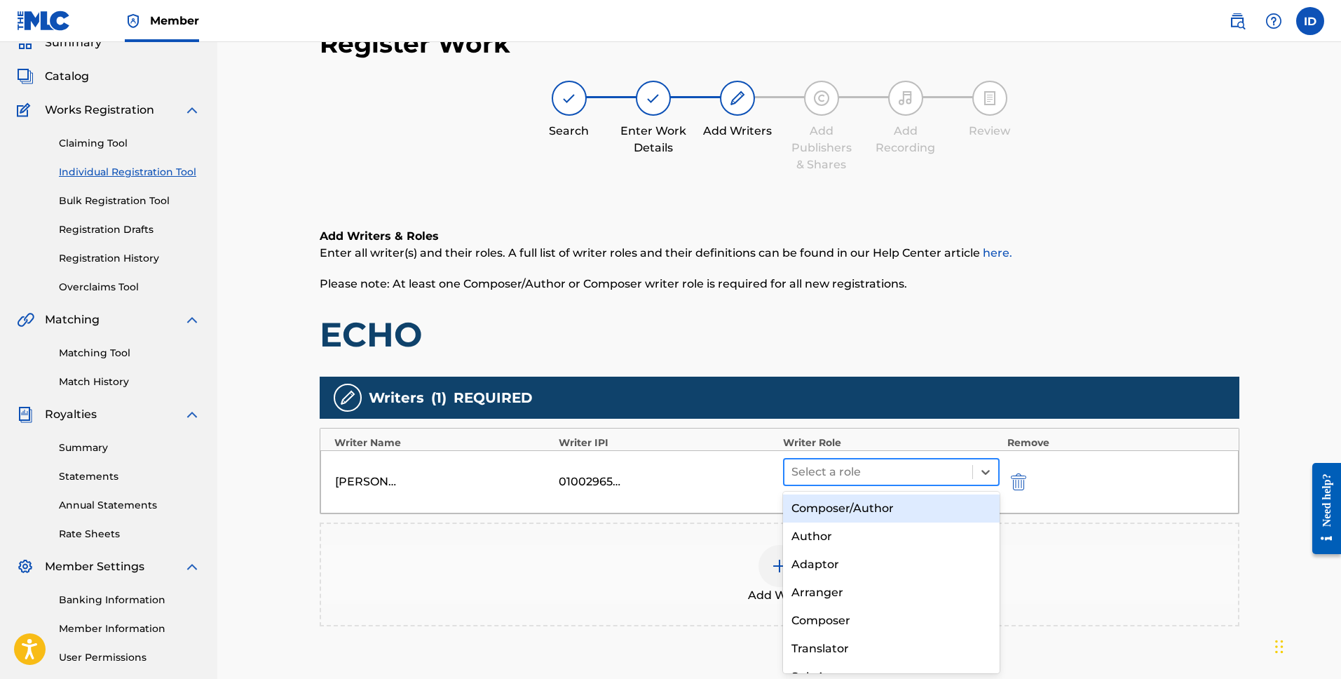
click at [908, 466] on div at bounding box center [879, 472] width 175 height 20
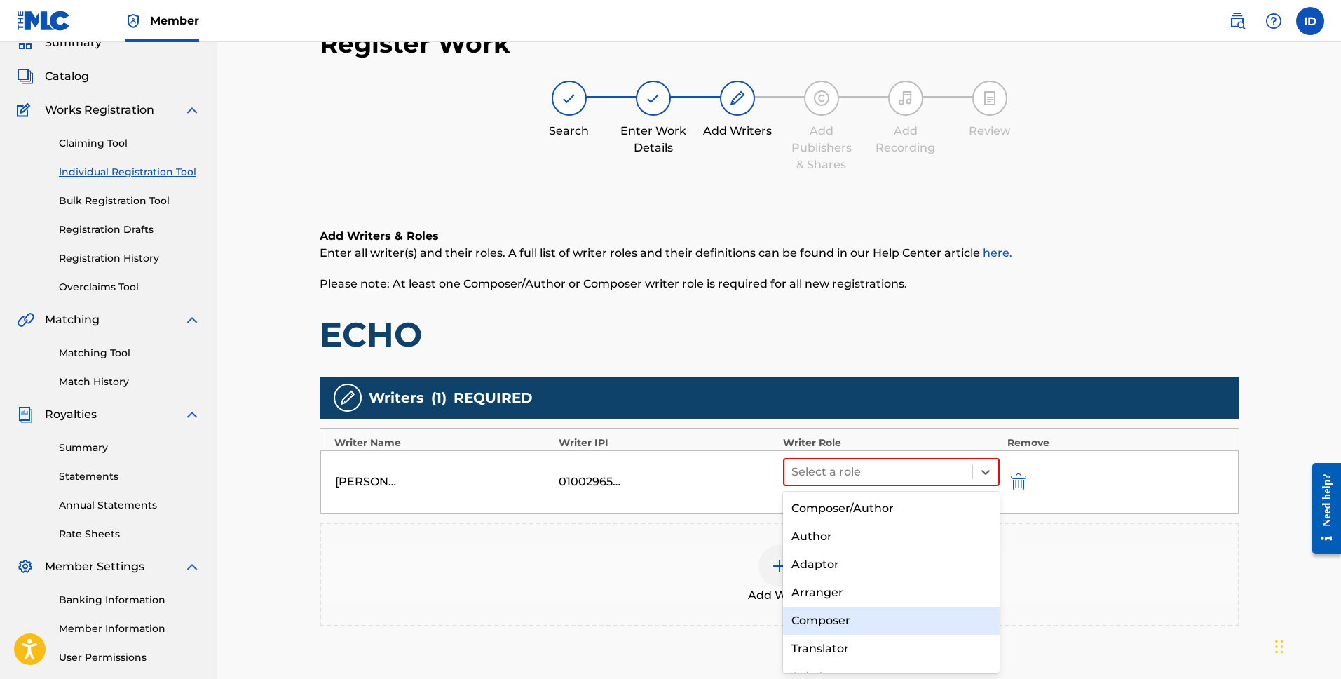
click at [892, 611] on div "Composer" at bounding box center [891, 620] width 217 height 28
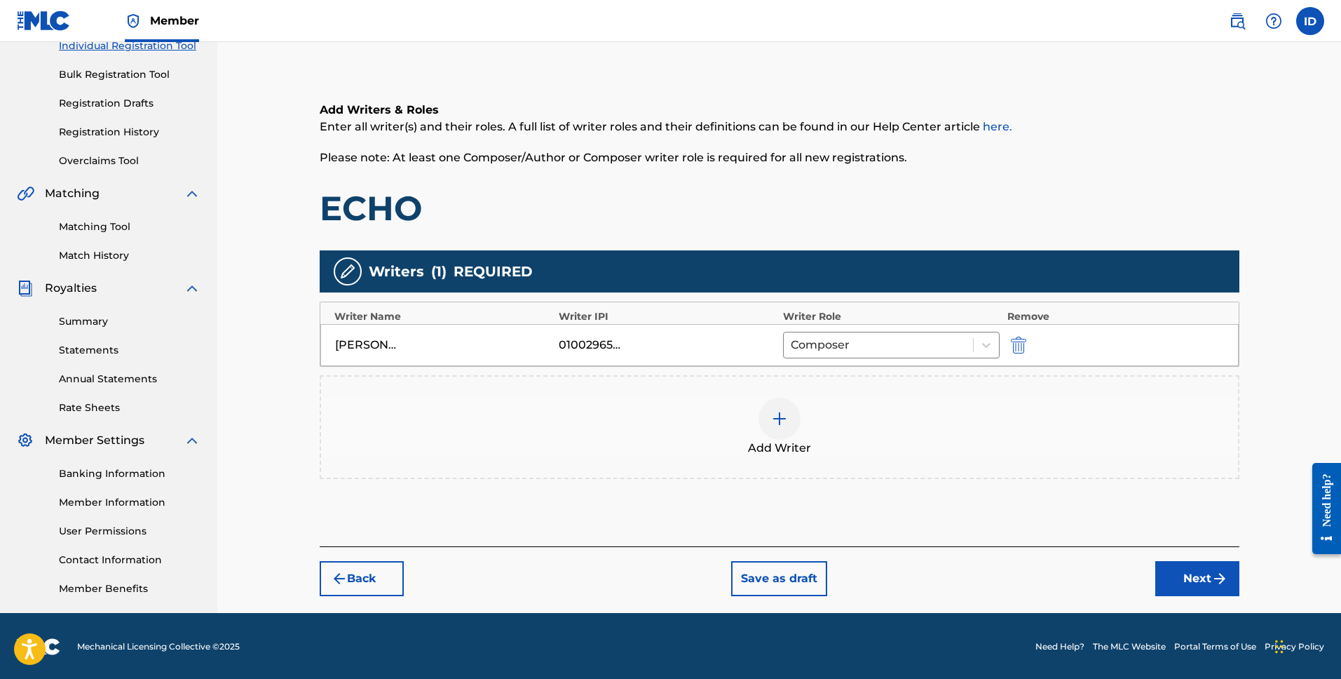
scroll to position [191, 0]
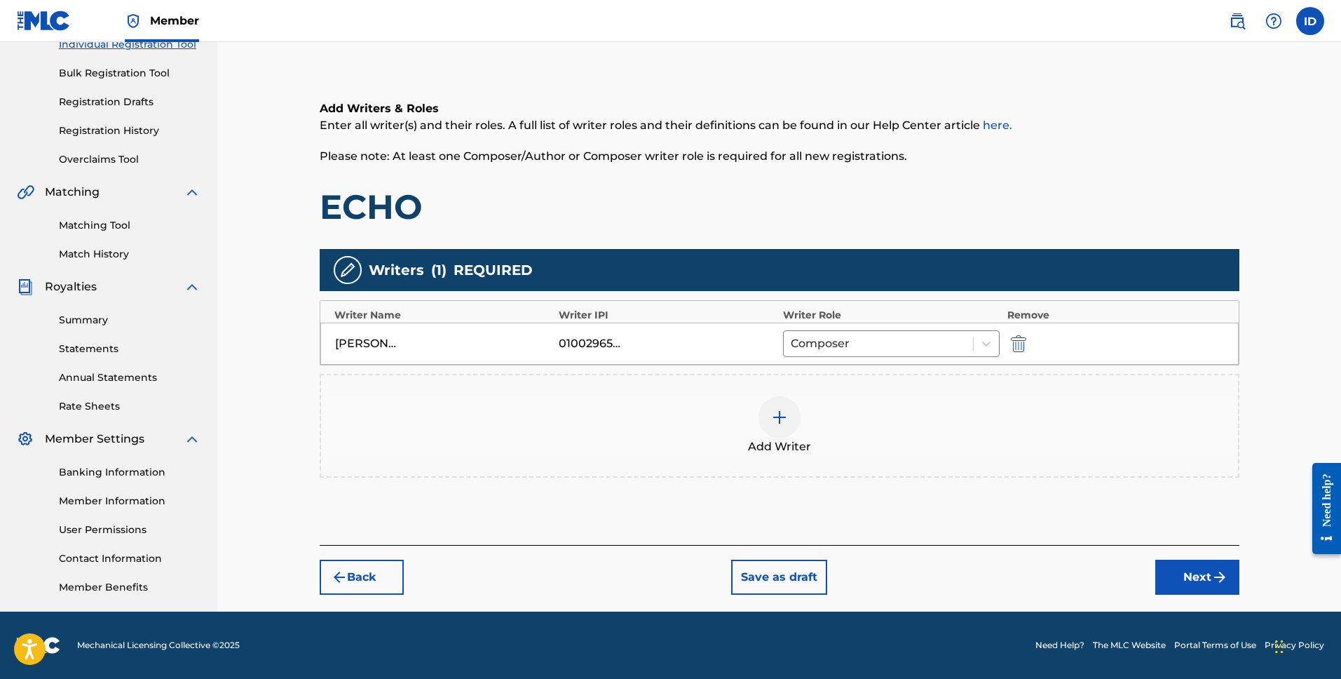
click at [1204, 572] on button "Next" at bounding box center [1197, 576] width 84 height 35
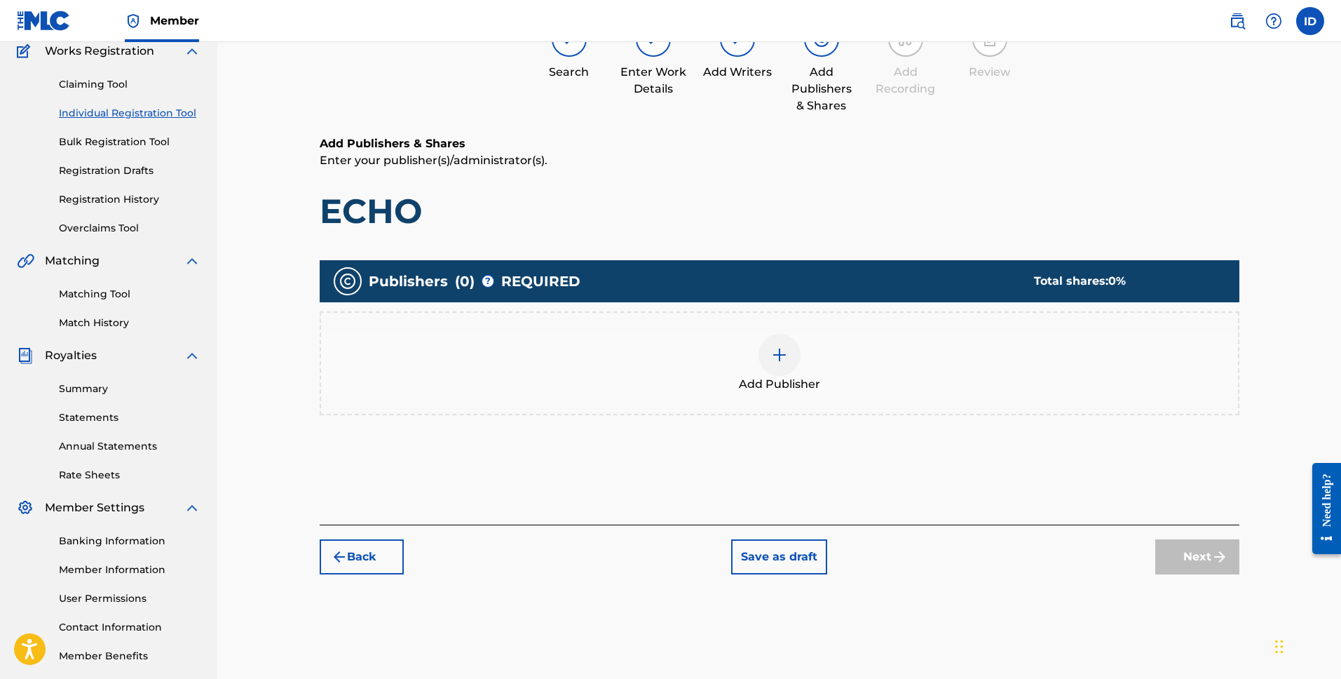
scroll to position [63, 0]
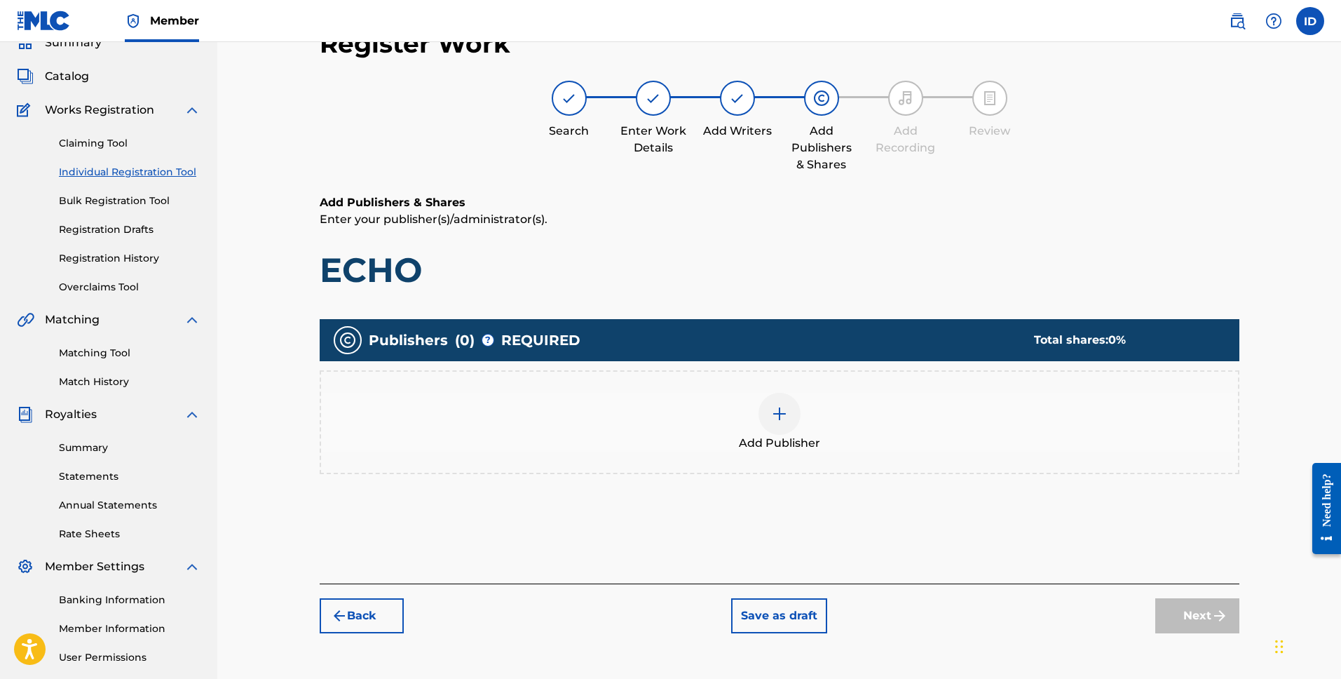
click at [787, 413] on img at bounding box center [779, 413] width 17 height 17
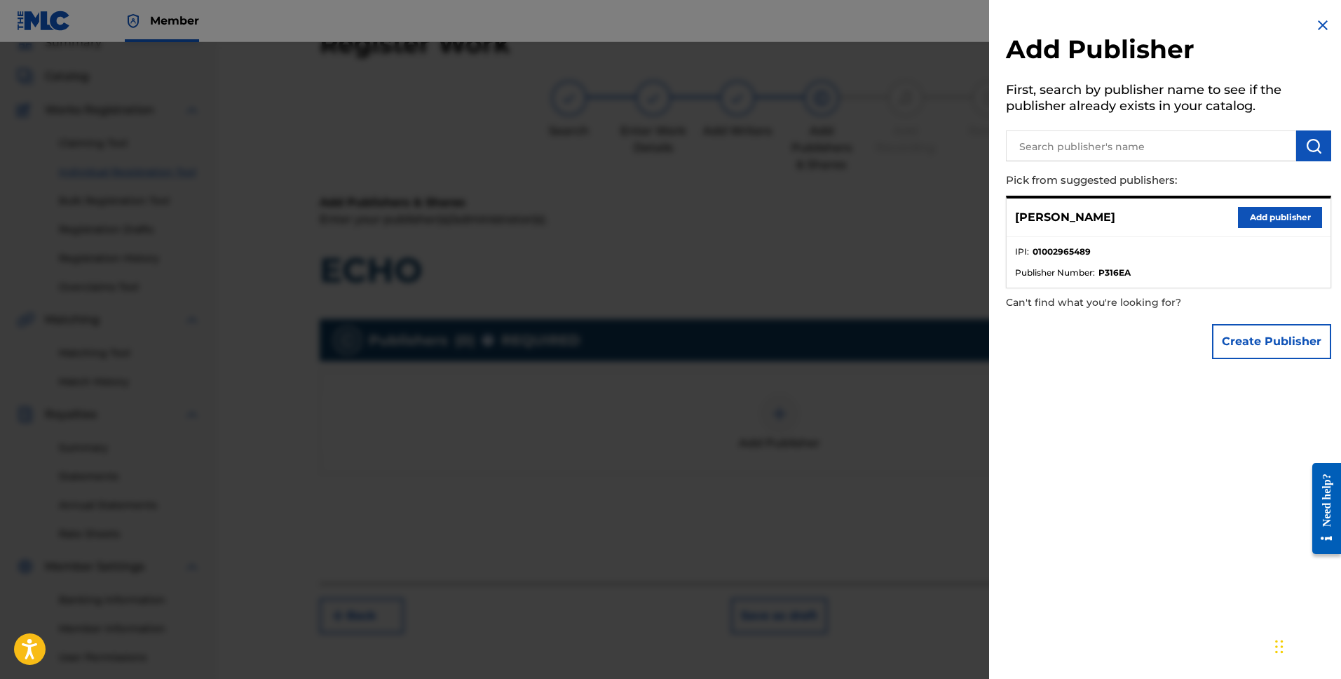
click at [1250, 215] on button "Add publisher" at bounding box center [1280, 217] width 84 height 21
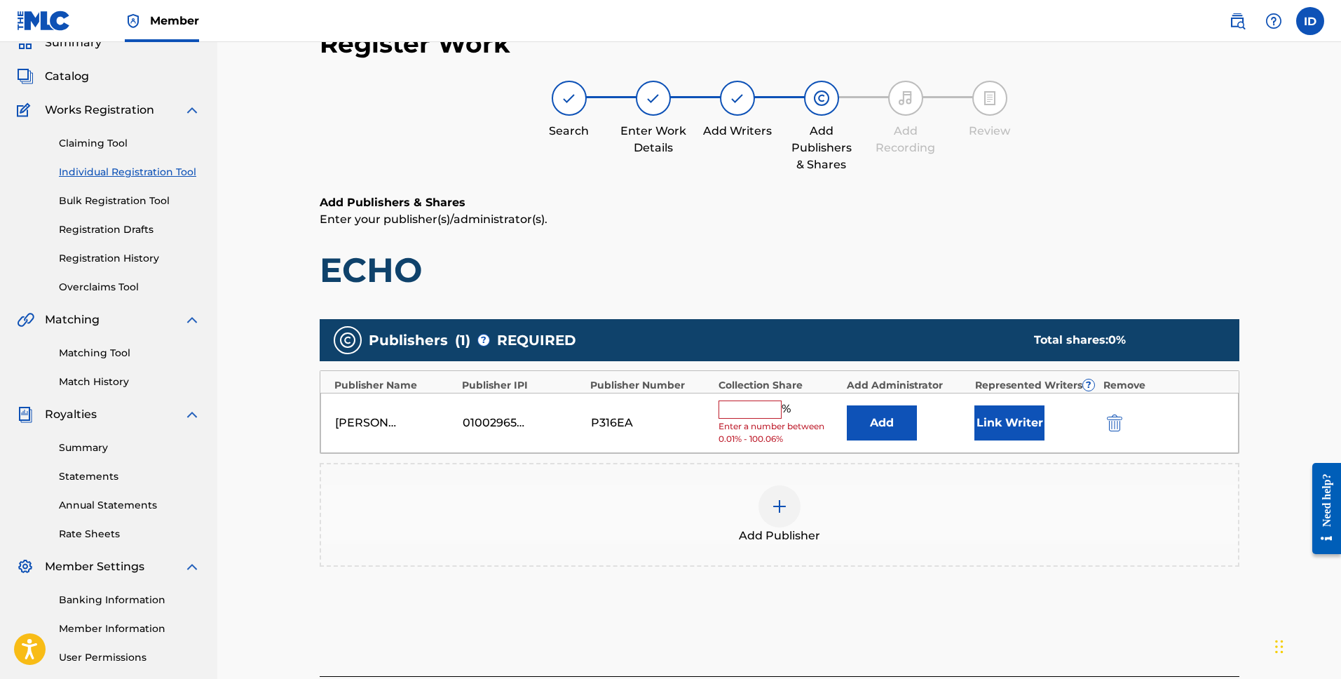
click at [762, 408] on input "text" at bounding box center [750, 409] width 63 height 18
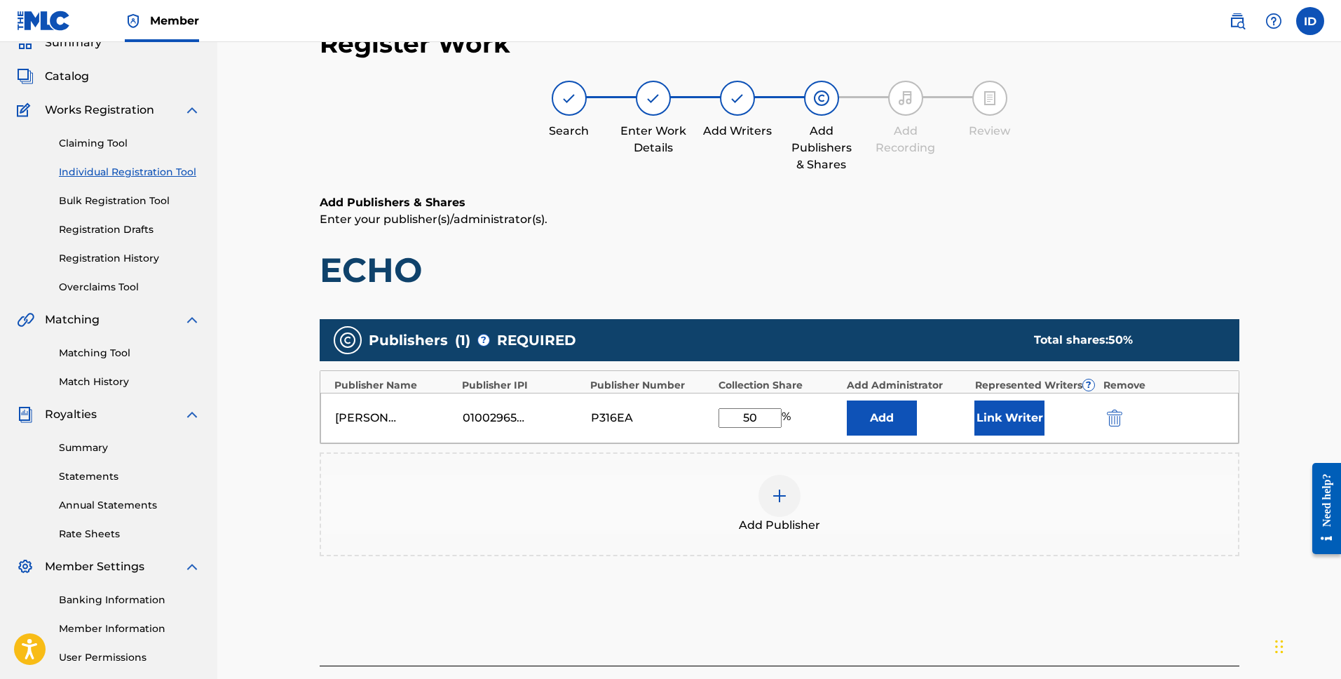
type input "50"
click at [901, 475] on div "Add Publisher" at bounding box center [779, 504] width 917 height 59
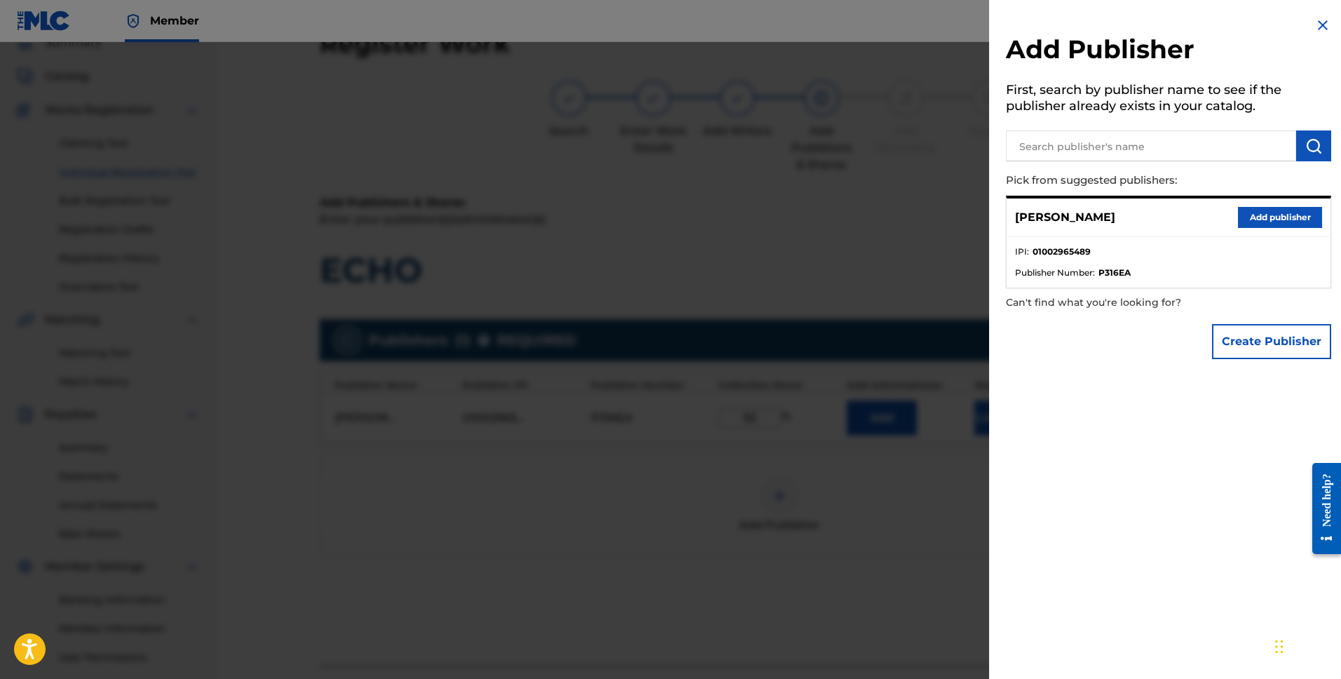
click at [792, 238] on div at bounding box center [670, 381] width 1341 height 679
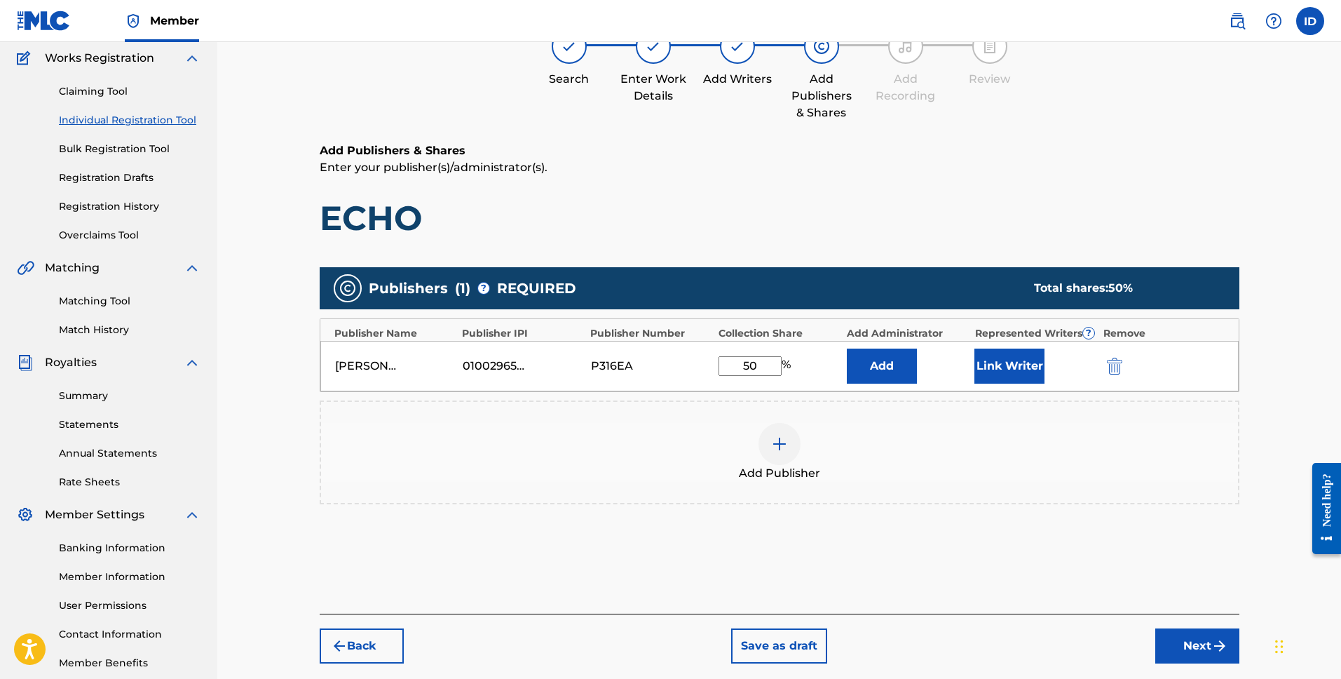
scroll to position [191, 0]
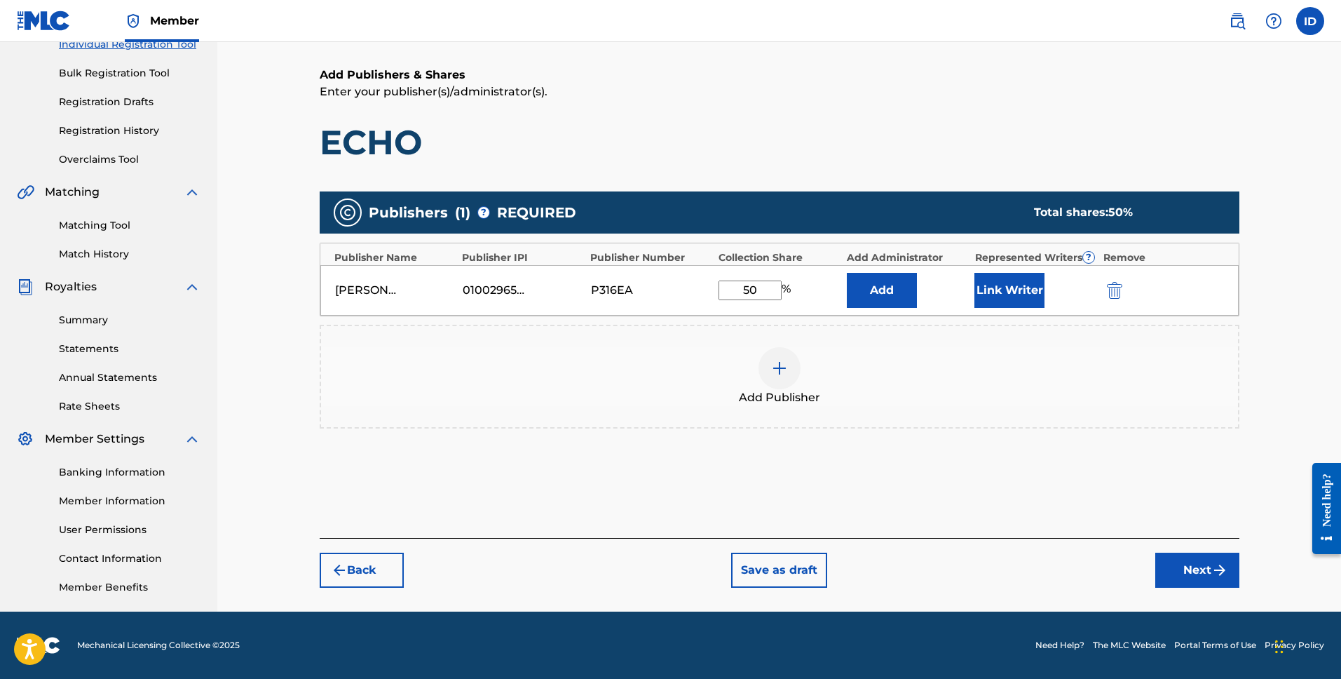
click at [1193, 569] on button "Next" at bounding box center [1197, 569] width 84 height 35
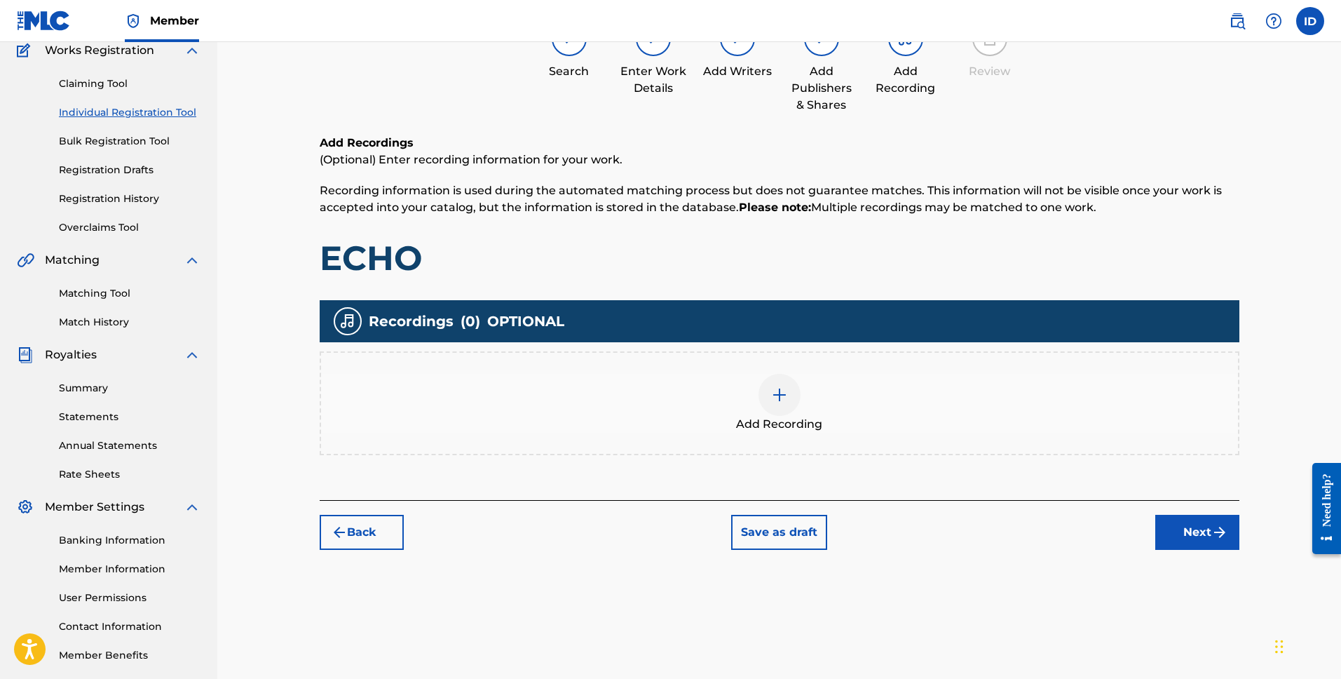
scroll to position [63, 0]
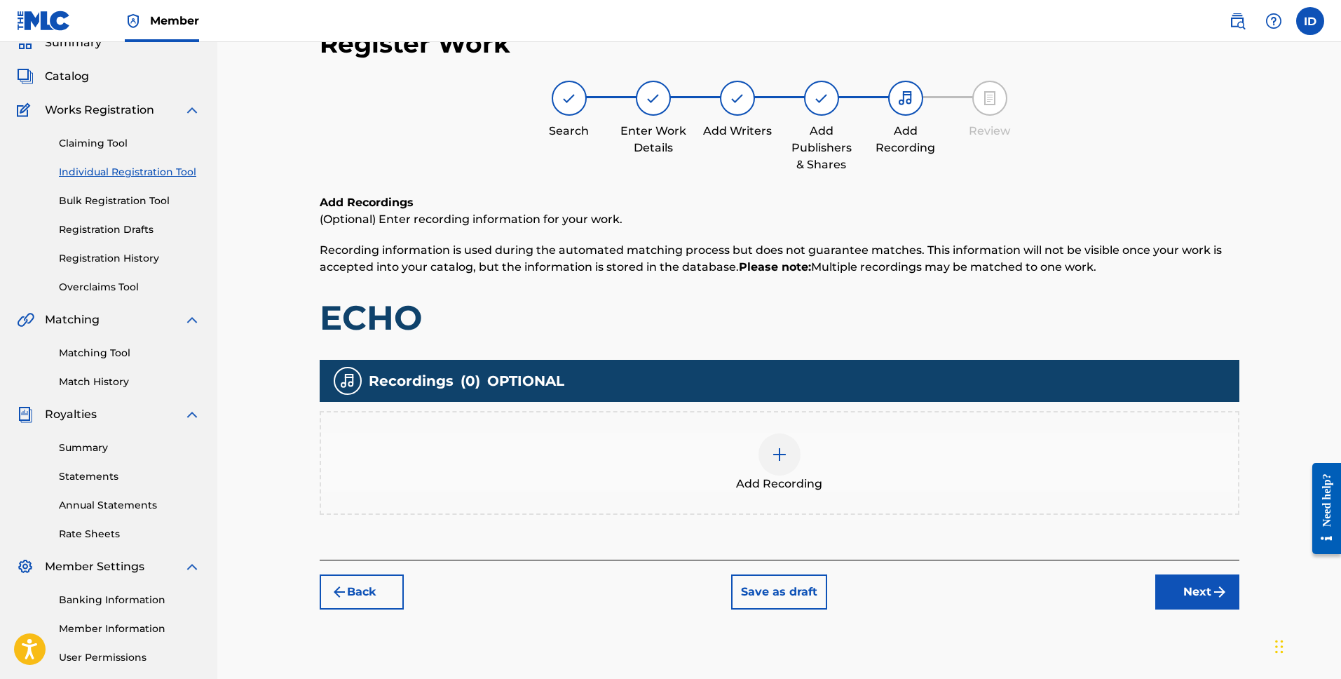
click at [785, 462] on img at bounding box center [779, 454] width 17 height 17
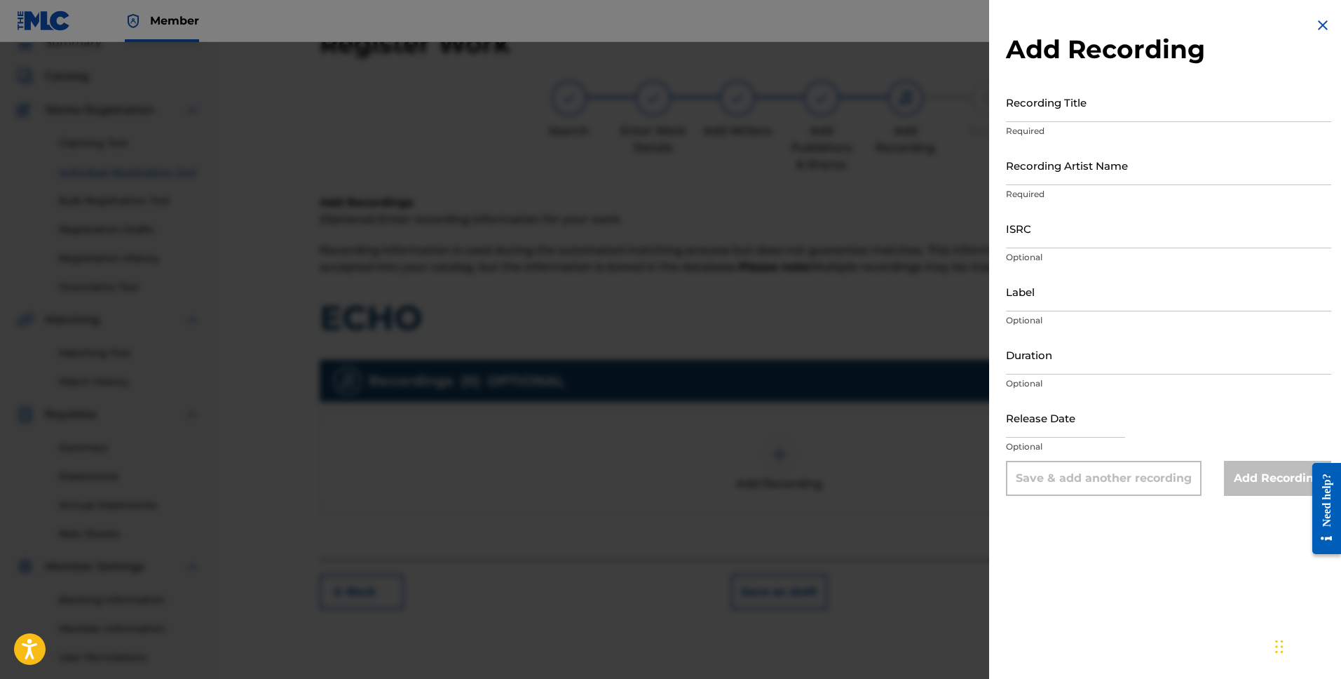
click at [1083, 102] on input "Recording Title" at bounding box center [1168, 102] width 325 height 40
type input "ECHO"
paste input "01002965489"
type input "01002965489"
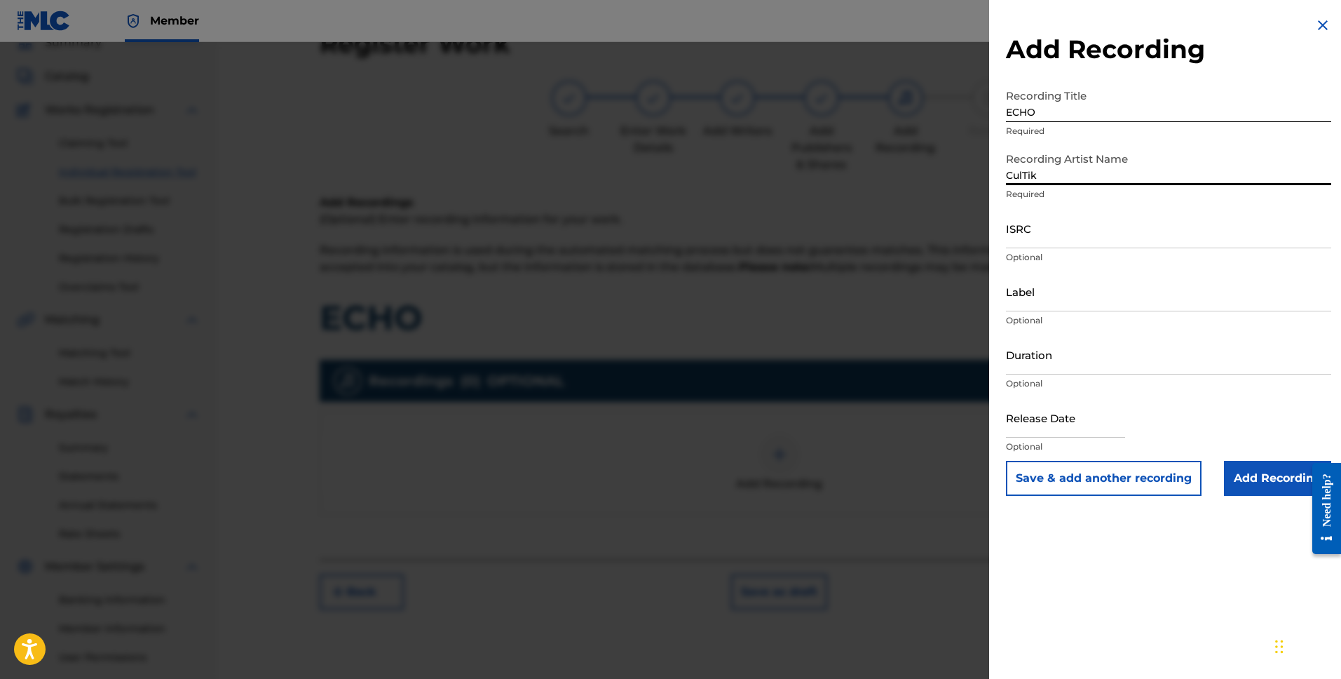
type input "CulTik"
drag, startPoint x: 1077, startPoint y: 228, endPoint x: 1071, endPoint y: 233, distance: 8.4
click at [1076, 229] on input "ISRC" at bounding box center [1168, 228] width 325 height 40
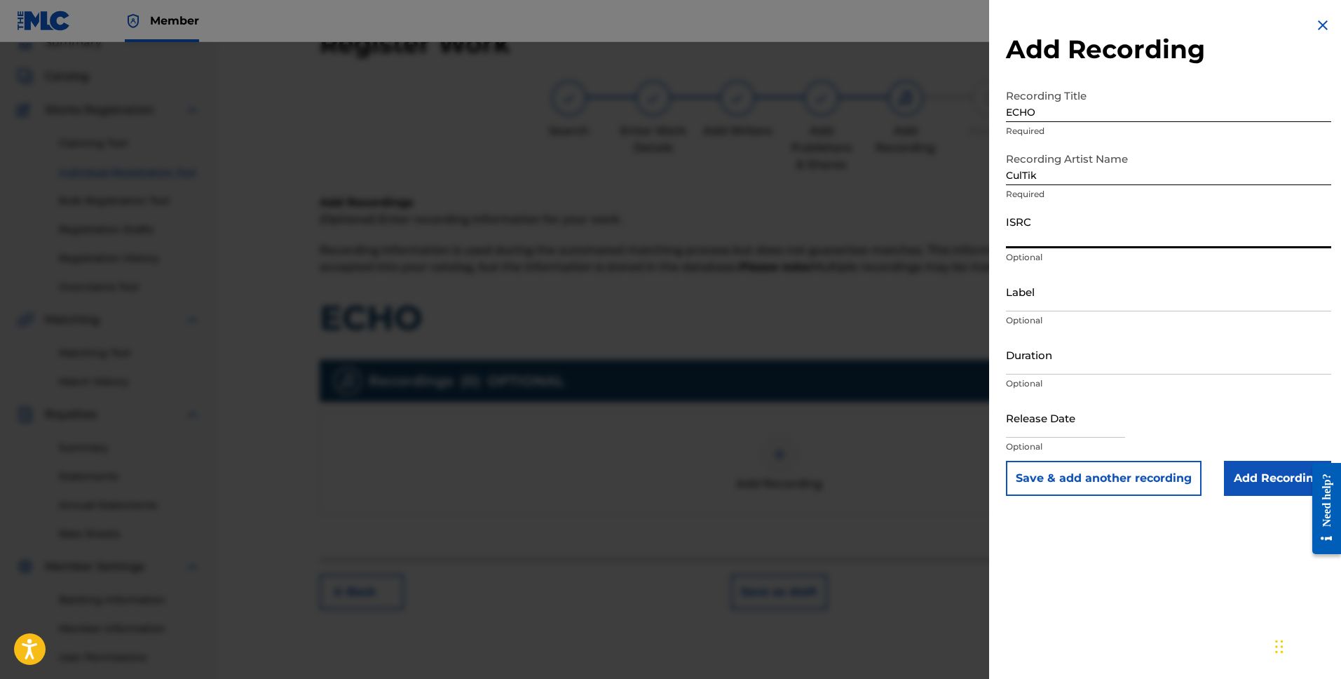
paste input "QZTB82518724"
type input "QZTB82518724"
click at [1050, 358] on input "Duration" at bounding box center [1168, 354] width 325 height 40
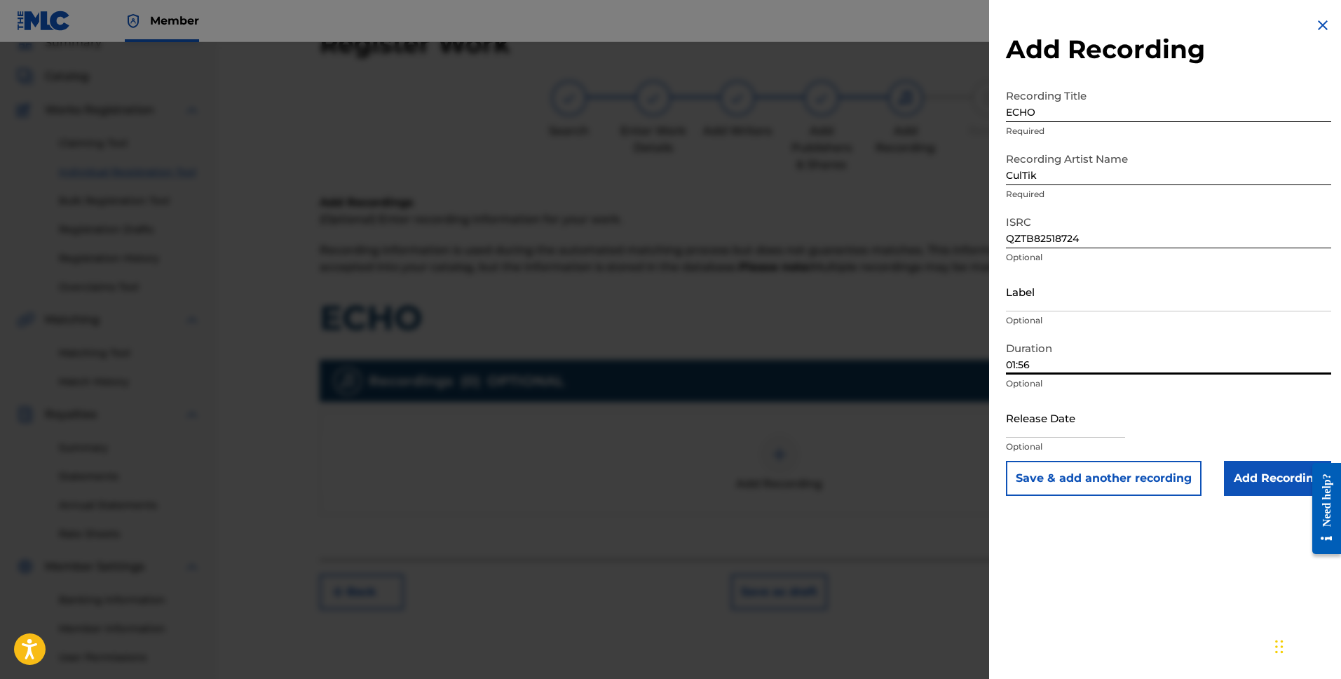
type input "01:56"
click at [1031, 416] on input "text" at bounding box center [1065, 418] width 119 height 40
select select "7"
select select "2025"
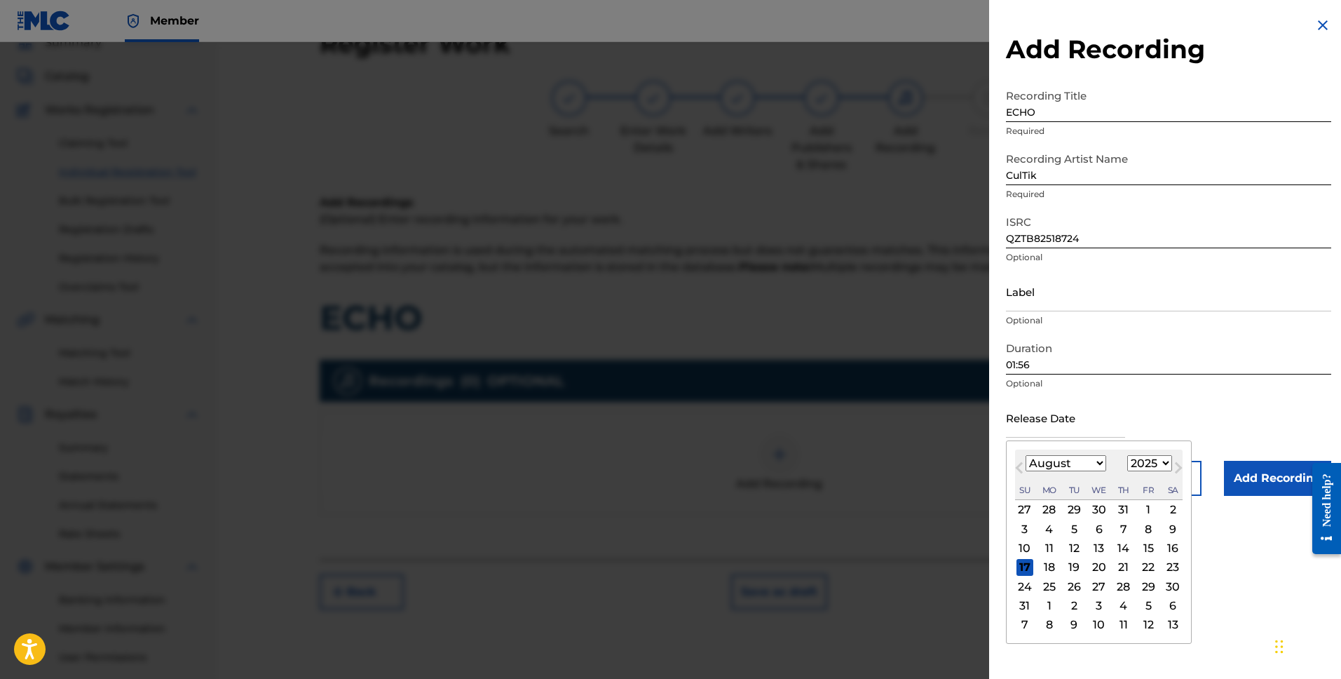
click at [1022, 461] on button "Previous Month" at bounding box center [1019, 470] width 22 height 22
select select "6"
click at [1146, 564] on div "25" at bounding box center [1148, 567] width 17 height 17
type input "July 25 2025"
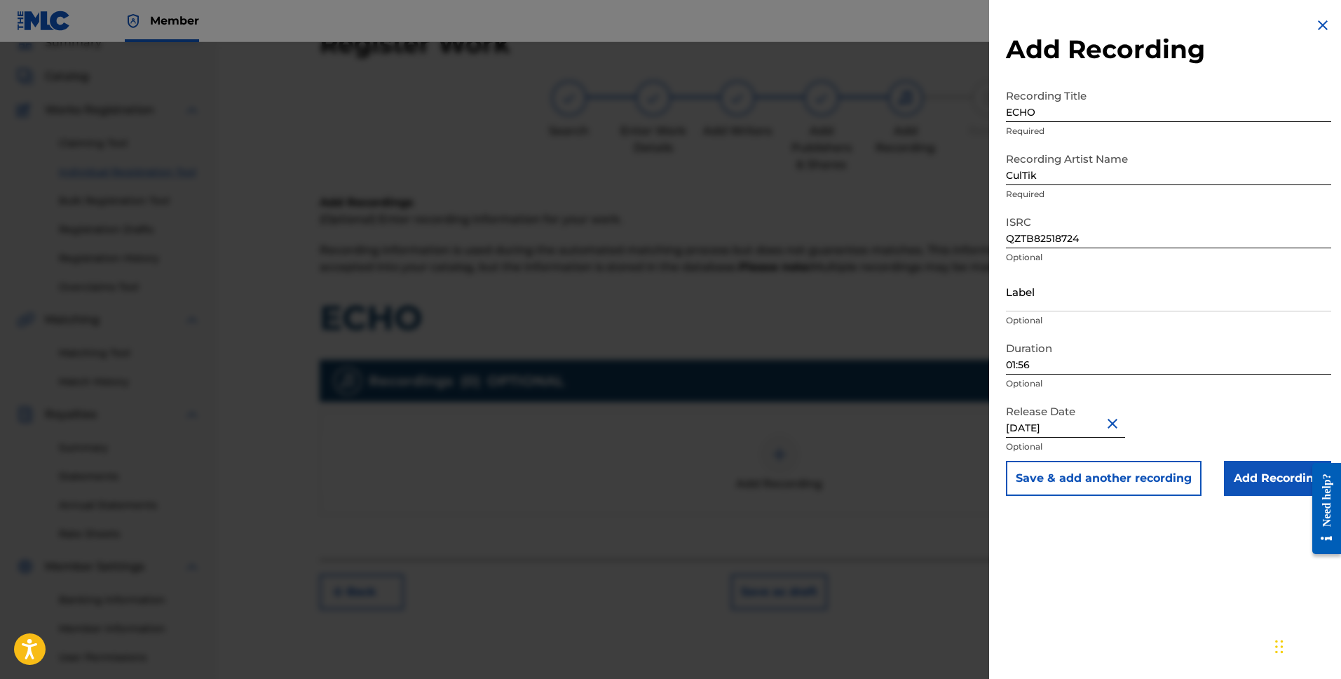
click at [1250, 475] on input "Add Recording" at bounding box center [1277, 478] width 107 height 35
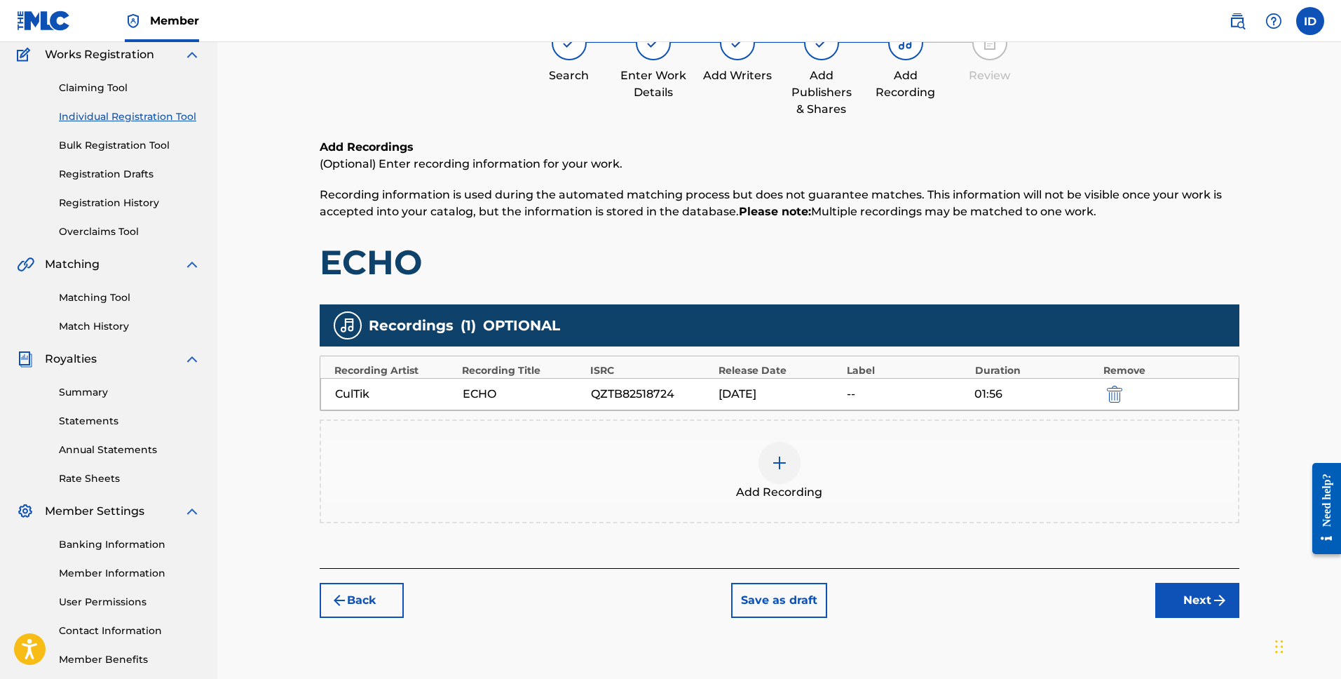
scroll to position [183, 0]
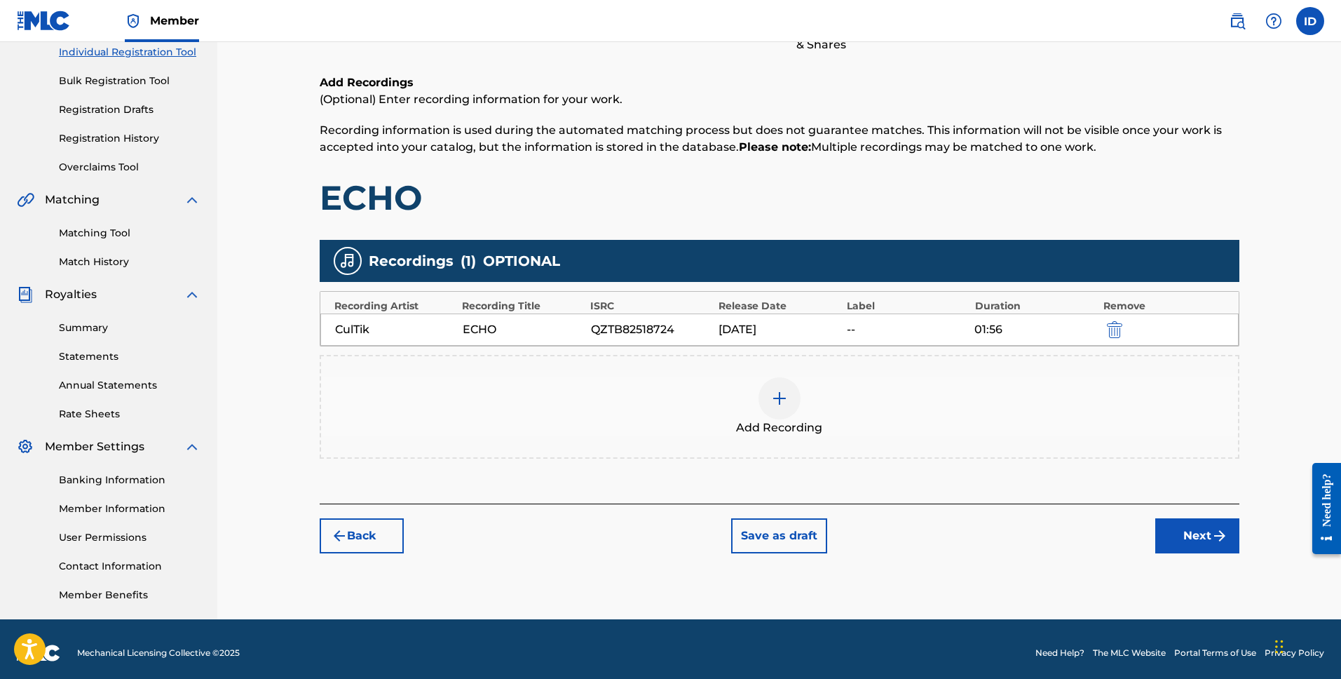
click at [1197, 546] on button "Next" at bounding box center [1197, 535] width 84 height 35
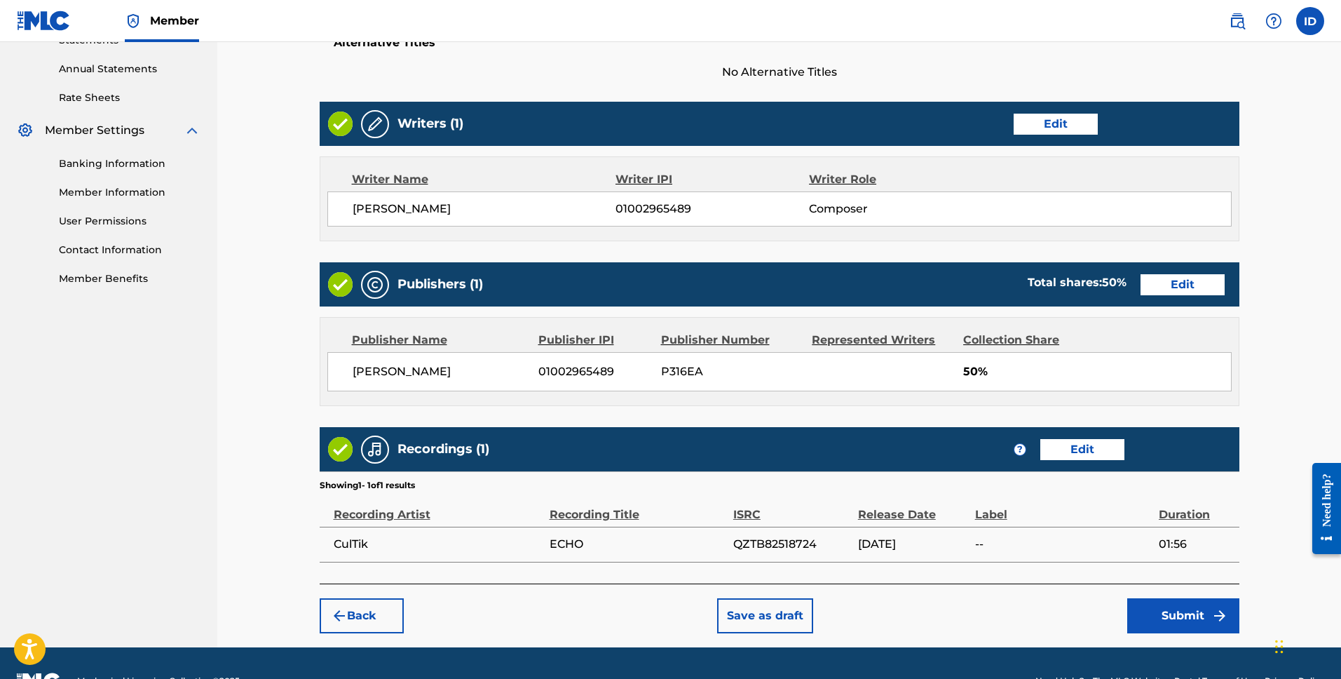
scroll to position [535, 0]
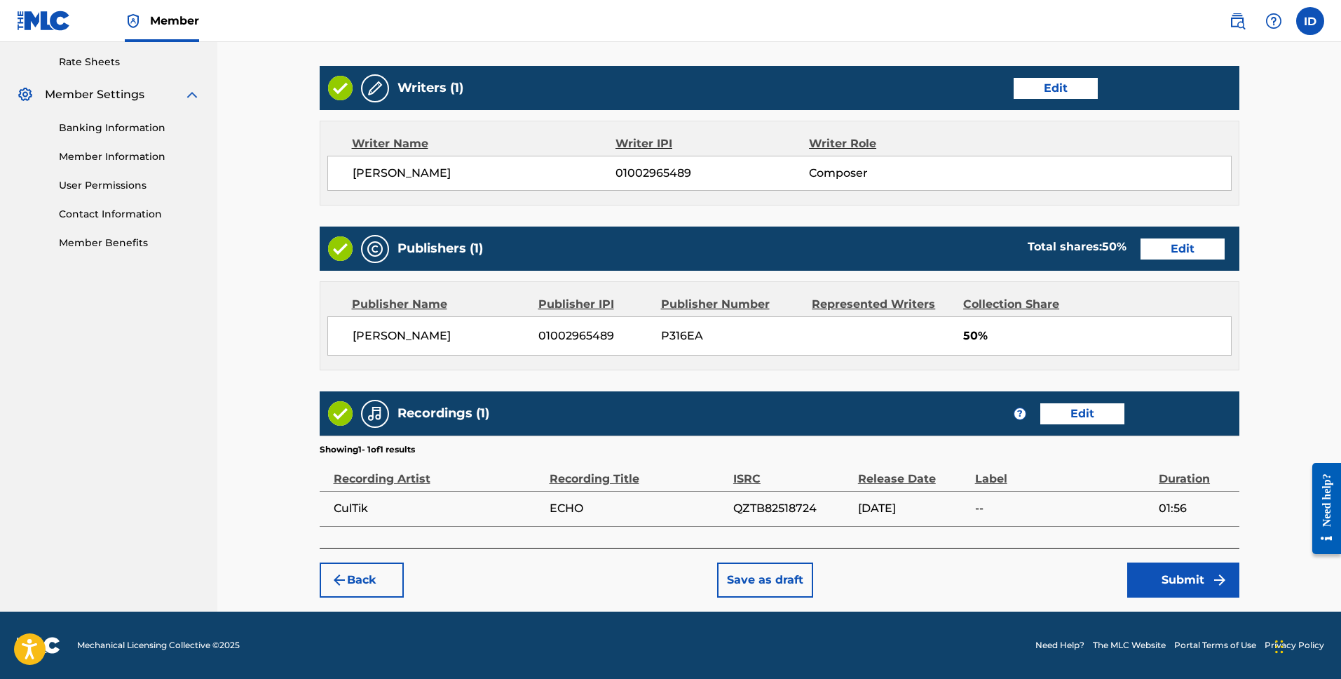
click at [1216, 584] on img "submit" at bounding box center [1219, 579] width 17 height 17
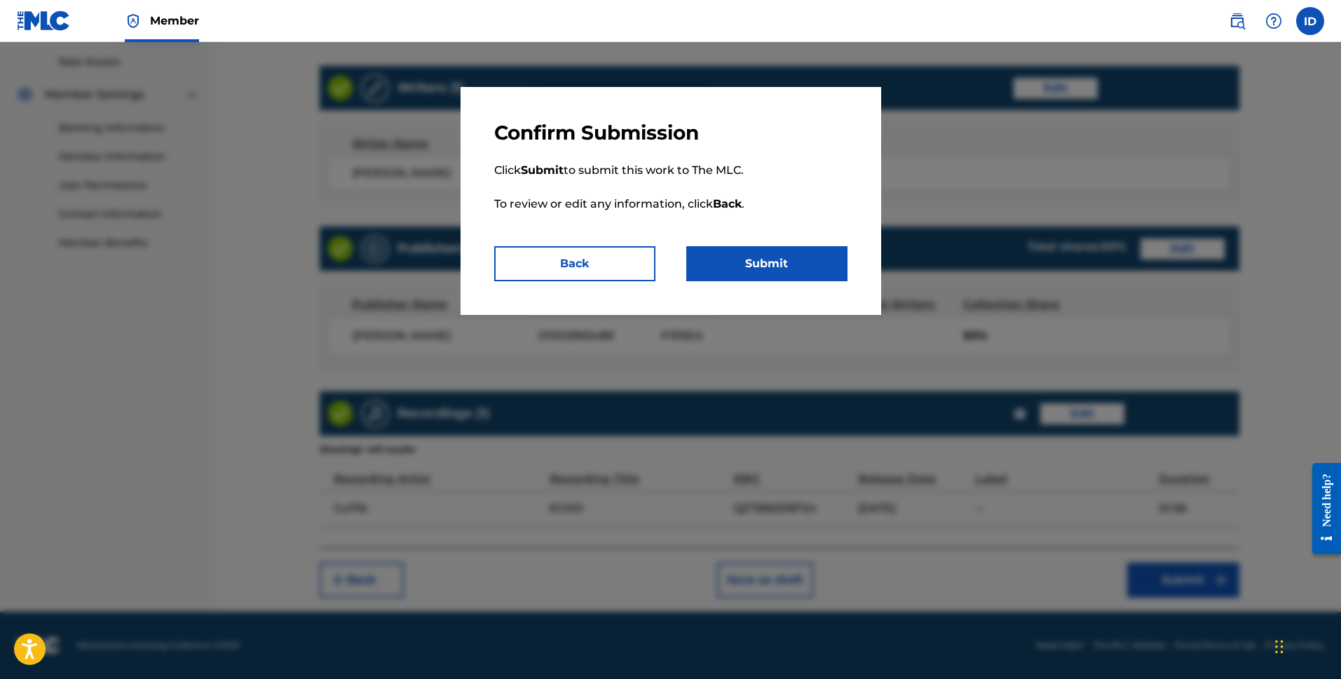
click at [800, 262] on button "Submit" at bounding box center [766, 263] width 161 height 35
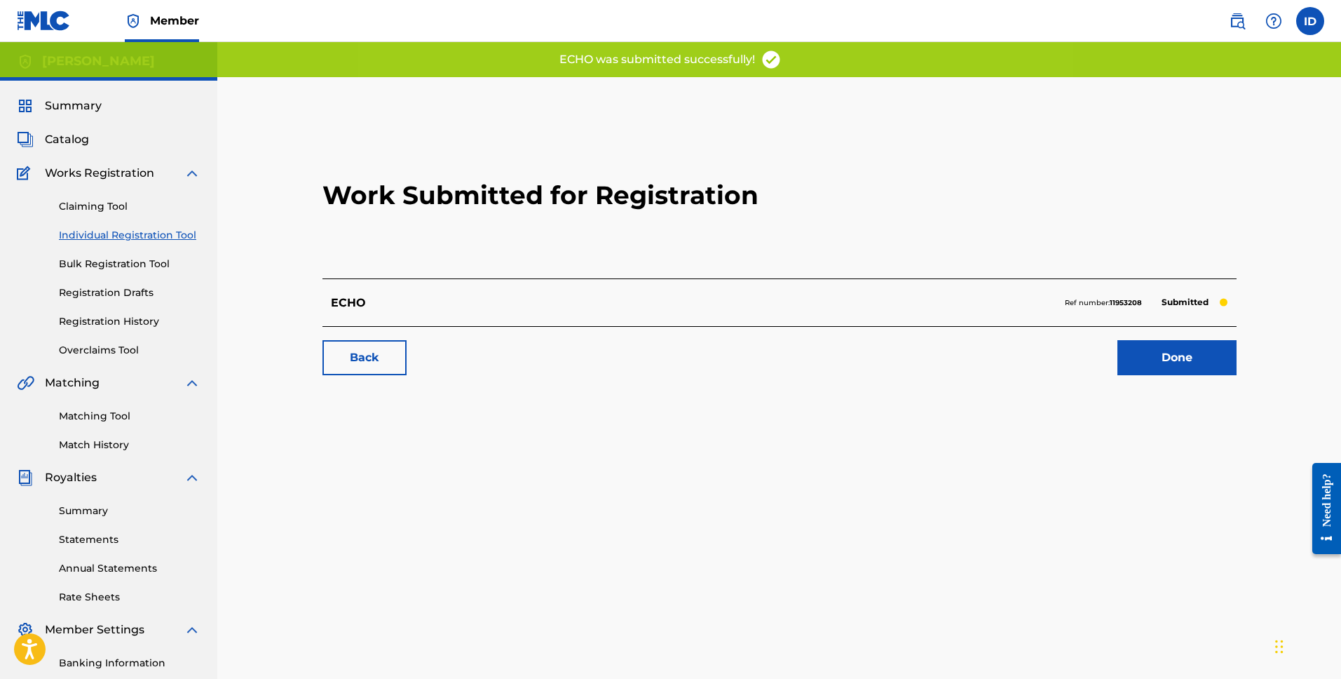
click at [1167, 369] on link "Done" at bounding box center [1177, 357] width 119 height 35
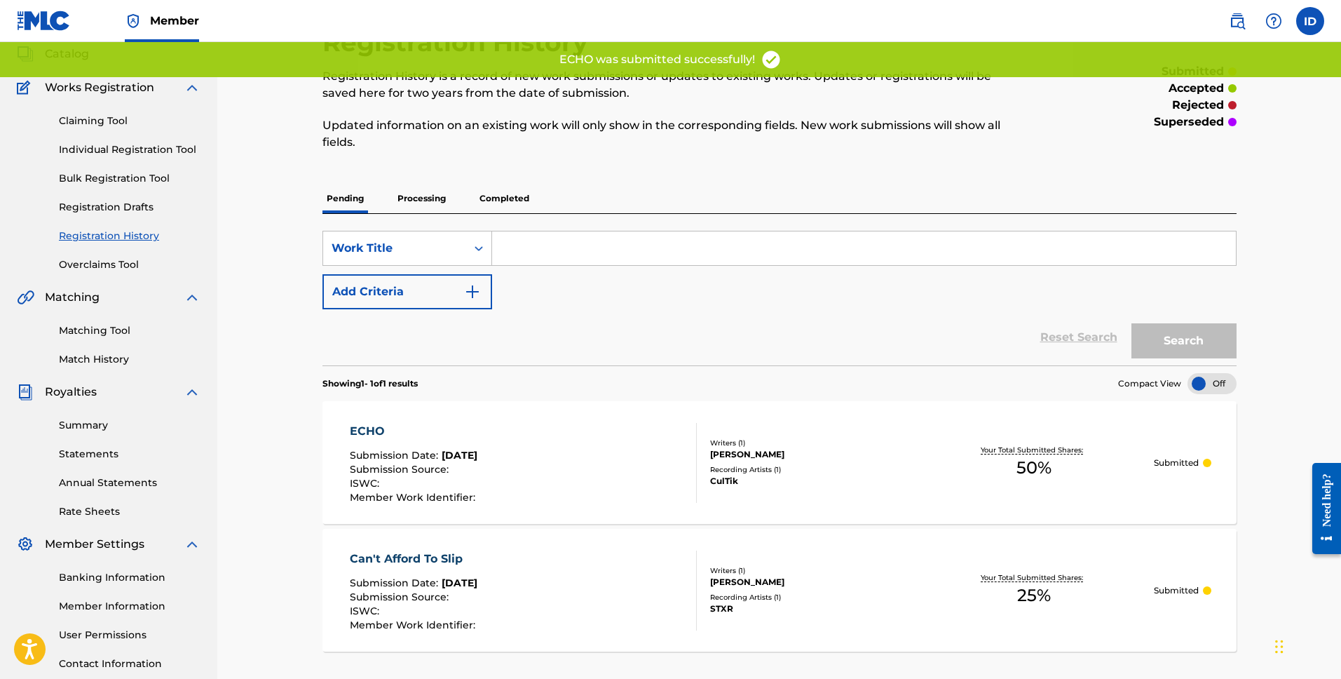
scroll to position [214, 0]
